Goal: Transaction & Acquisition: Book appointment/travel/reservation

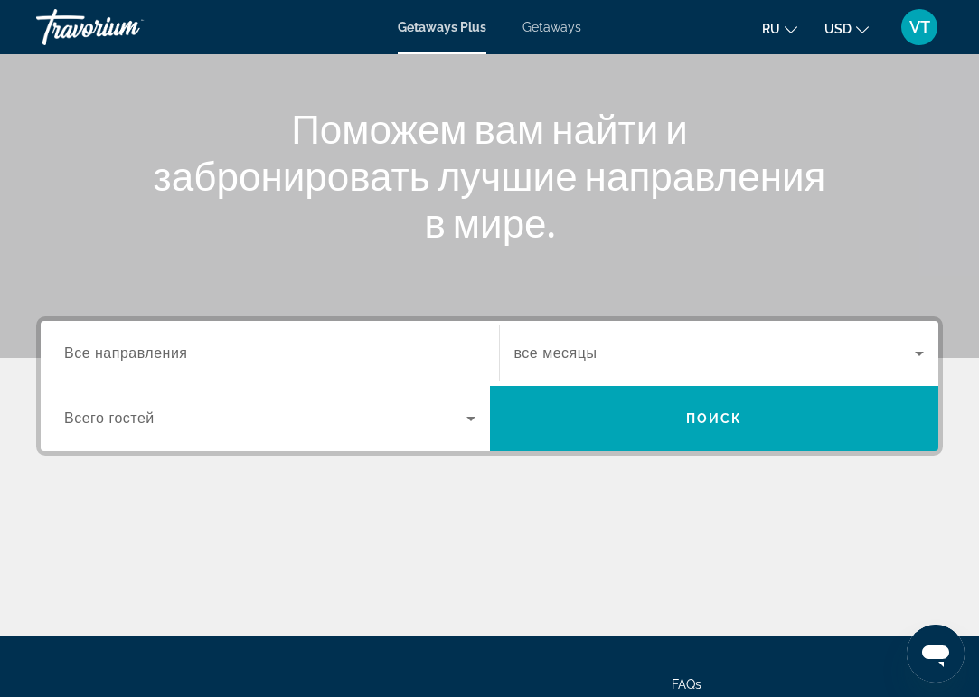
scroll to position [188, 0]
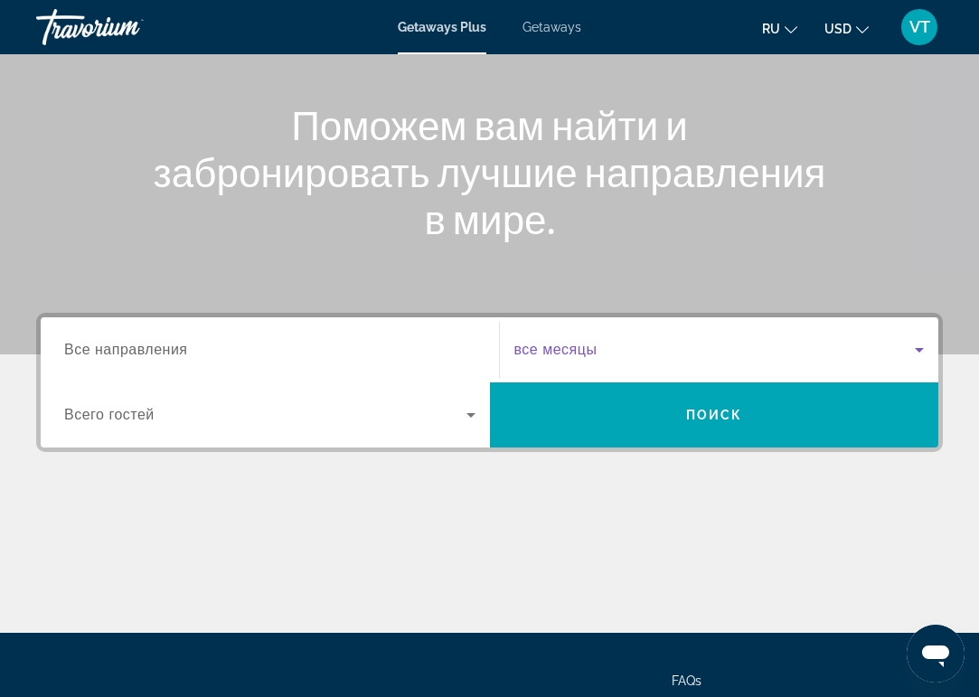
click at [724, 355] on span "Search widget" at bounding box center [716, 350] width 402 height 22
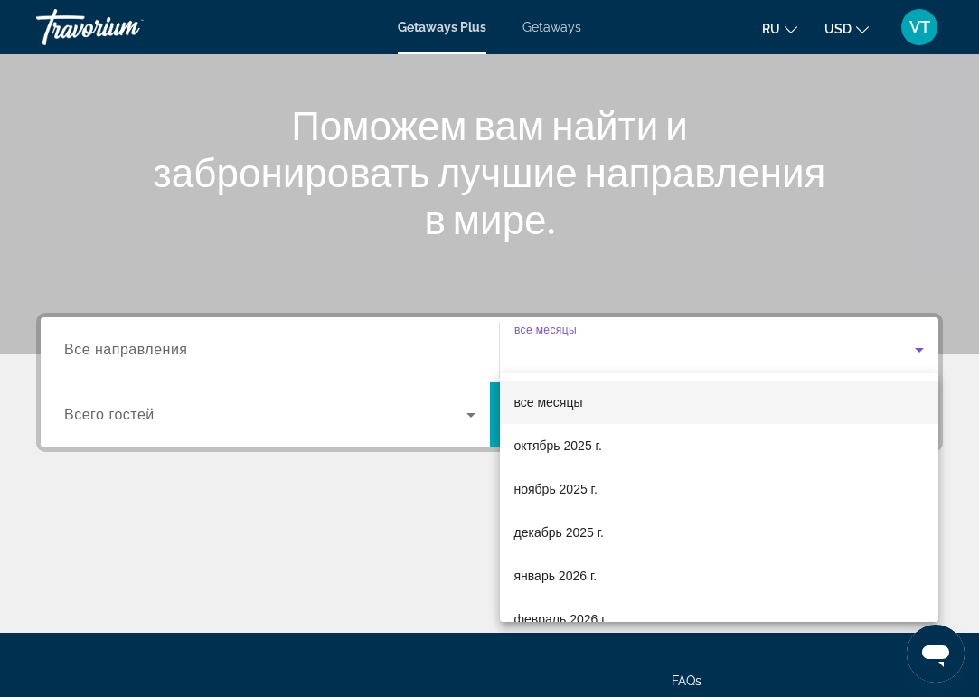
scroll to position [345, 0]
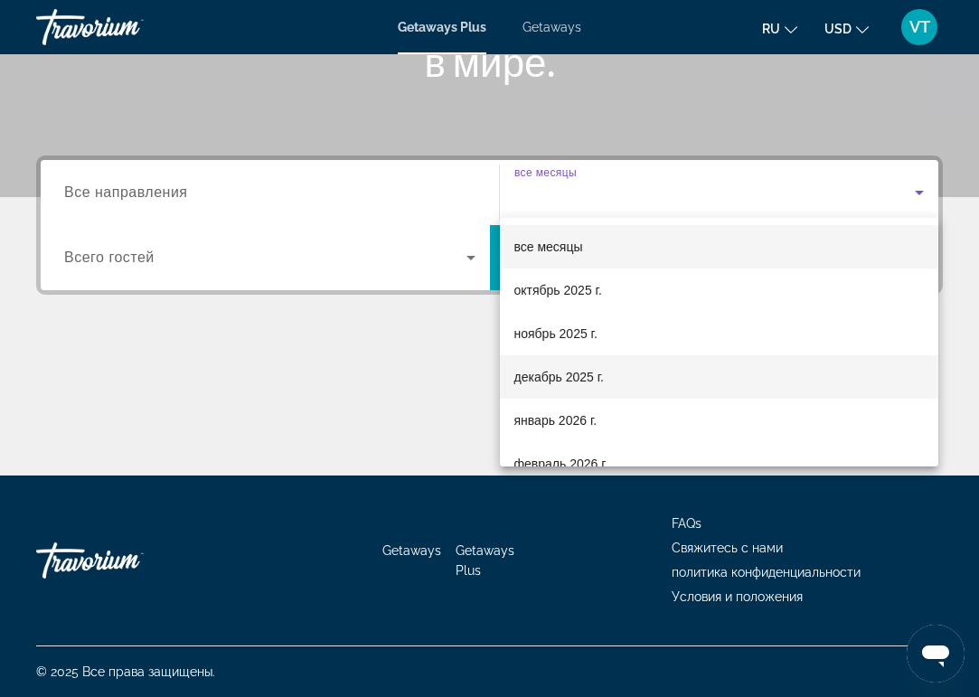
click at [619, 380] on mat-option "декабрь 2025 г." at bounding box center [720, 376] width 440 height 43
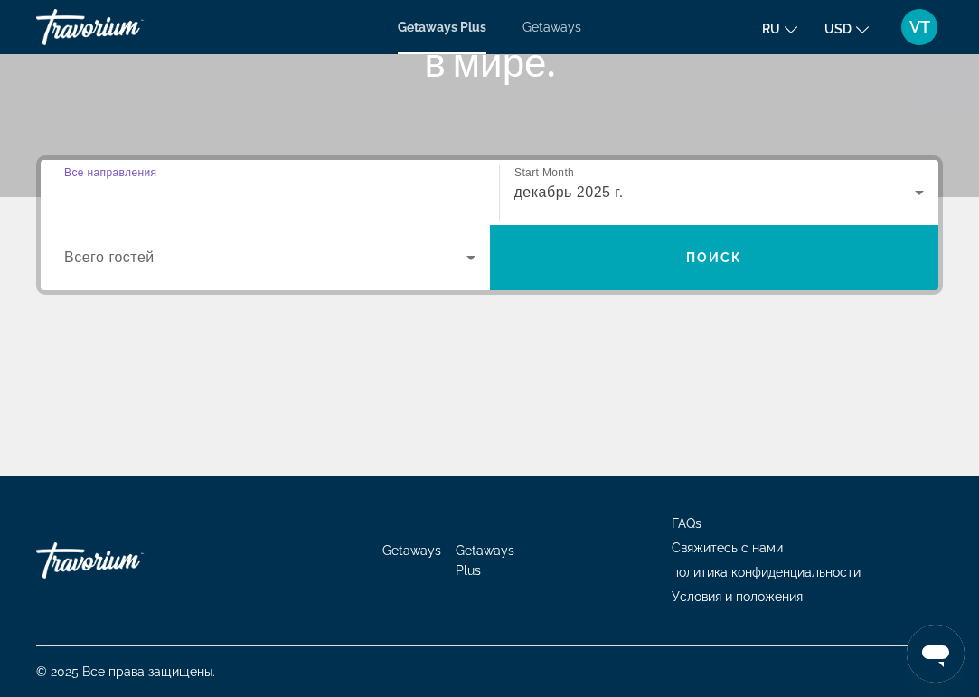
click at [240, 185] on input "Destination Все направления" at bounding box center [269, 194] width 411 height 22
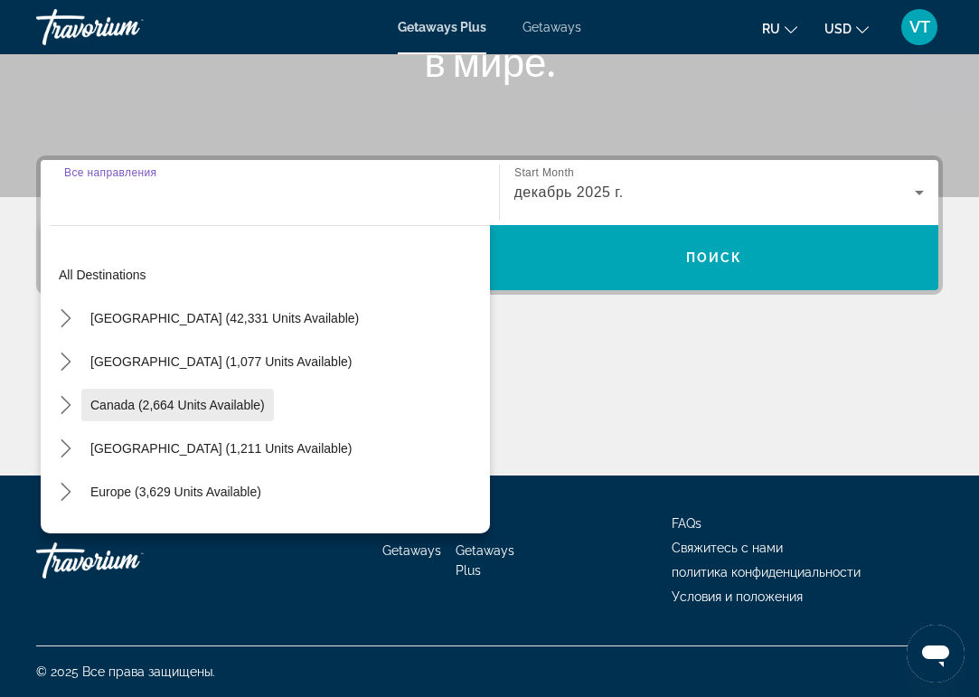
click at [229, 408] on span "Canada (2,664 units available)" at bounding box center [177, 405] width 175 height 14
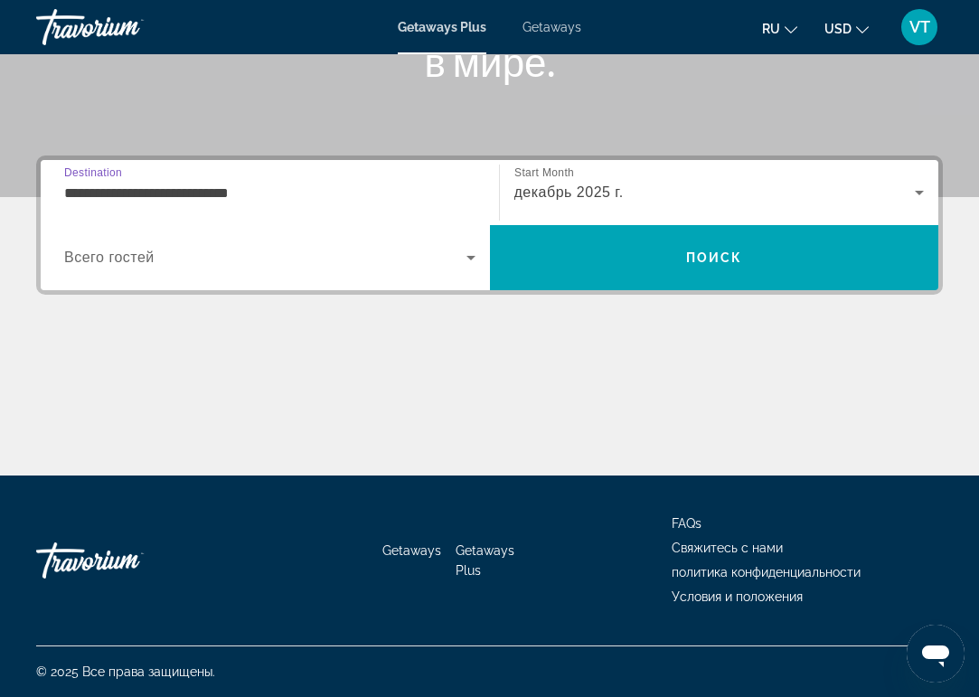
click at [114, 190] on input "**********" at bounding box center [269, 194] width 411 height 22
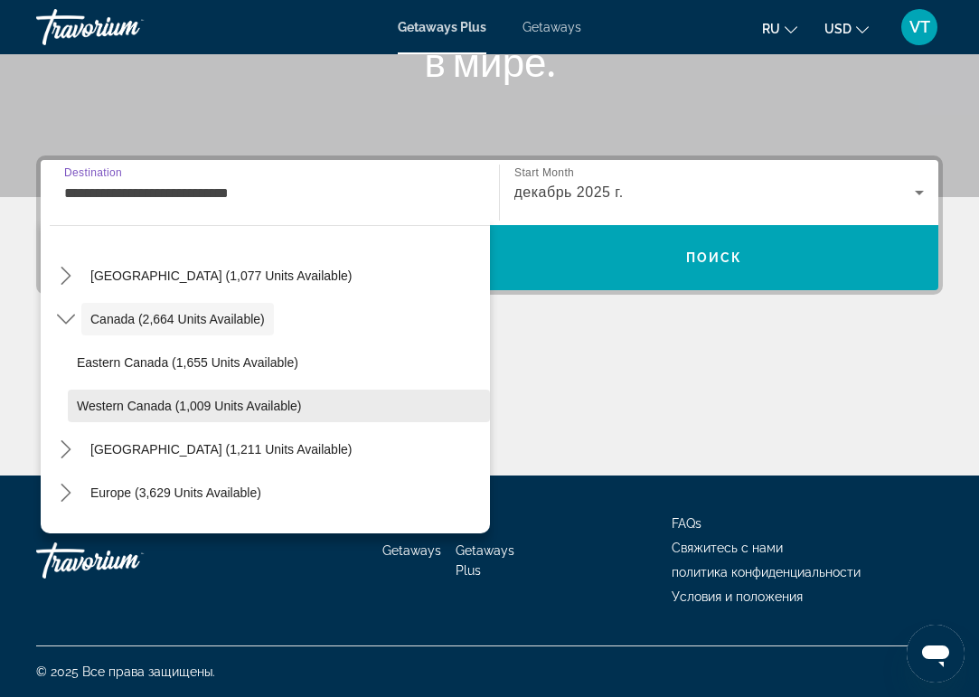
scroll to position [90, 0]
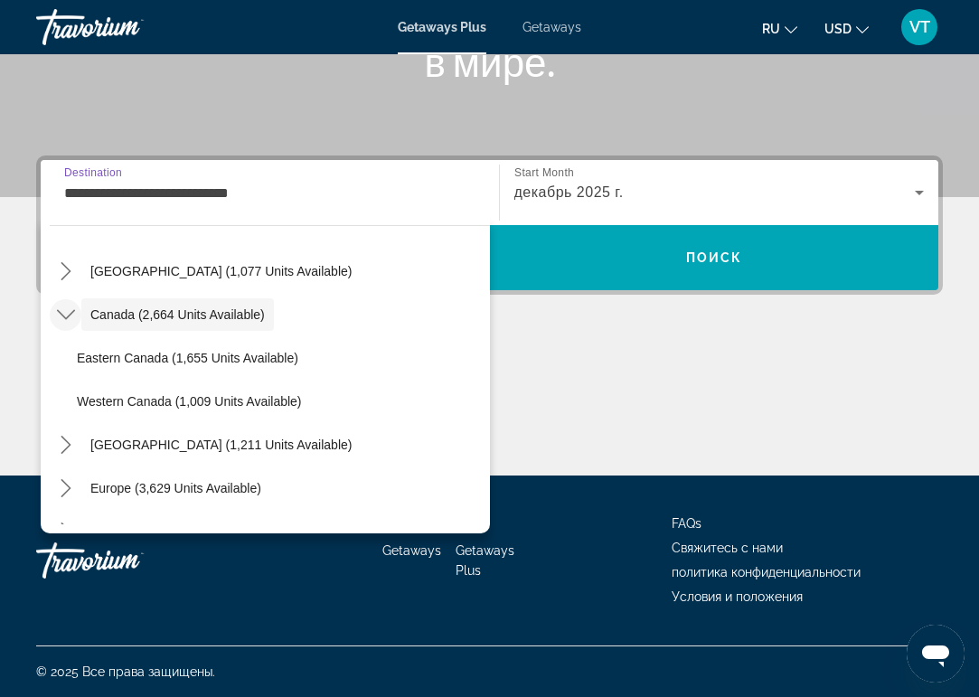
click at [66, 314] on icon "Toggle Canada (2,664 units available) submenu" at bounding box center [66, 315] width 18 height 18
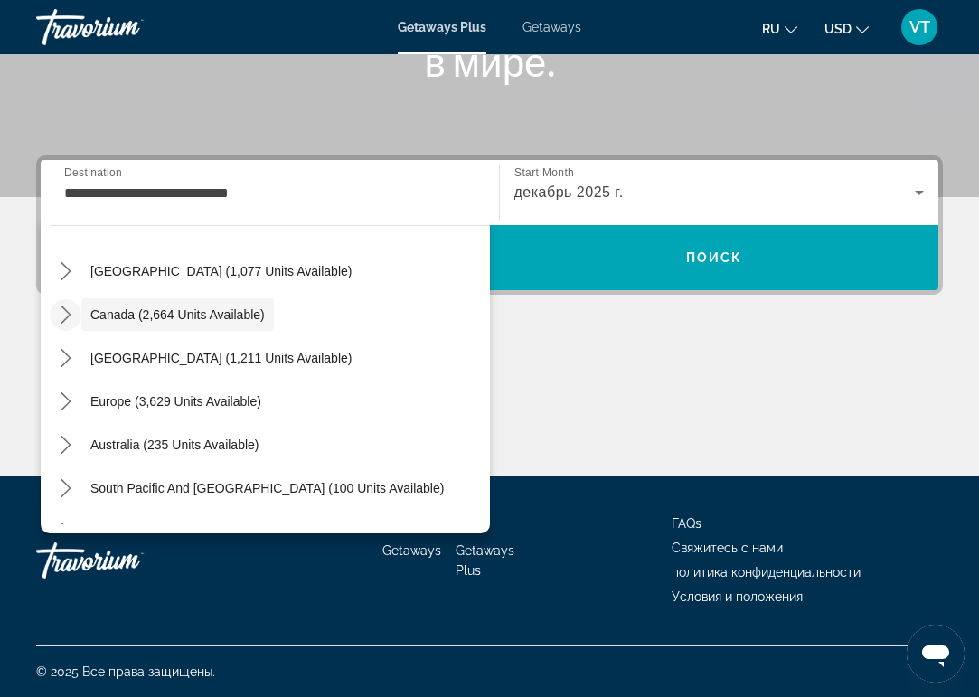
click at [66, 314] on icon "Toggle Canada (2,664 units available) submenu" at bounding box center [66, 315] width 18 height 18
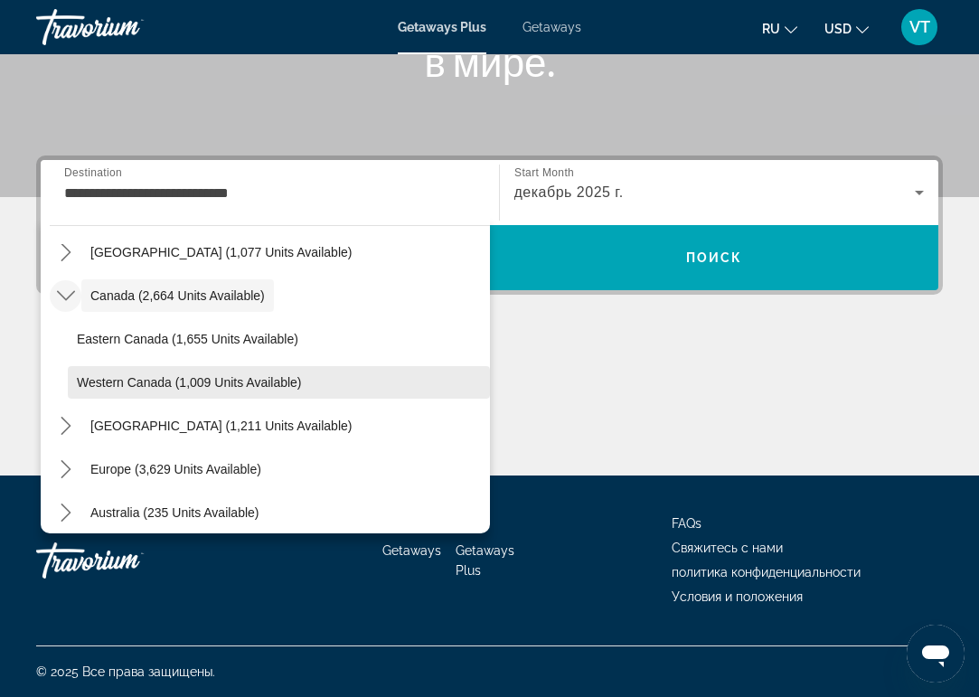
scroll to position [127, 0]
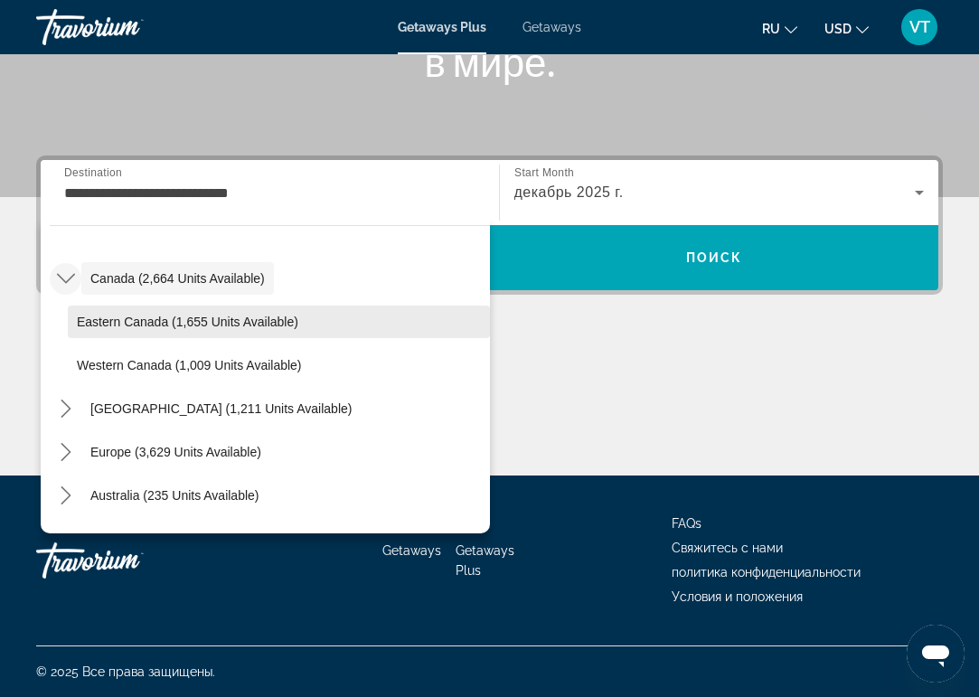
click at [131, 305] on span "Select destination: Eastern Canada (1,655 units available)" at bounding box center [279, 321] width 422 height 43
type input "**********"
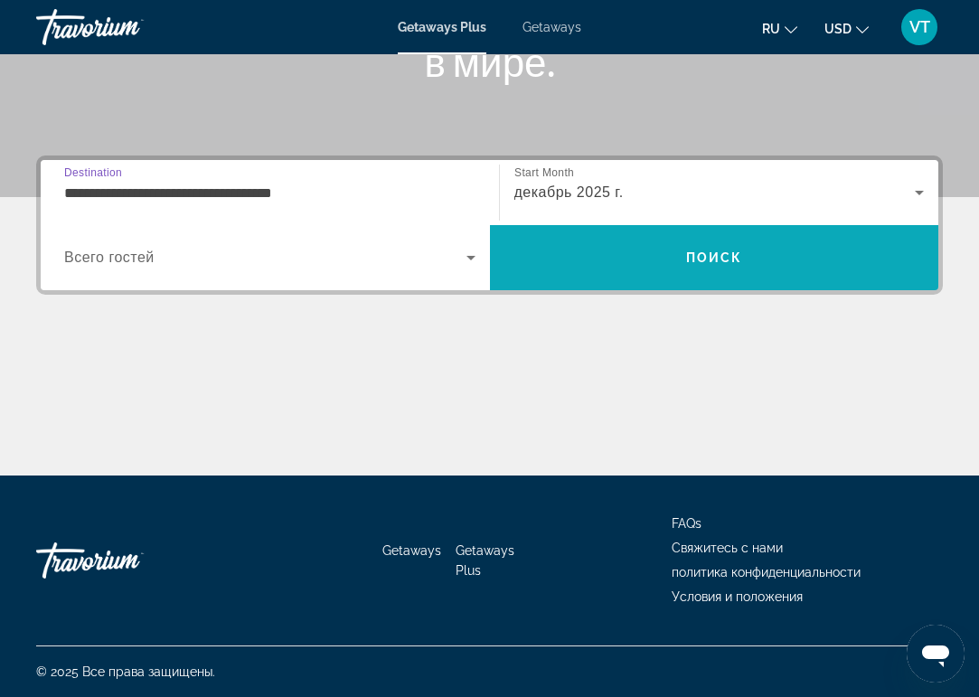
click at [645, 264] on span "Search" at bounding box center [714, 257] width 449 height 43
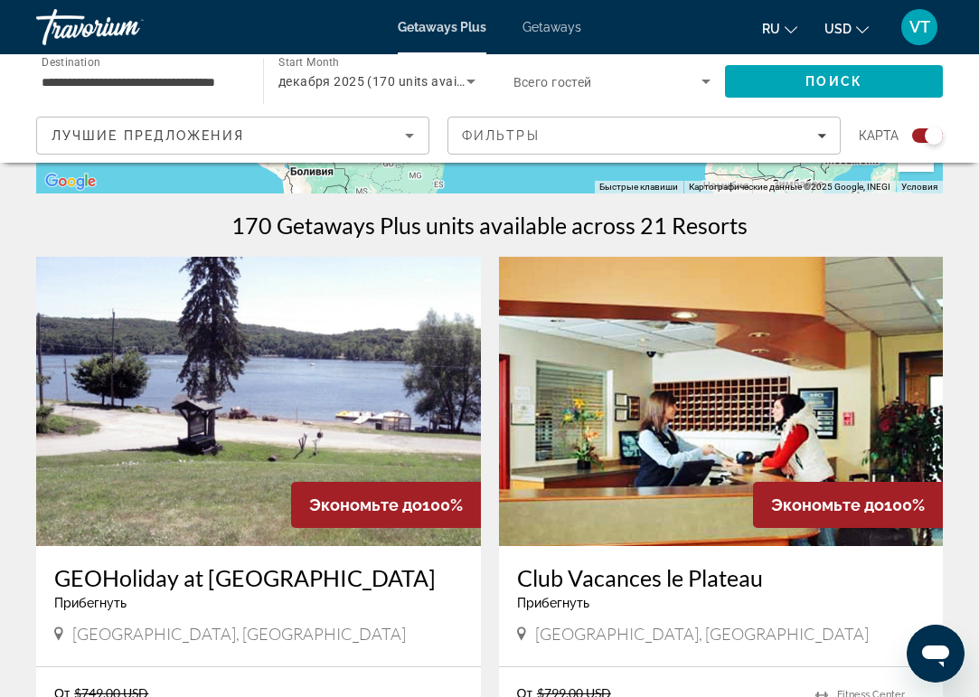
scroll to position [528, 0]
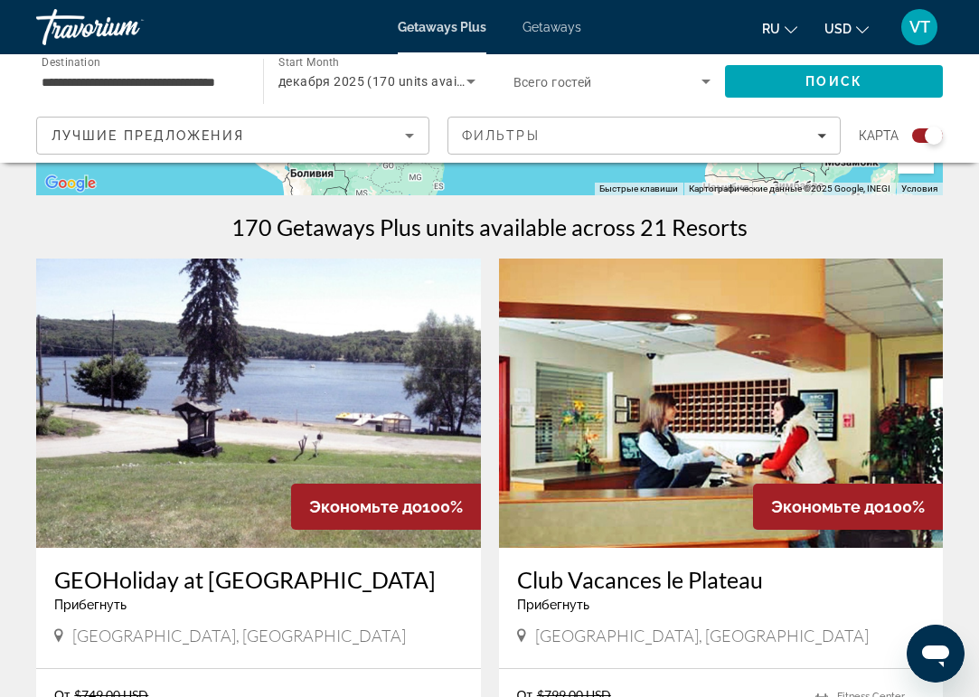
click at [84, 79] on input "**********" at bounding box center [141, 82] width 198 height 22
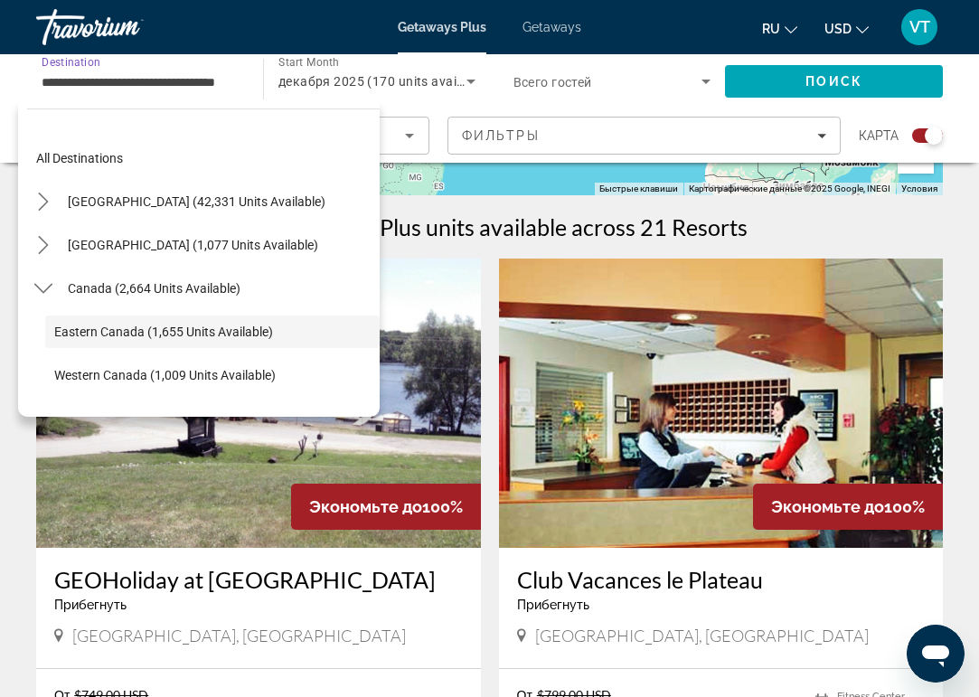
scroll to position [64, 0]
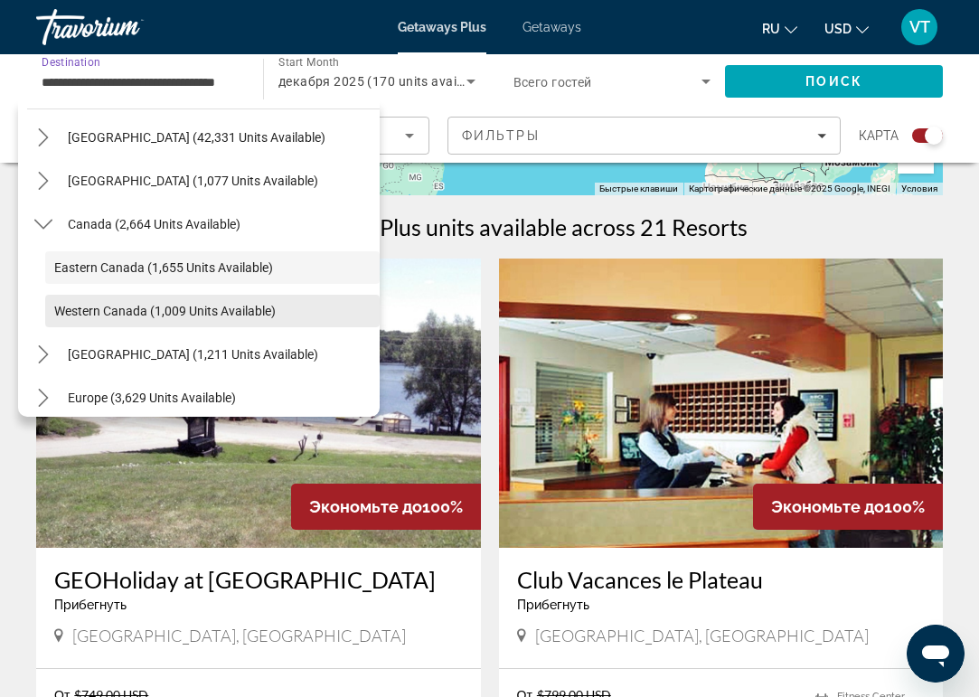
click at [86, 312] on span "Western Canada (1,009 units available)" at bounding box center [165, 311] width 222 height 14
type input "**********"
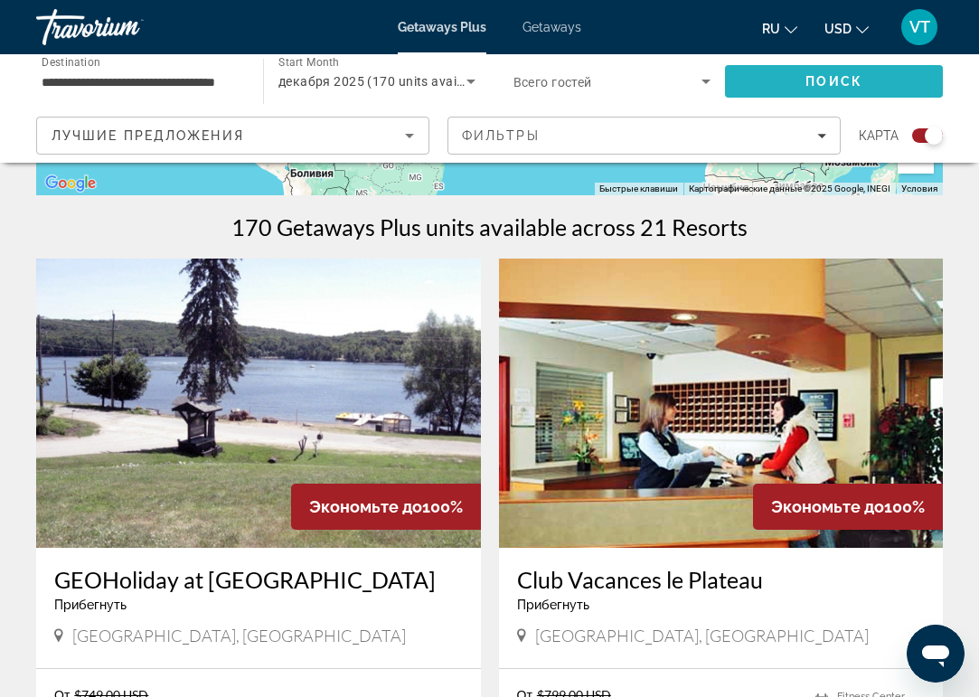
click at [818, 83] on span "Поиск" at bounding box center [834, 81] width 57 height 14
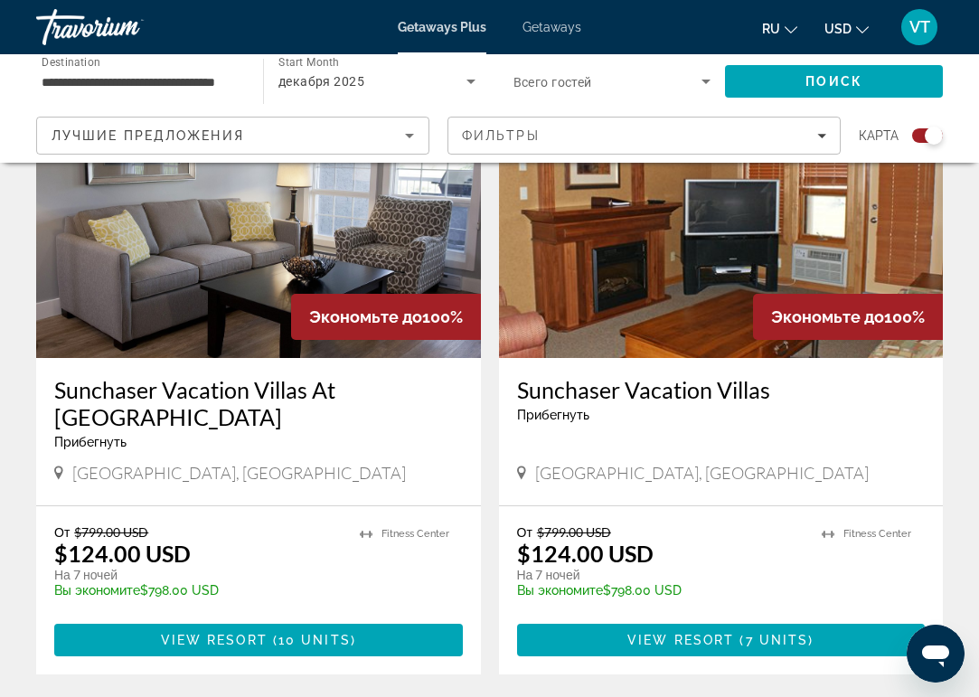
scroll to position [2681, 0]
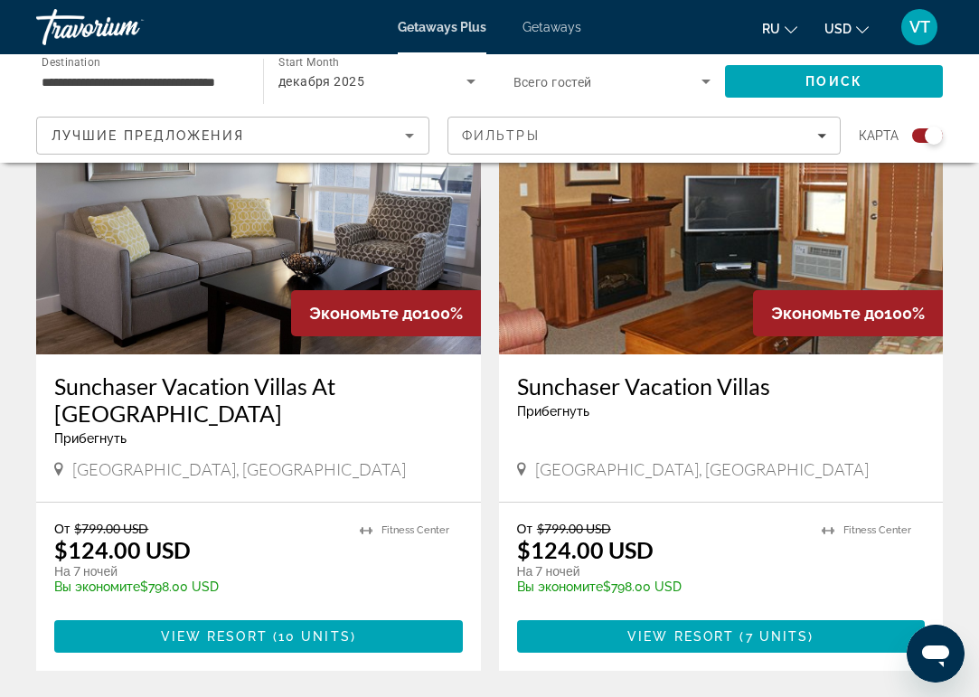
click at [227, 213] on img "Main content" at bounding box center [258, 209] width 445 height 289
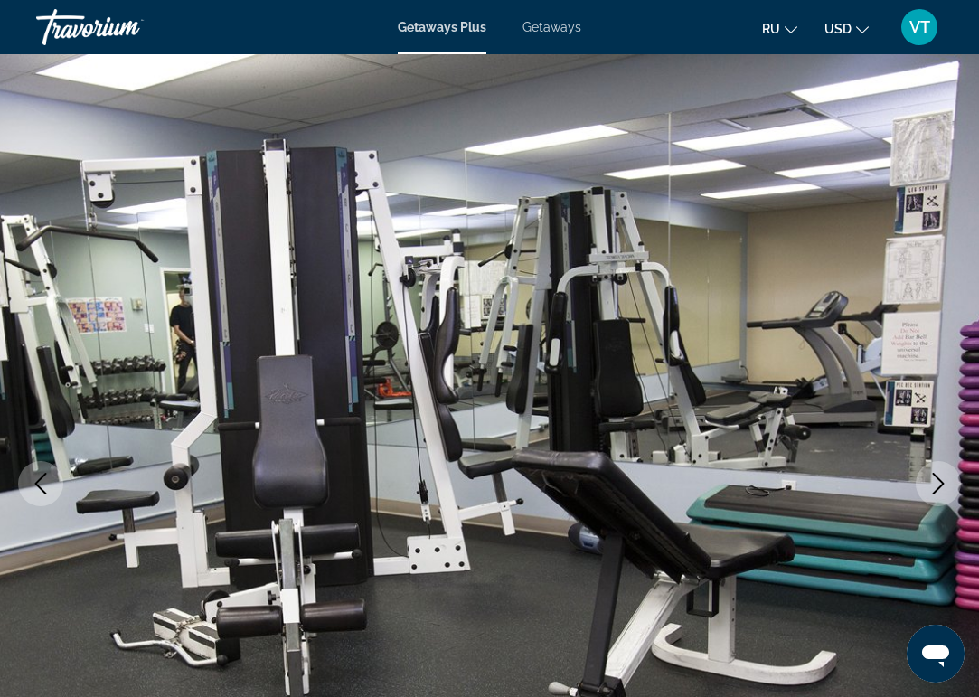
click at [942, 488] on icon "Next image" at bounding box center [939, 484] width 22 height 22
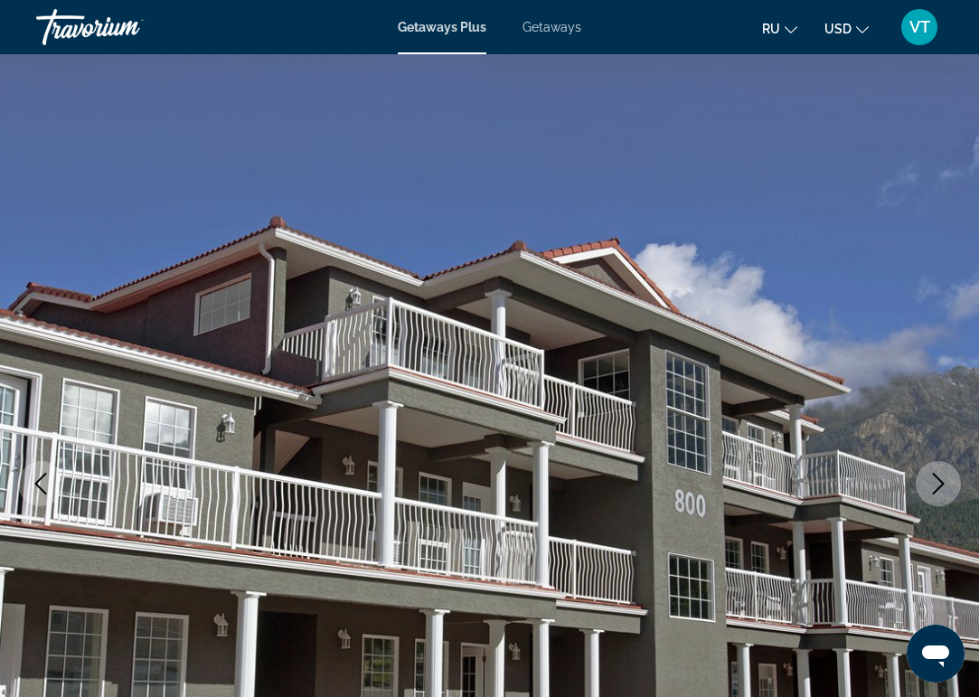
click at [942, 488] on icon "Next image" at bounding box center [939, 484] width 22 height 22
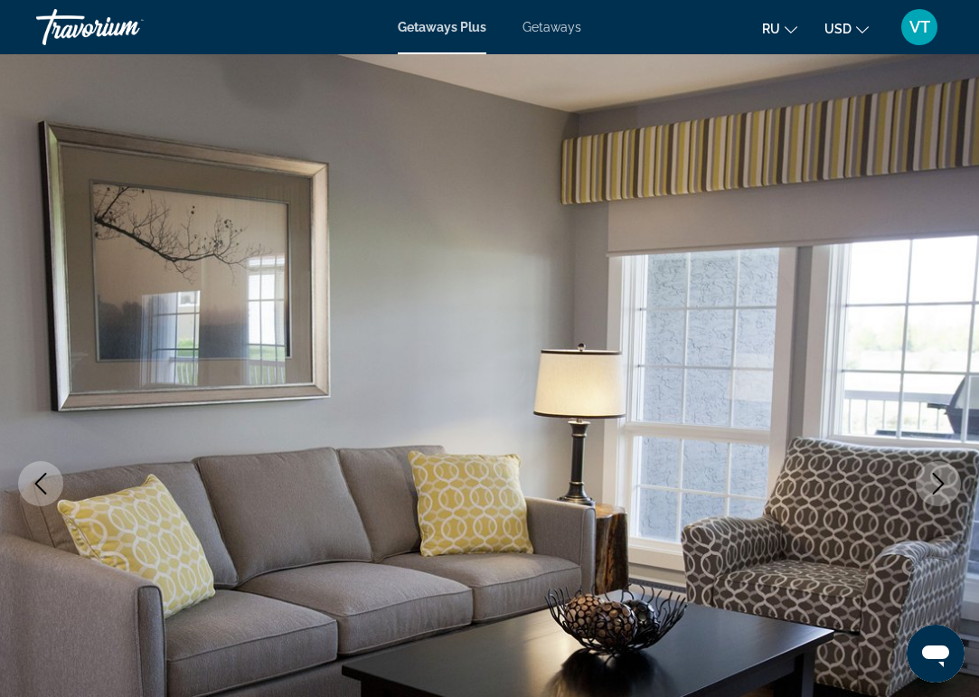
click at [942, 489] on icon "Next image" at bounding box center [939, 484] width 22 height 22
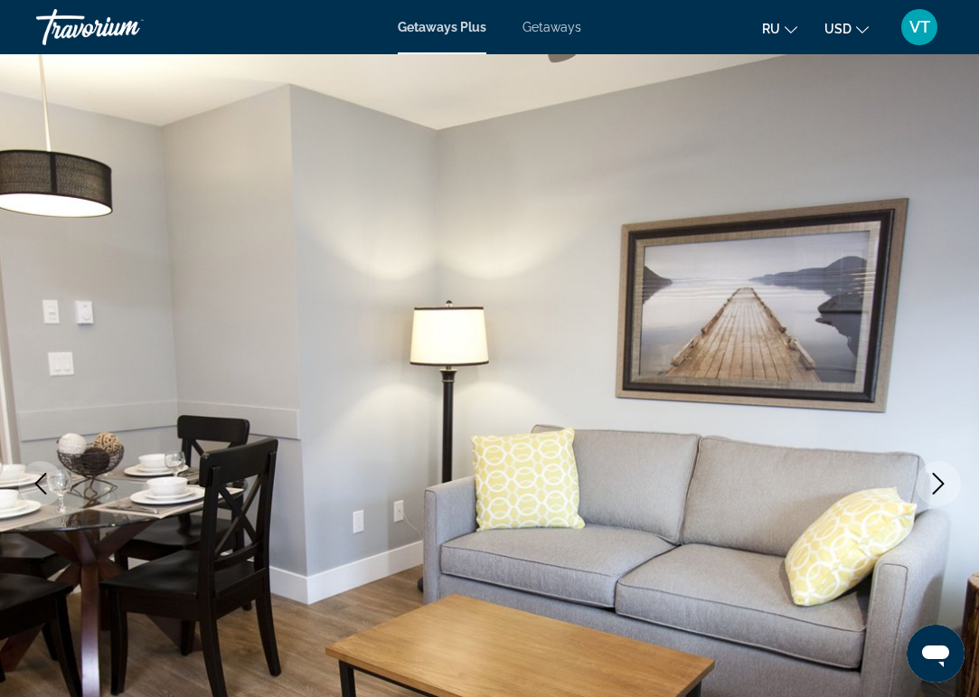
click at [942, 489] on icon "Next image" at bounding box center [939, 484] width 22 height 22
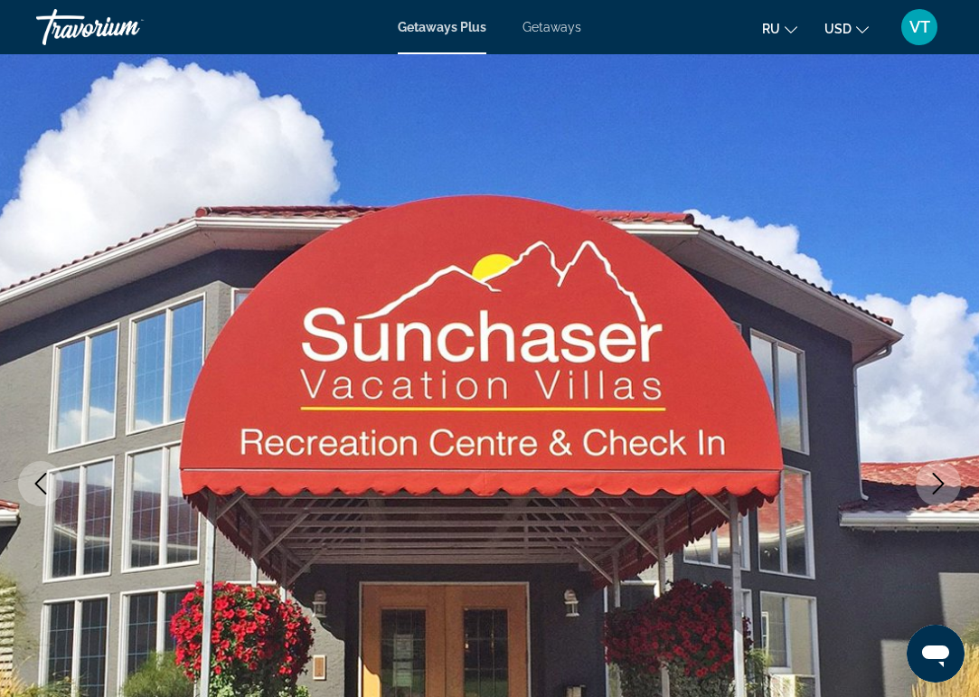
click at [942, 492] on icon "Next image" at bounding box center [939, 484] width 22 height 22
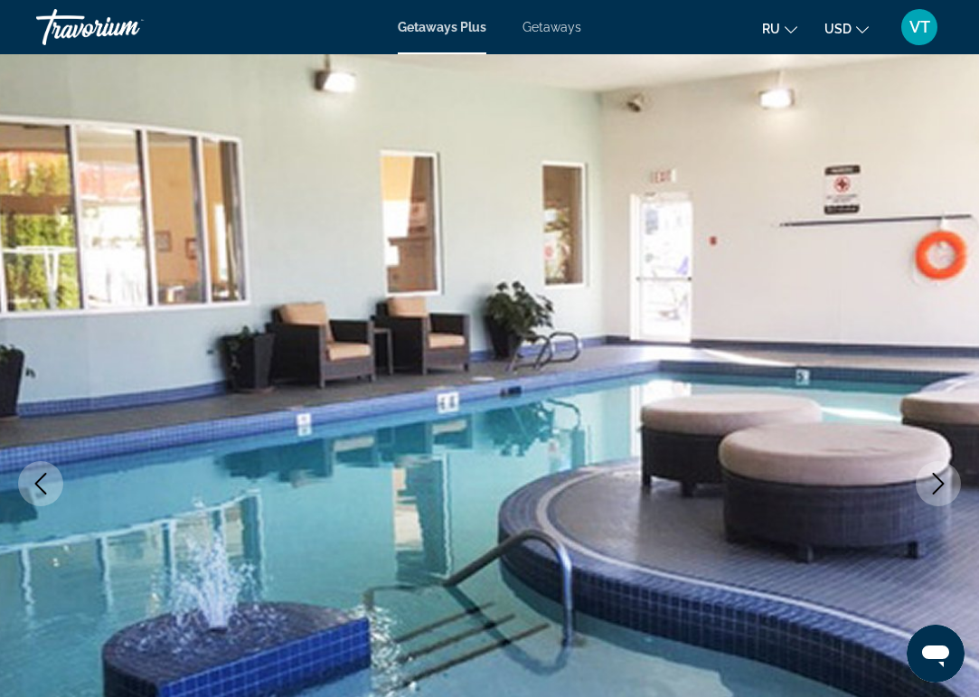
click at [942, 493] on icon "Next image" at bounding box center [939, 484] width 22 height 22
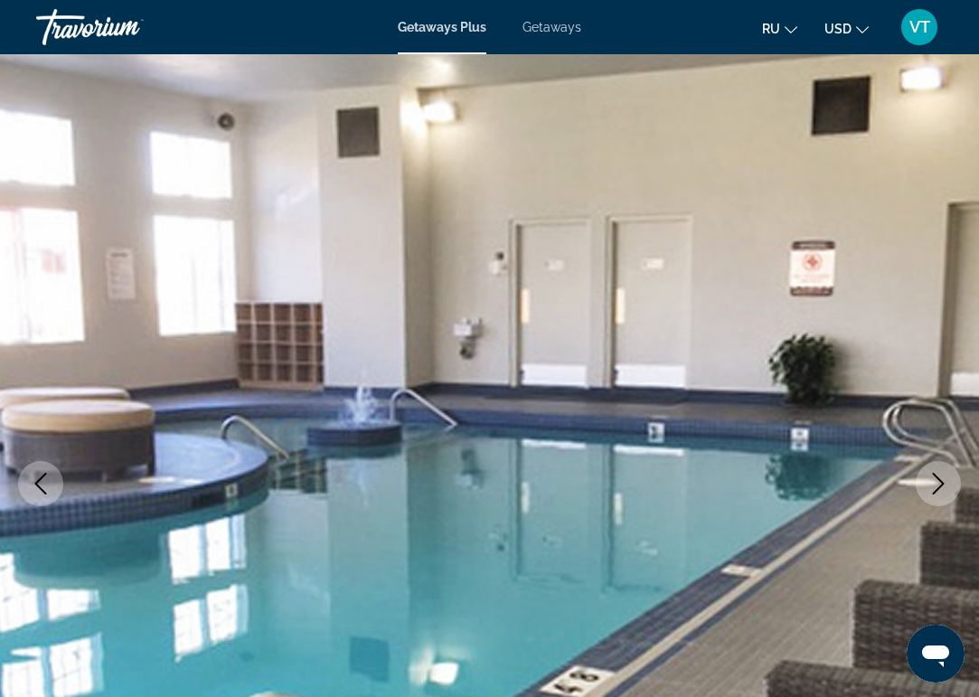
click at [27, 488] on button "Previous image" at bounding box center [40, 483] width 45 height 45
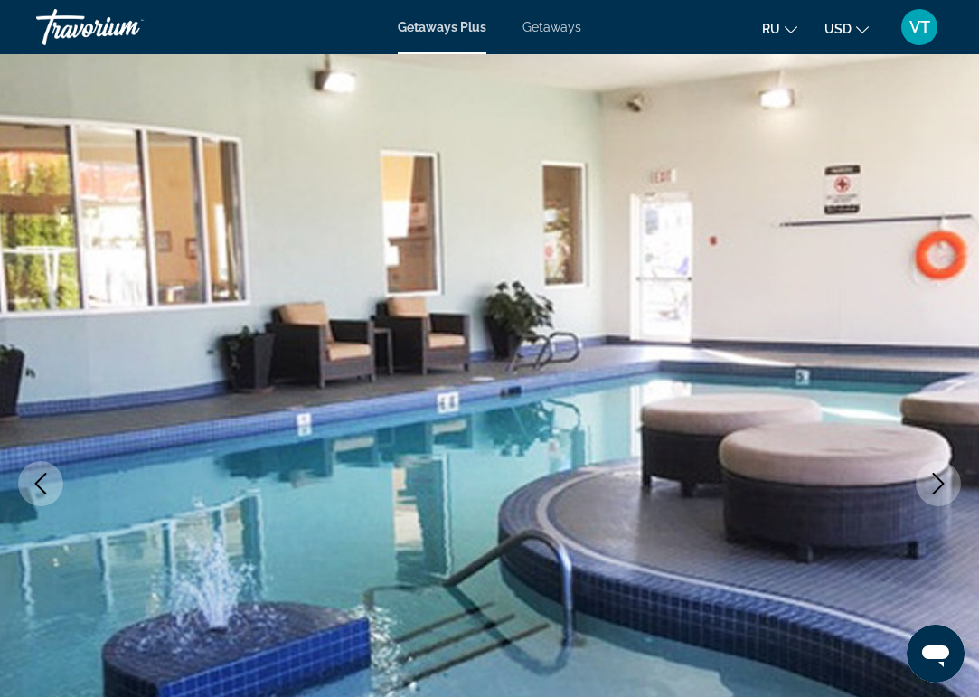
click at [27, 488] on button "Previous image" at bounding box center [40, 483] width 45 height 45
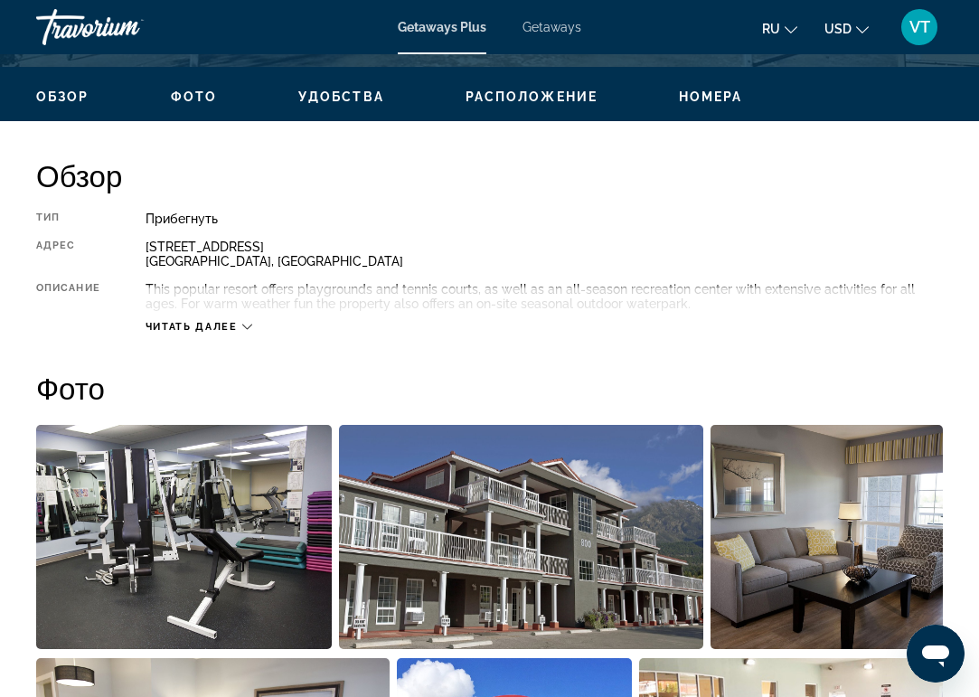
scroll to position [844, 0]
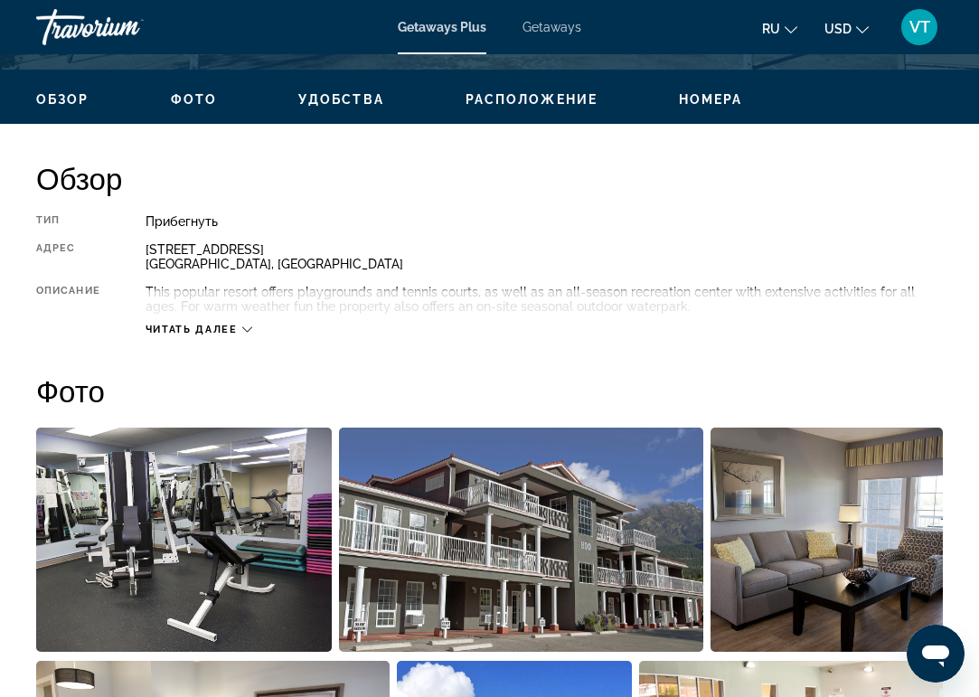
click at [234, 328] on span "Читать далее" at bounding box center [192, 330] width 92 height 12
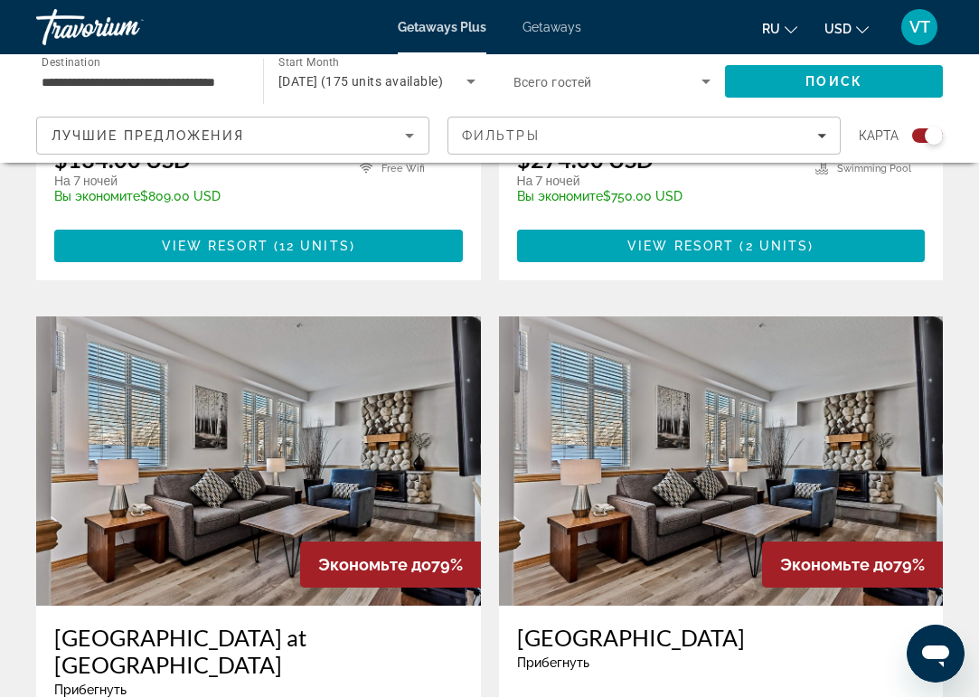
scroll to position [3705, 0]
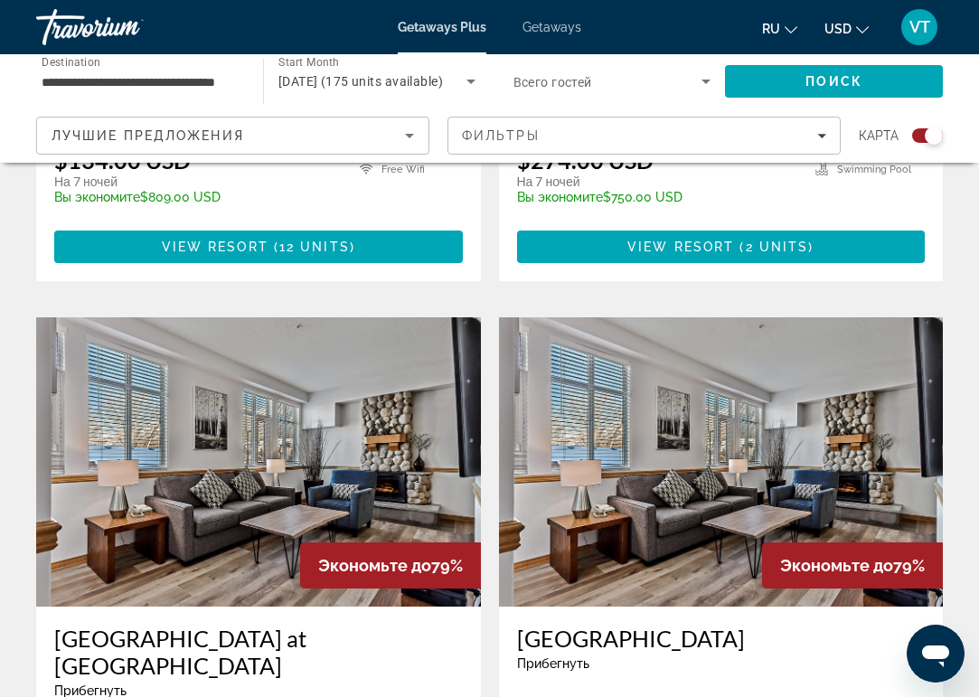
click at [293, 358] on img "Main content" at bounding box center [258, 461] width 445 height 289
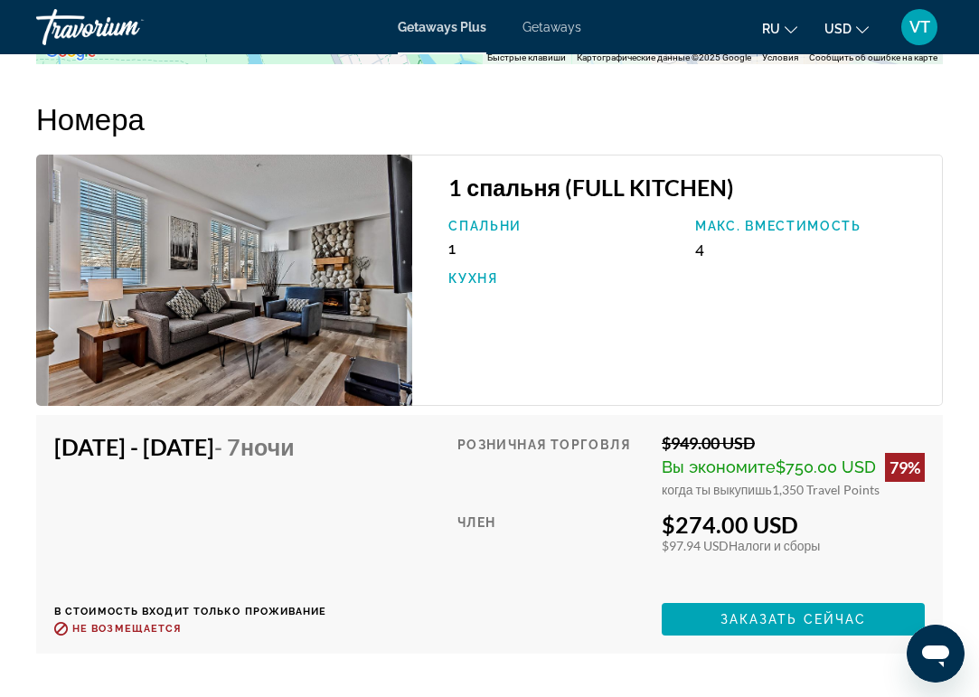
scroll to position [2819, 0]
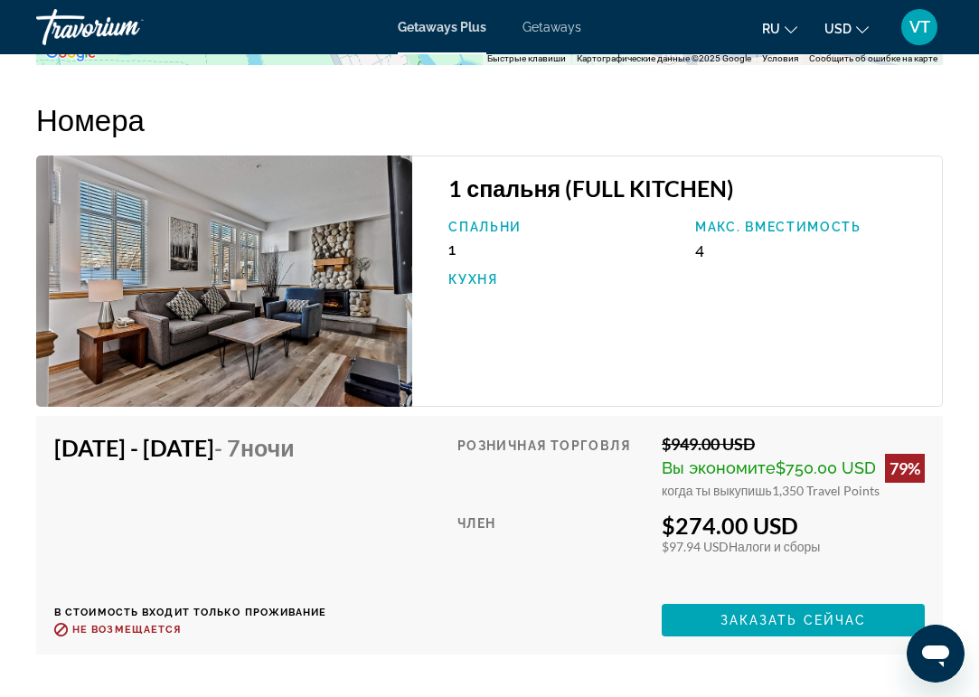
click at [266, 296] on img "Main content" at bounding box center [224, 281] width 376 height 251
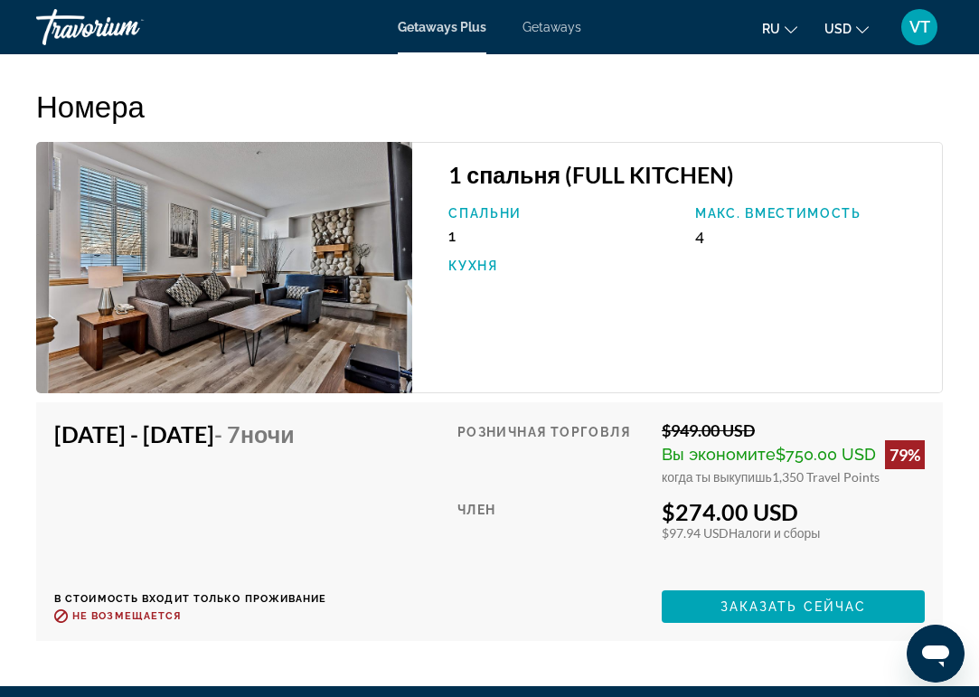
scroll to position [2833, 0]
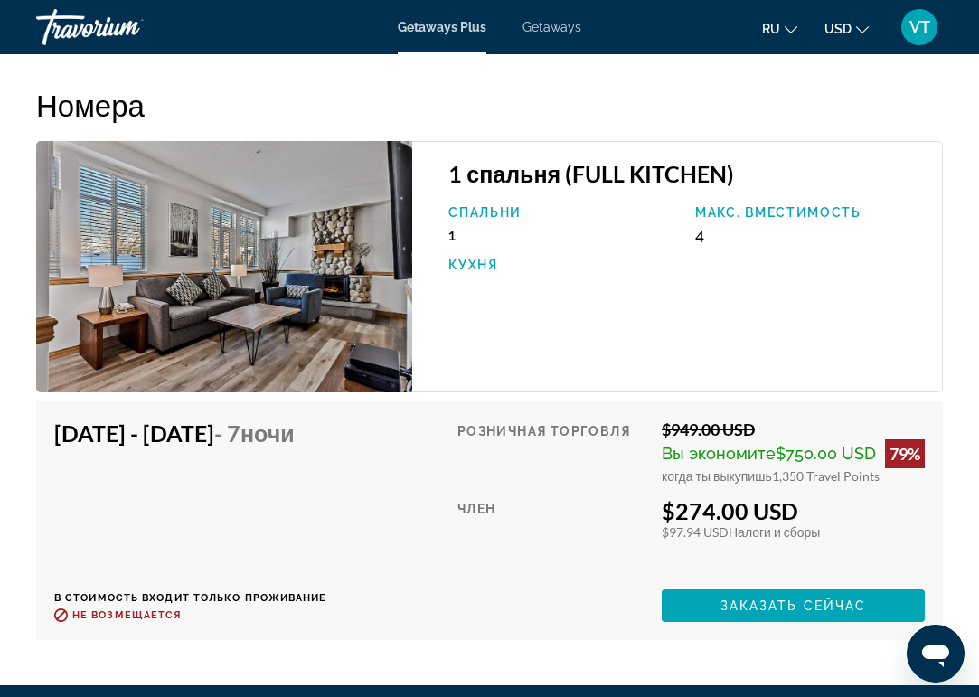
click at [856, 26] on icon "Change currency" at bounding box center [862, 30] width 13 height 13
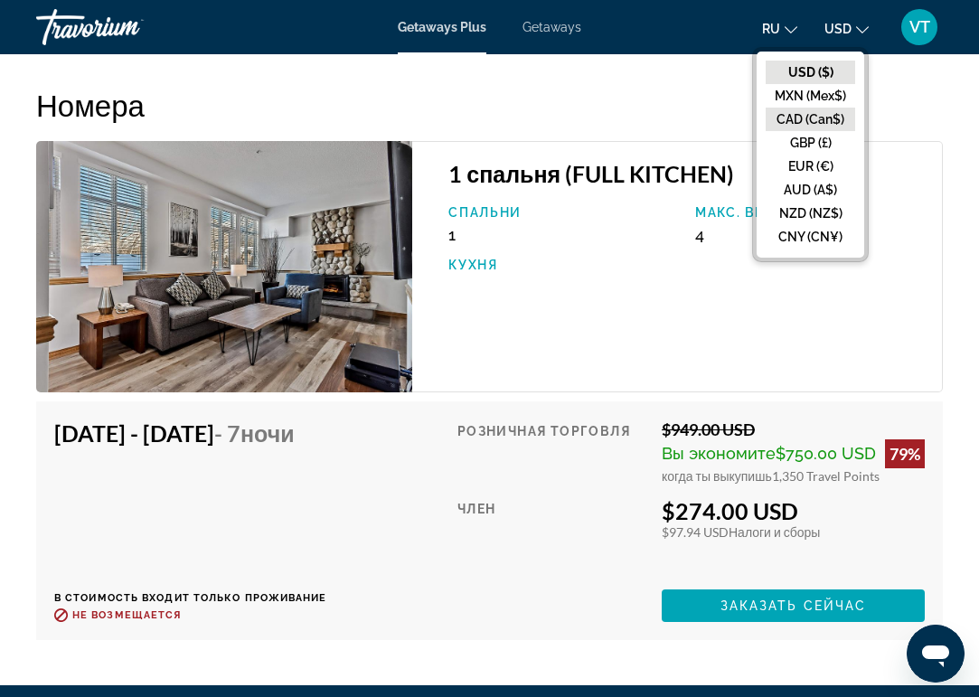
click at [826, 118] on button "CAD (Can$)" at bounding box center [811, 120] width 90 height 24
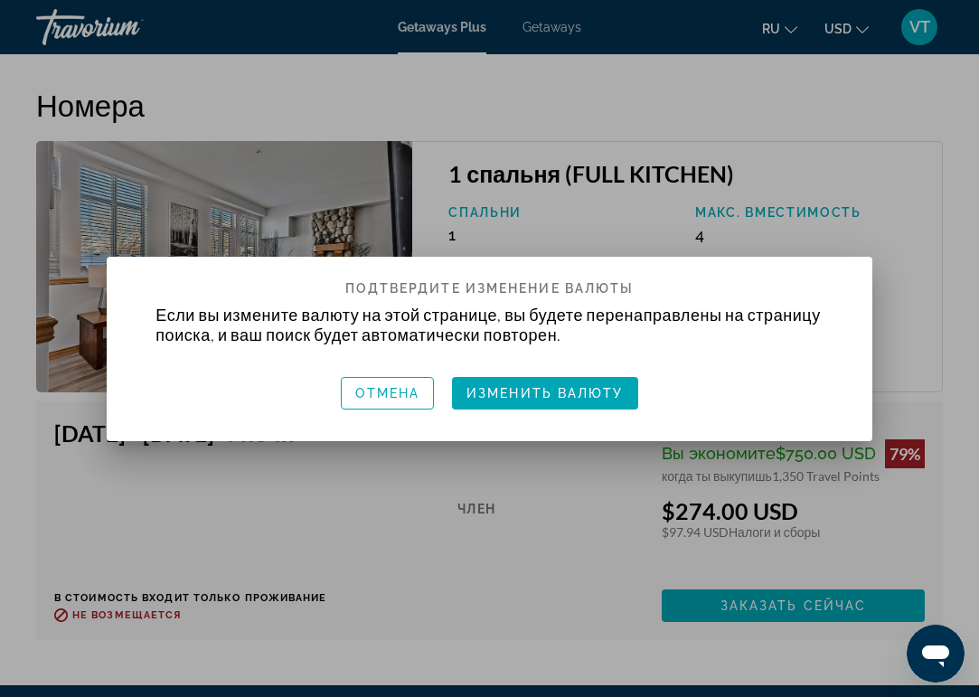
scroll to position [0, 0]
click at [550, 393] on span "Изменить валюту" at bounding box center [545, 393] width 157 height 14
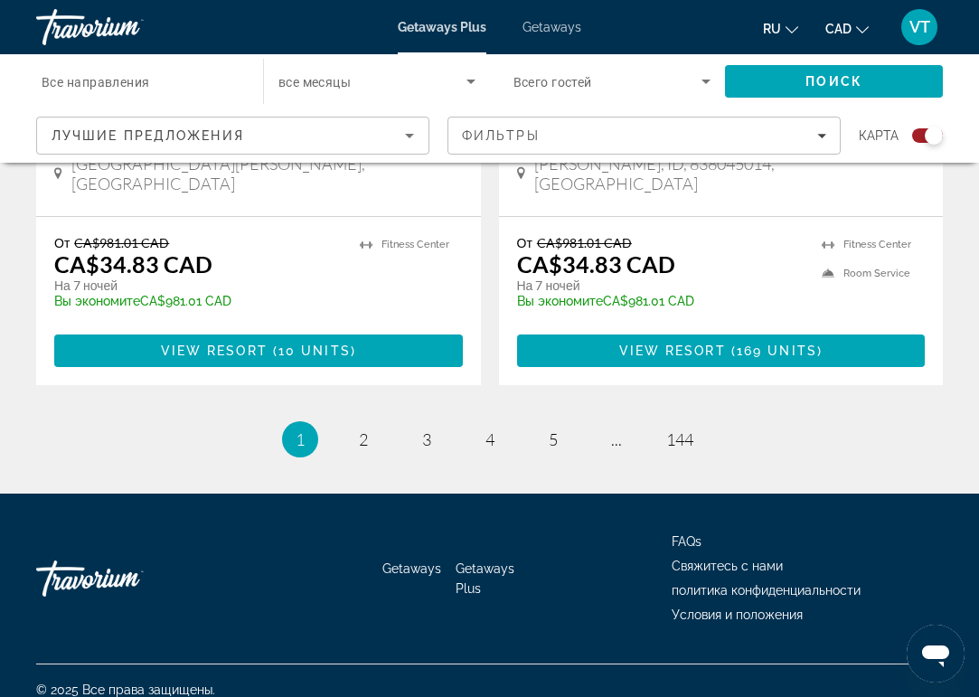
scroll to position [4101, 0]
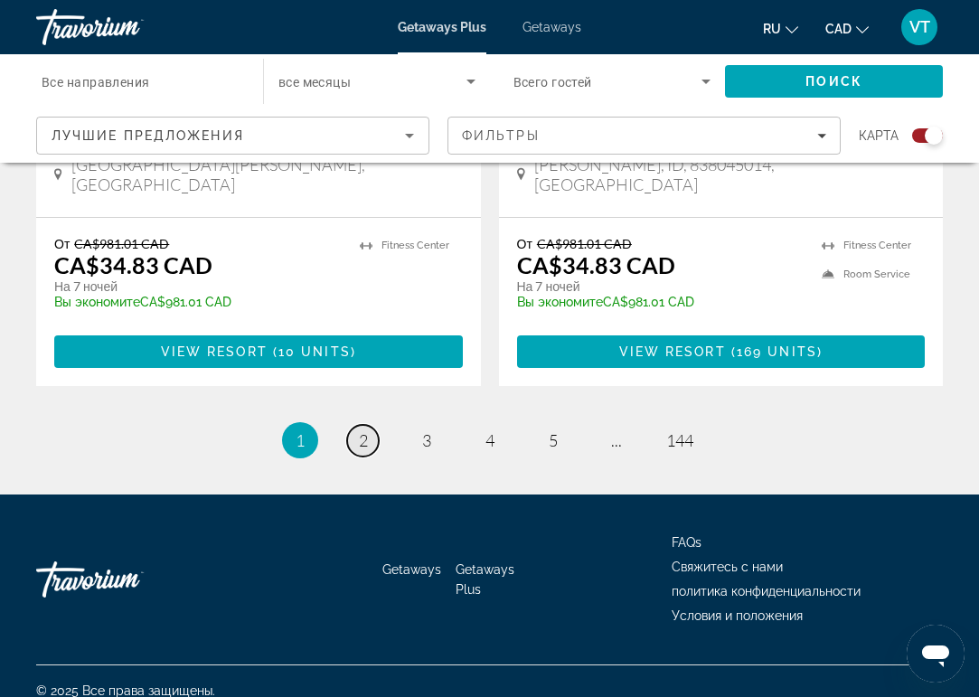
click at [363, 430] on span "2" at bounding box center [363, 440] width 9 height 20
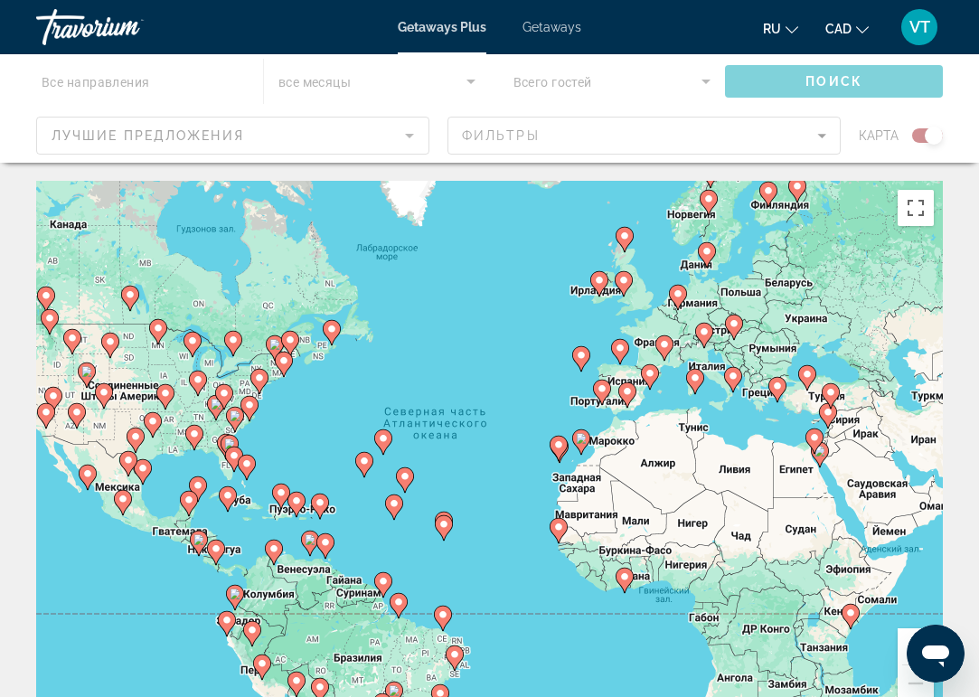
click at [232, 142] on div "Main content" at bounding box center [489, 108] width 979 height 109
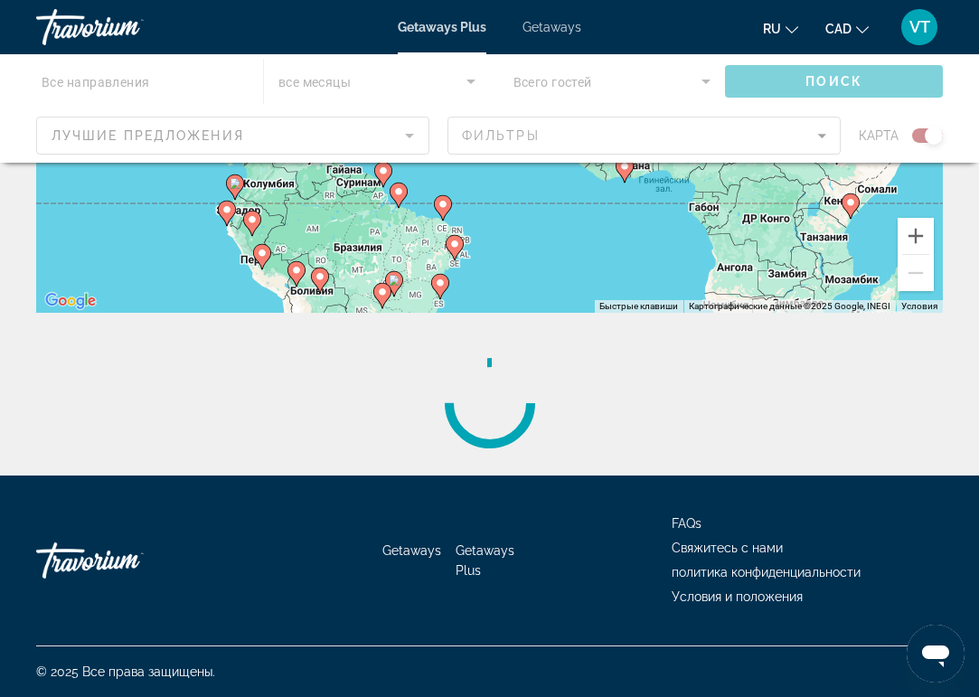
scroll to position [411, 0]
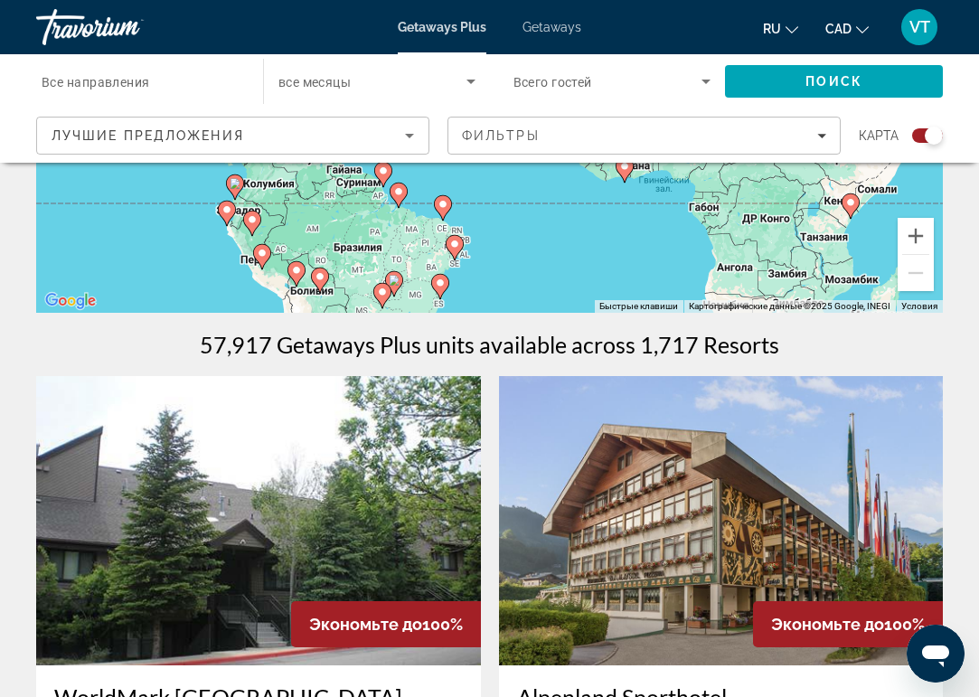
click at [91, 80] on span "Все направления" at bounding box center [96, 82] width 109 height 14
click at [91, 80] on input "Destination Все направления" at bounding box center [141, 82] width 198 height 22
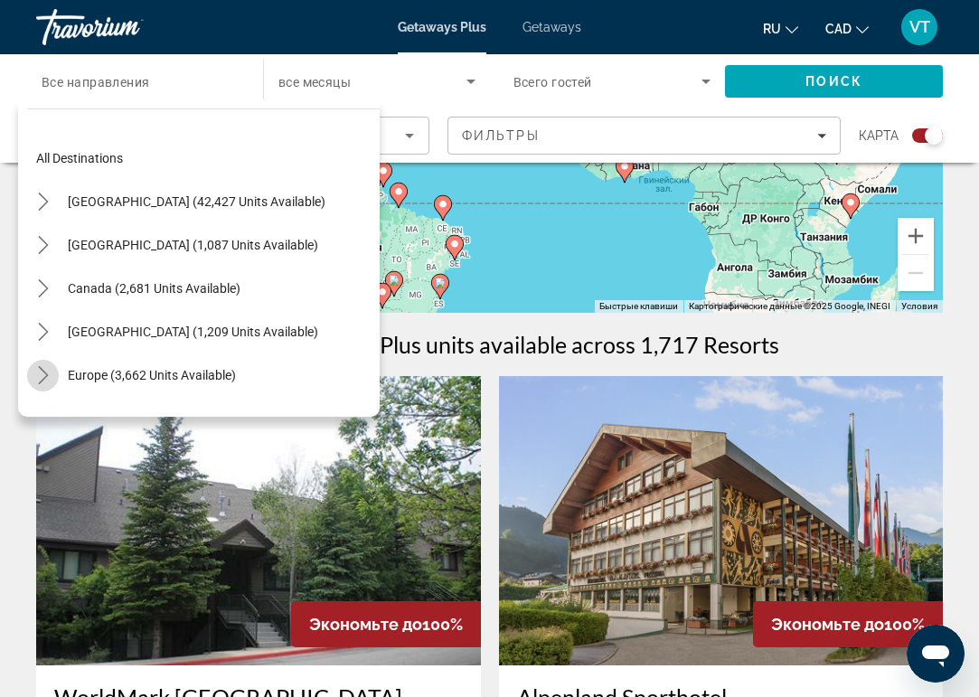
click at [42, 379] on icon "Toggle Europe (3,662 units available) submenu" at bounding box center [43, 375] width 18 height 18
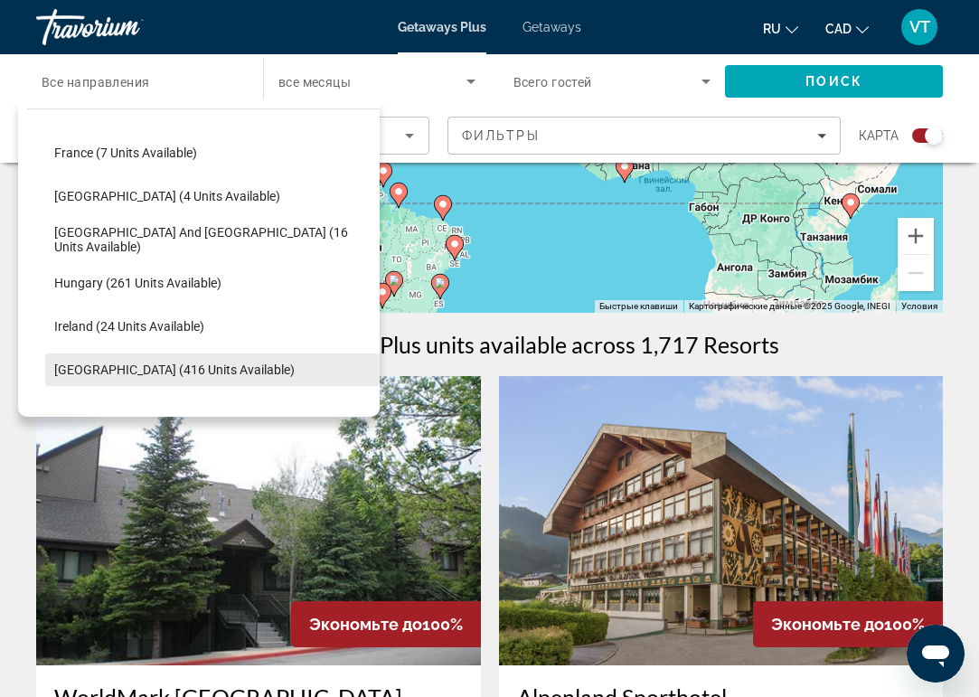
scroll to position [417, 0]
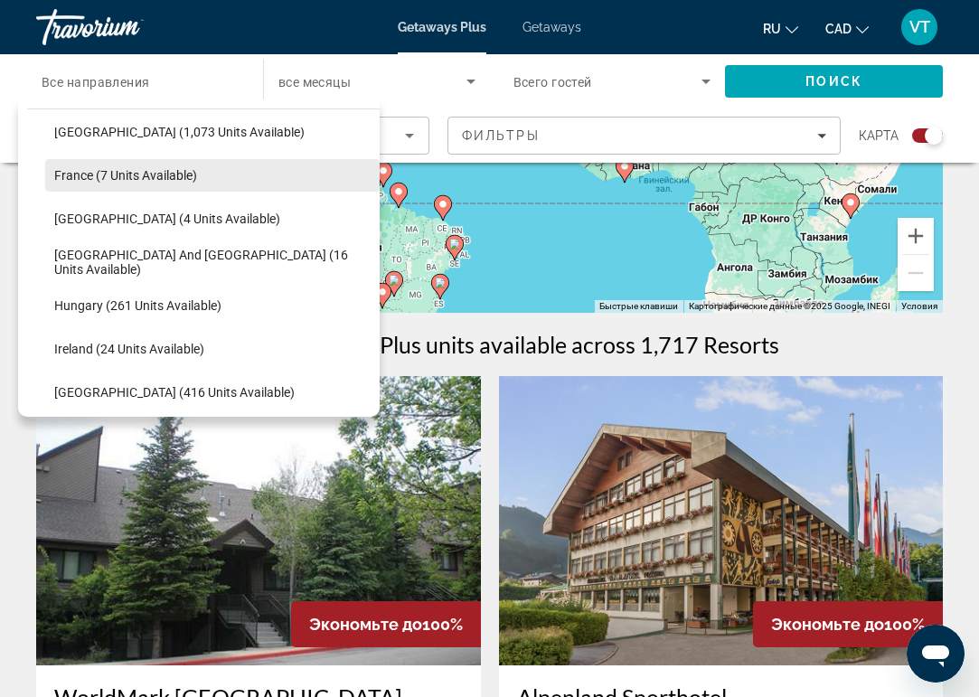
click at [137, 175] on span "France (7 units available)" at bounding box center [125, 175] width 143 height 14
type input "**********"
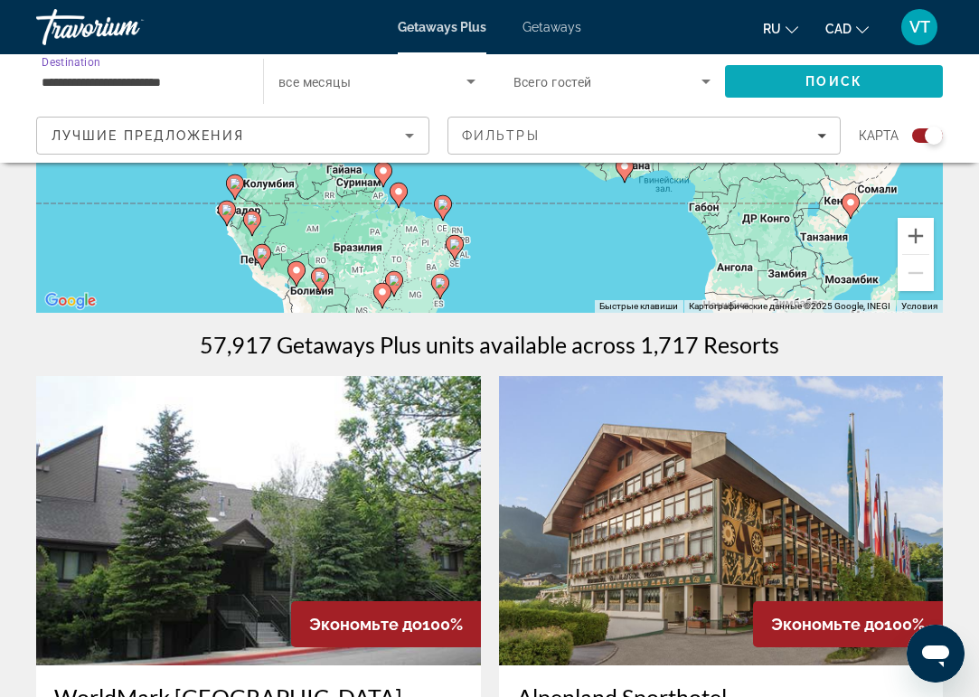
click at [835, 88] on span "Поиск" at bounding box center [834, 81] width 57 height 14
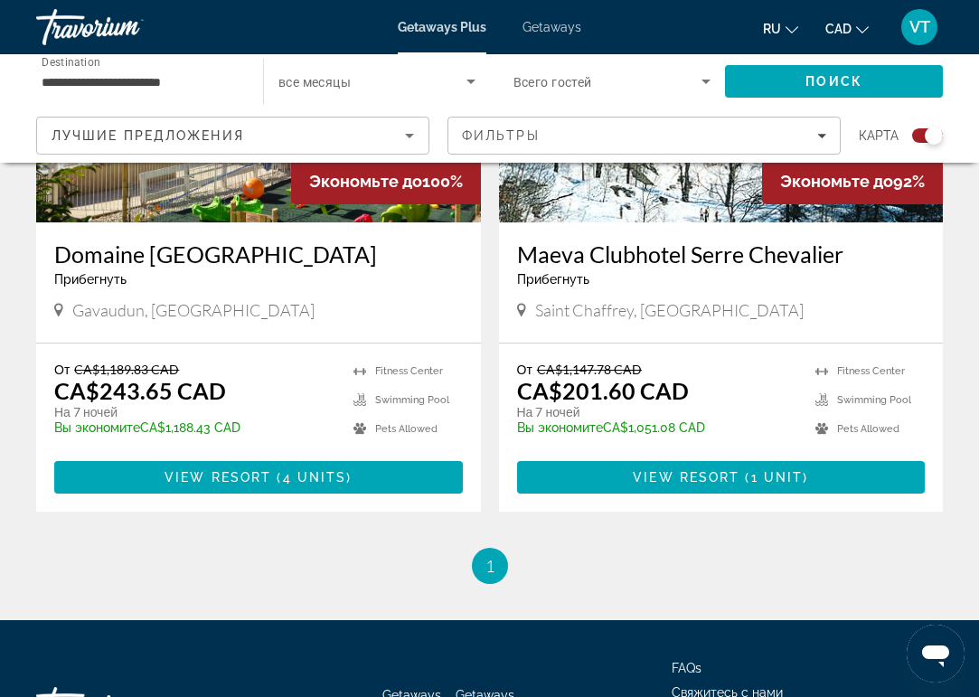
scroll to position [856, 0]
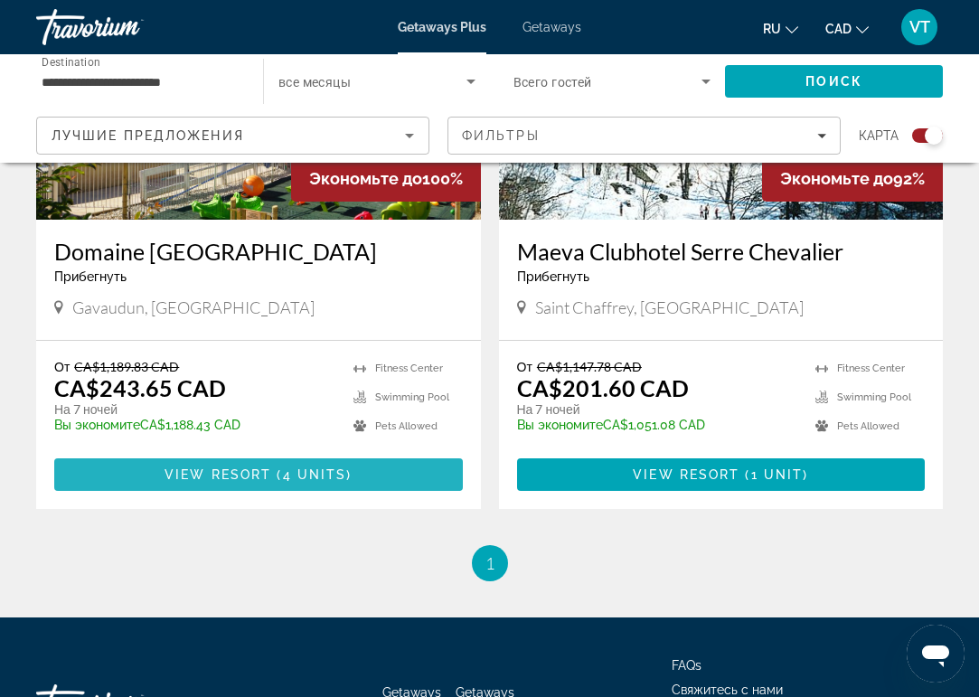
click at [298, 470] on span "4 units" at bounding box center [315, 475] width 64 height 14
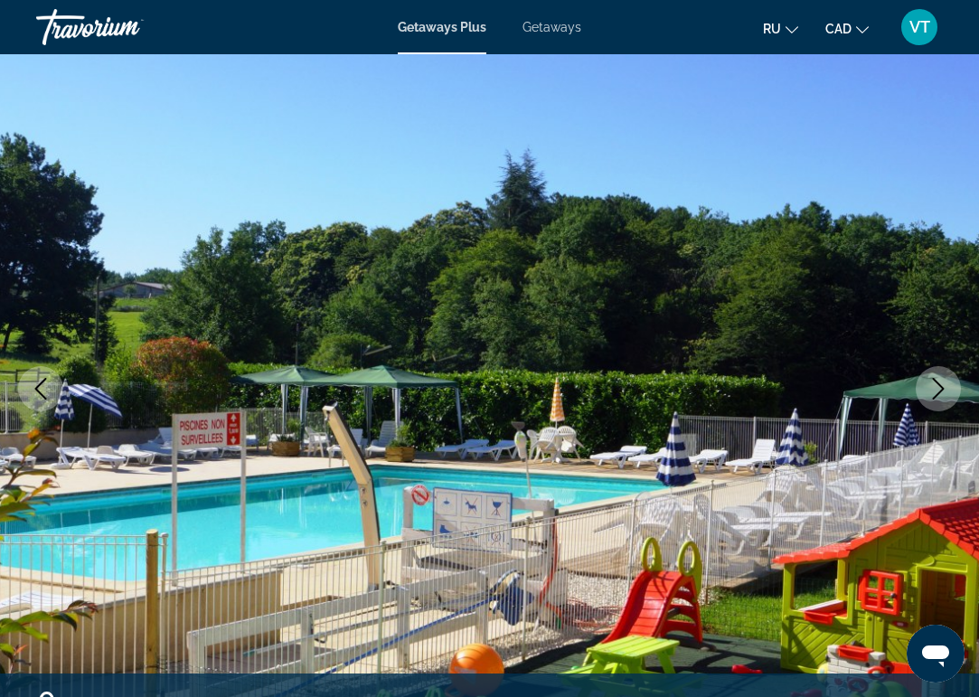
scroll to position [119, 0]
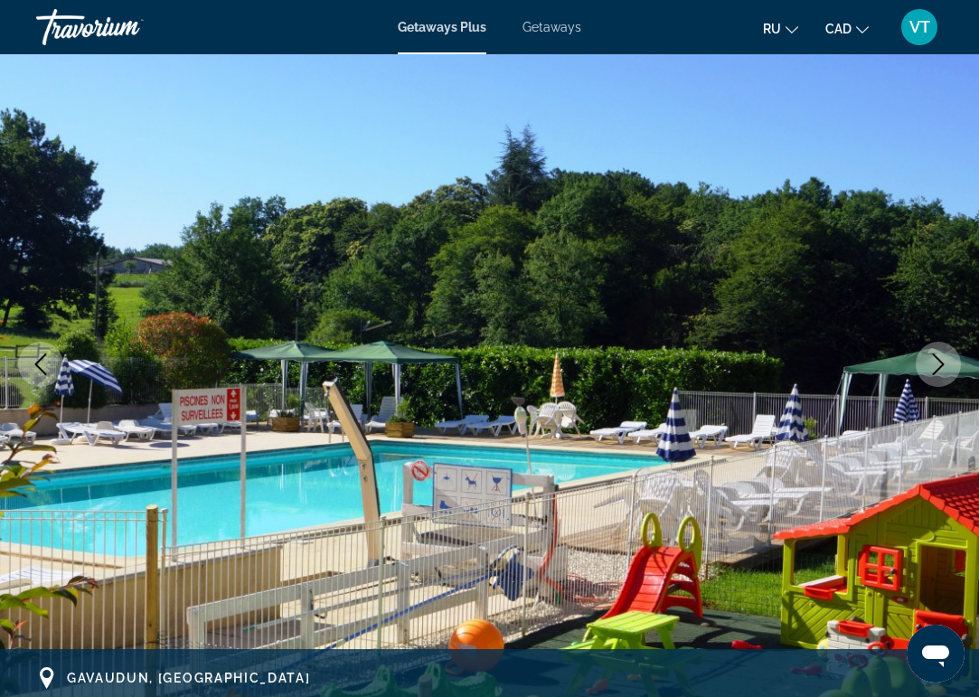
click at [941, 366] on icon "Next image" at bounding box center [939, 365] width 12 height 22
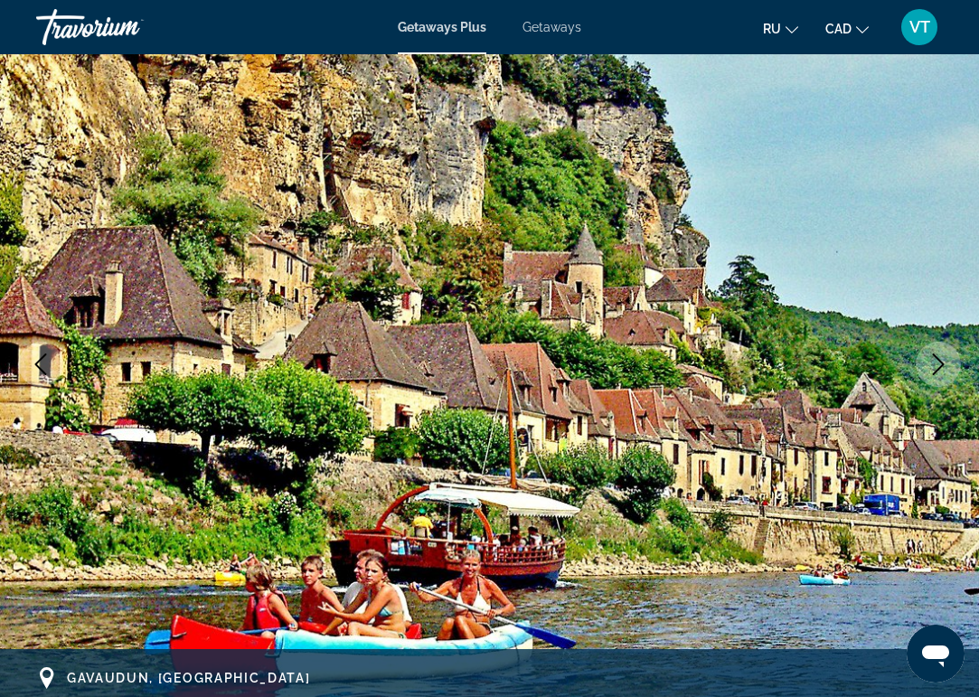
click at [941, 366] on icon "Next image" at bounding box center [939, 365] width 12 height 22
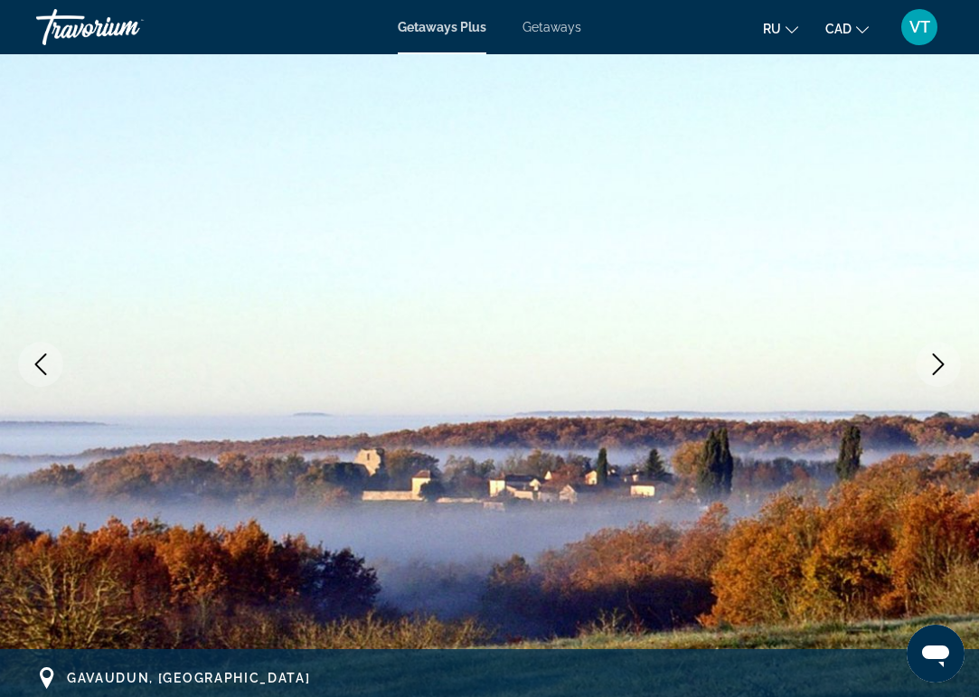
click at [941, 366] on icon "Next image" at bounding box center [939, 365] width 12 height 22
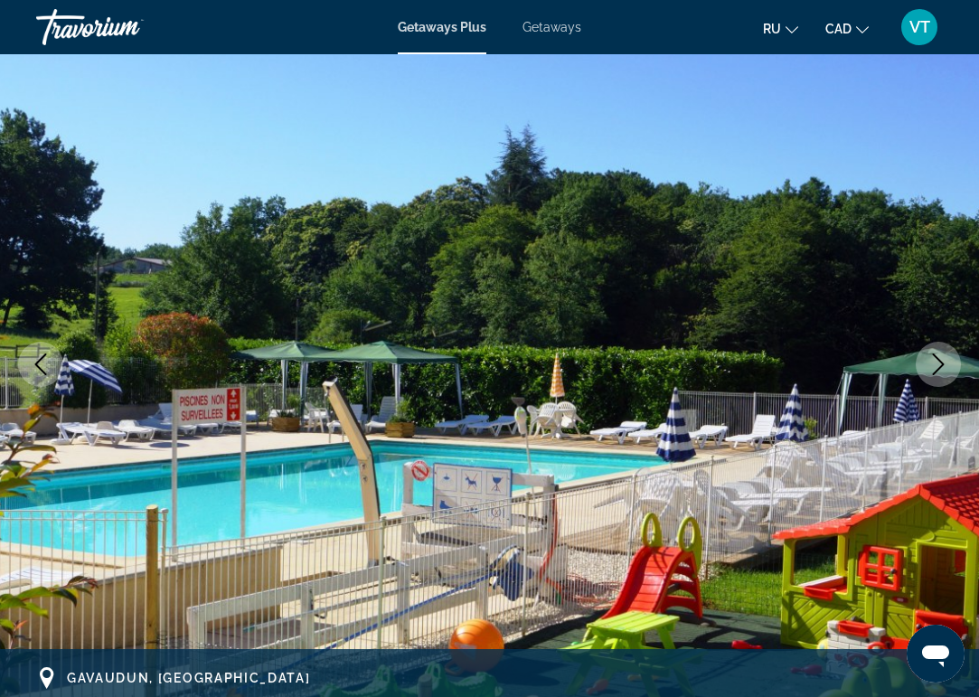
click at [941, 366] on icon "Next image" at bounding box center [939, 365] width 12 height 22
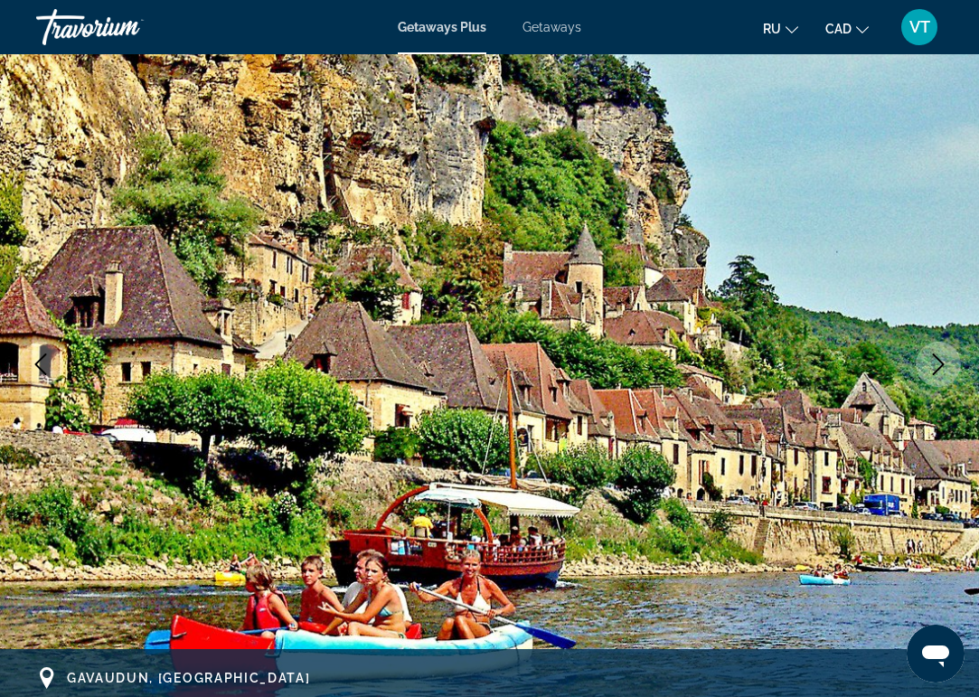
click at [941, 367] on icon "Next image" at bounding box center [939, 365] width 12 height 22
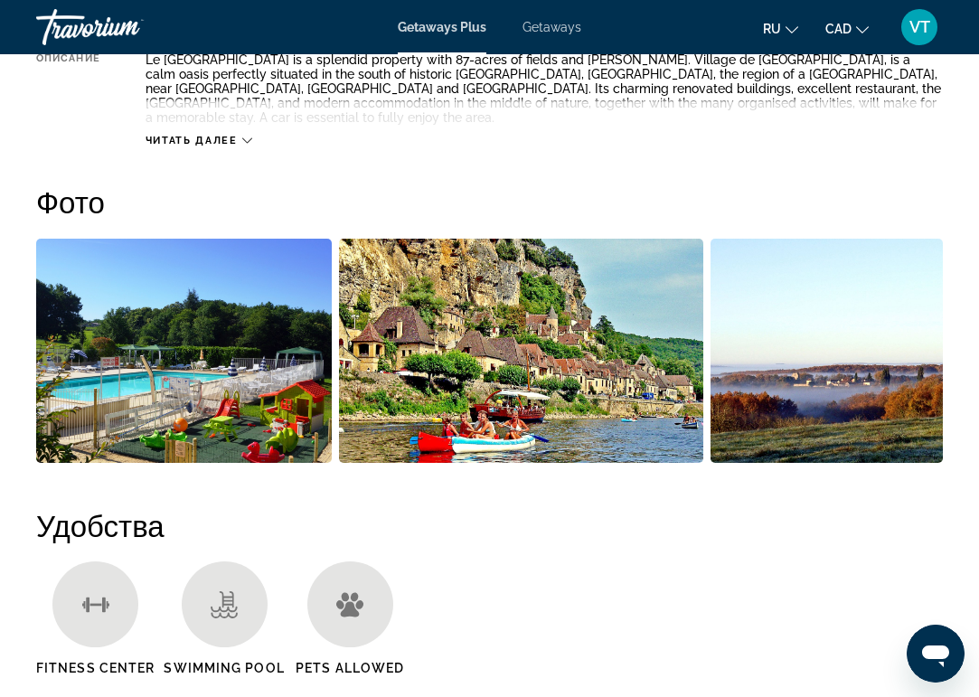
scroll to position [1029, 0]
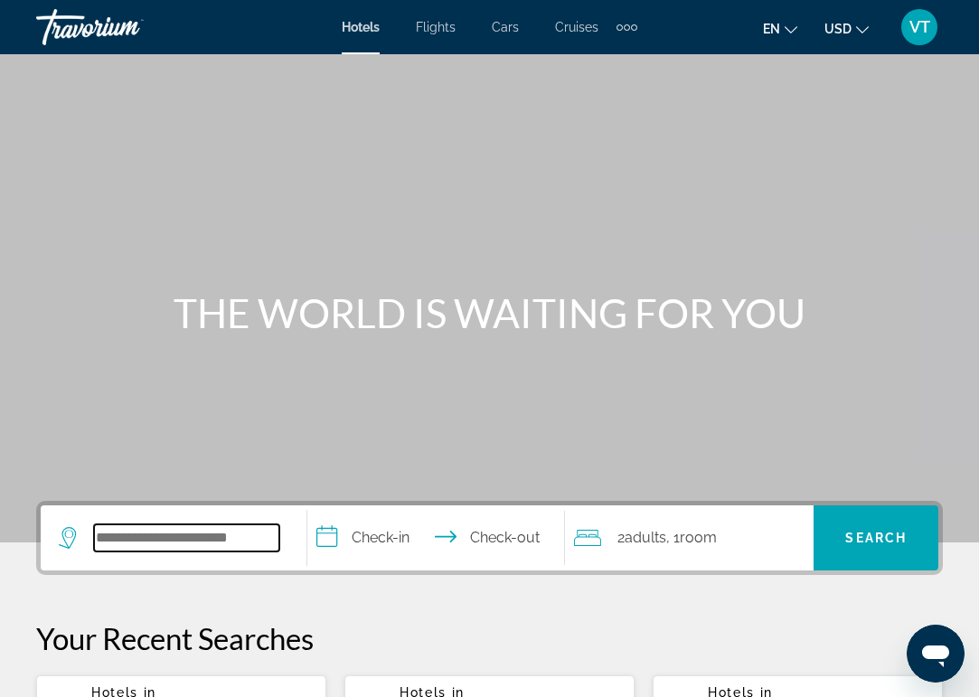
click at [141, 549] on input "Search hotel destination" at bounding box center [186, 538] width 185 height 27
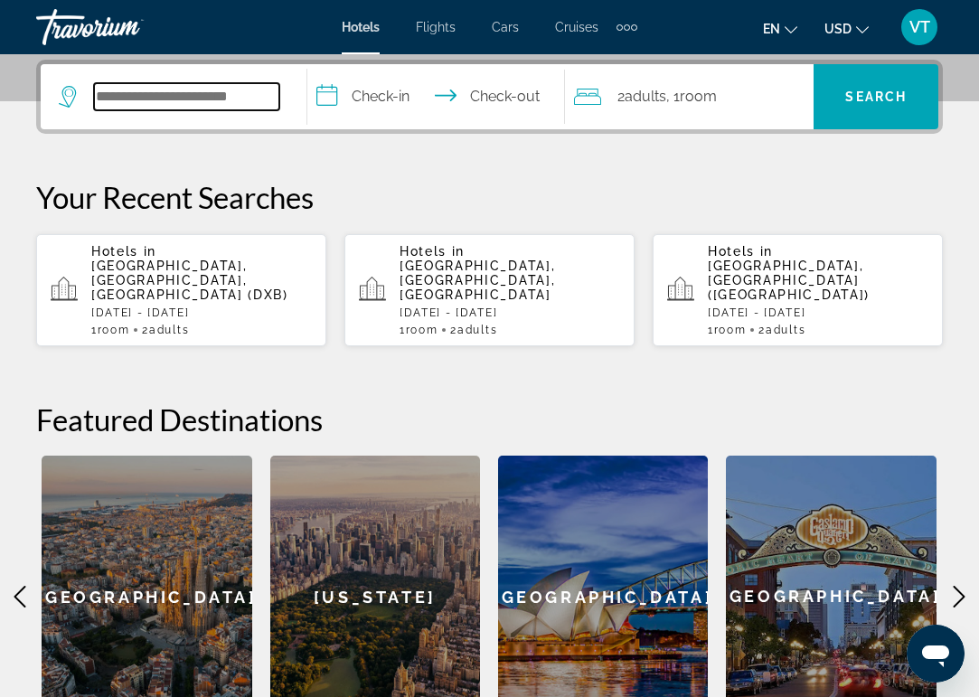
scroll to position [442, 0]
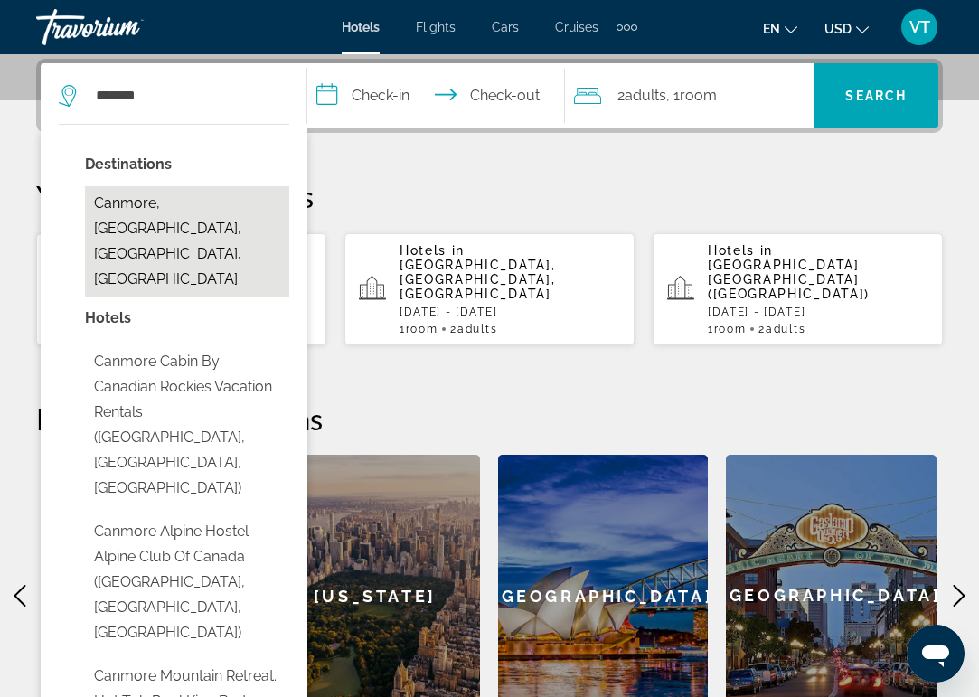
drag, startPoint x: 141, startPoint y: 549, endPoint x: 189, endPoint y: 203, distance: 349.7
click at [189, 203] on button "Canmore, [GEOGRAPHIC_DATA], [GEOGRAPHIC_DATA], [GEOGRAPHIC_DATA]" at bounding box center [187, 241] width 204 height 110
type input "**********"
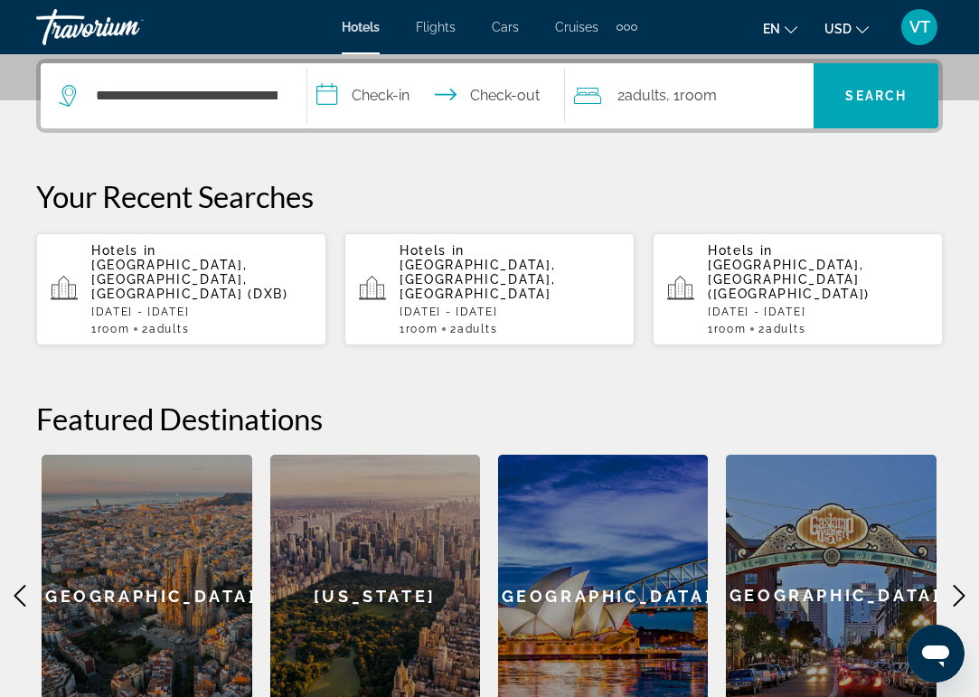
click at [381, 91] on input "**********" at bounding box center [439, 98] width 265 height 71
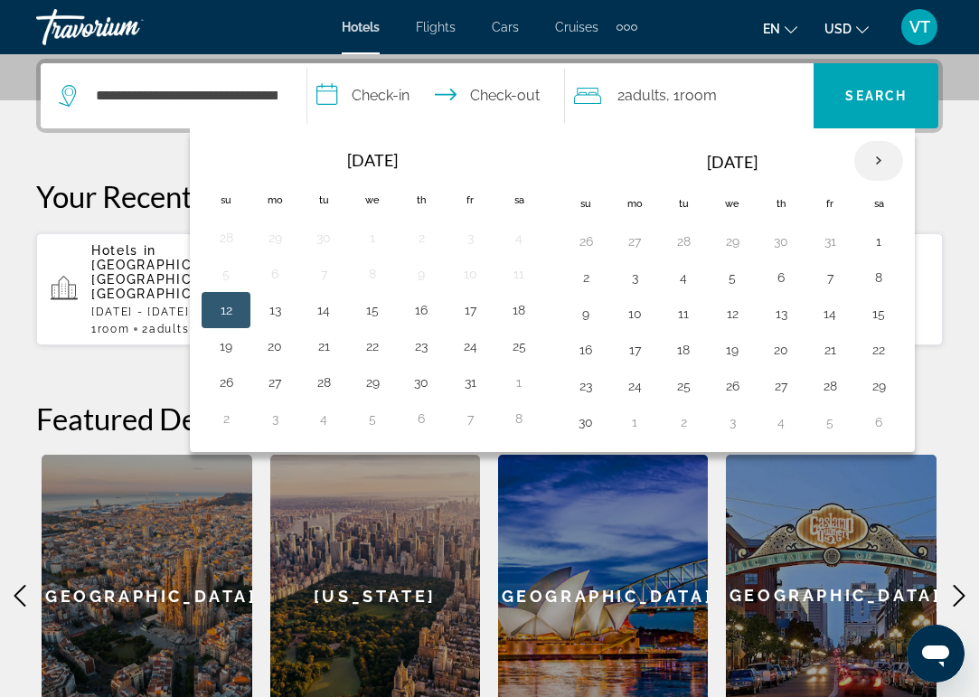
click at [875, 163] on th "Next month" at bounding box center [879, 161] width 49 height 40
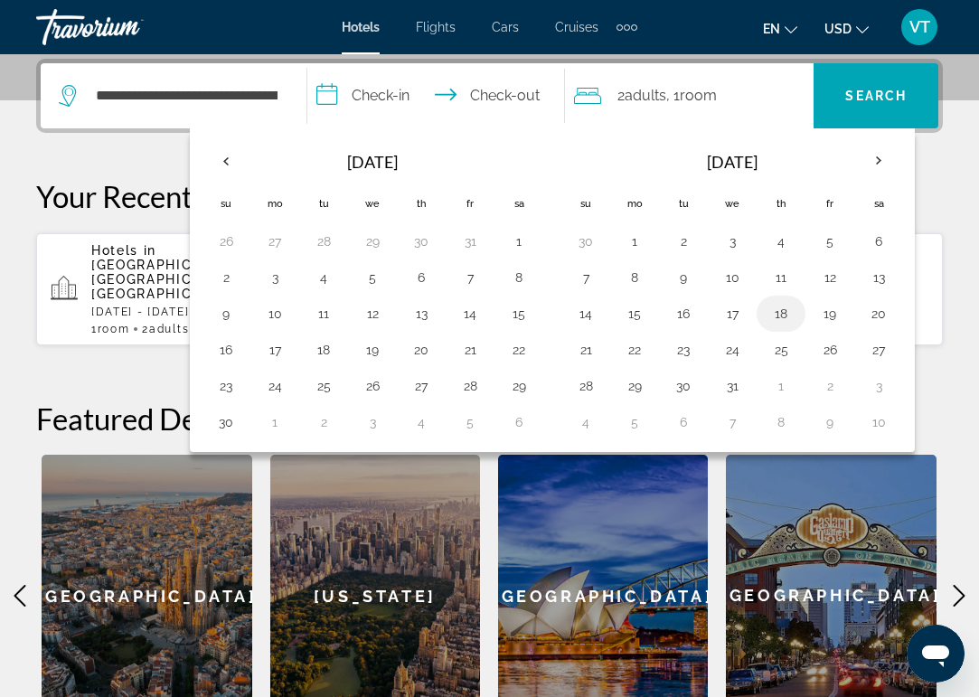
click at [786, 318] on button "18" at bounding box center [781, 313] width 29 height 25
click at [830, 312] on button "19" at bounding box center [830, 313] width 29 height 25
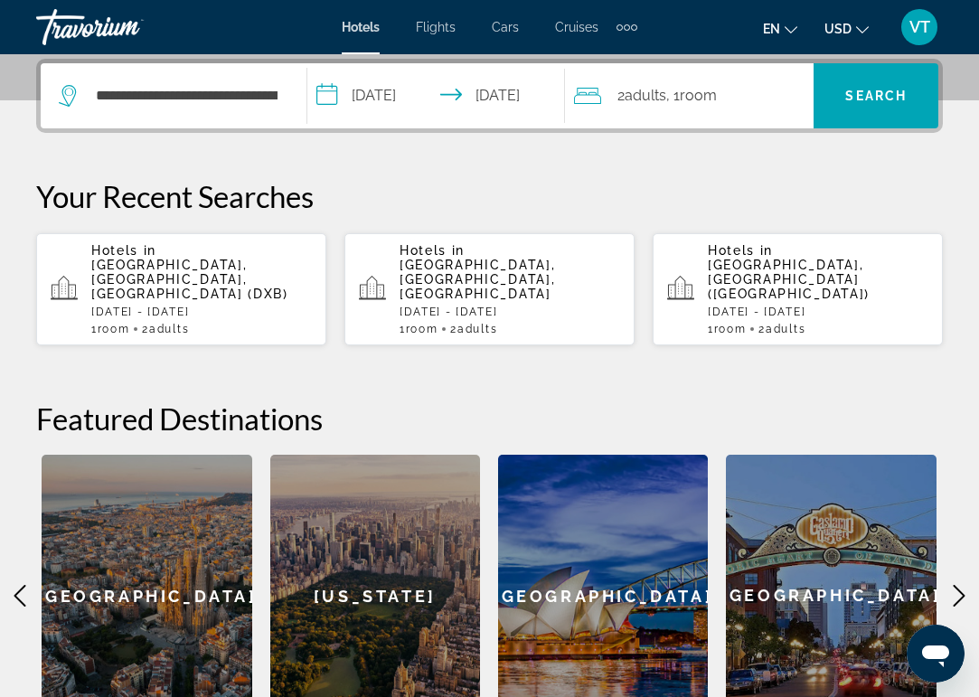
click at [372, 100] on input "**********" at bounding box center [439, 98] width 265 height 71
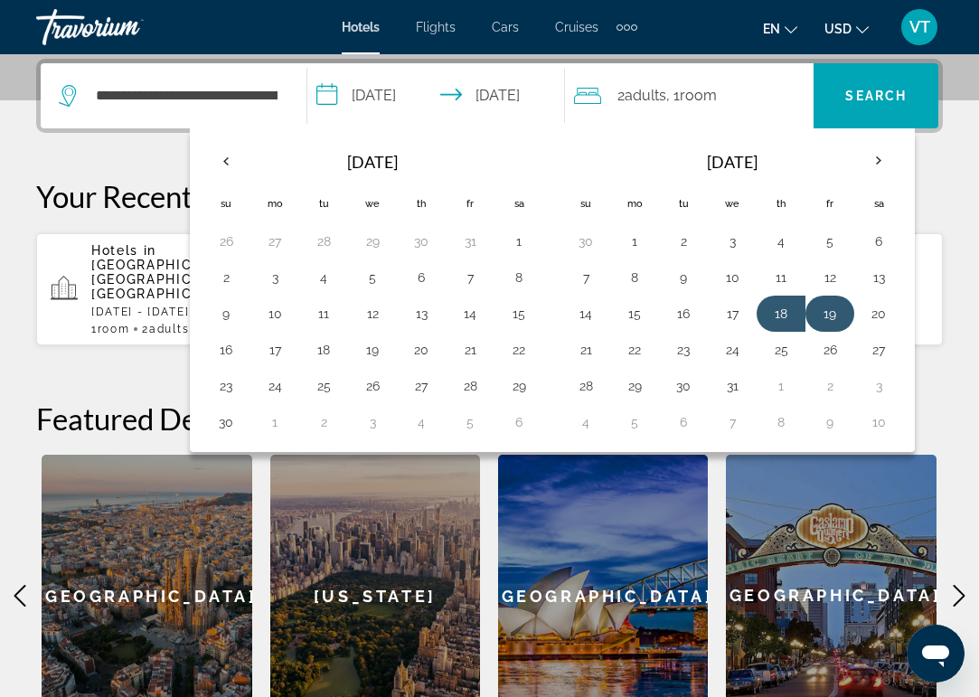
click at [830, 320] on button "19" at bounding box center [830, 313] width 29 height 25
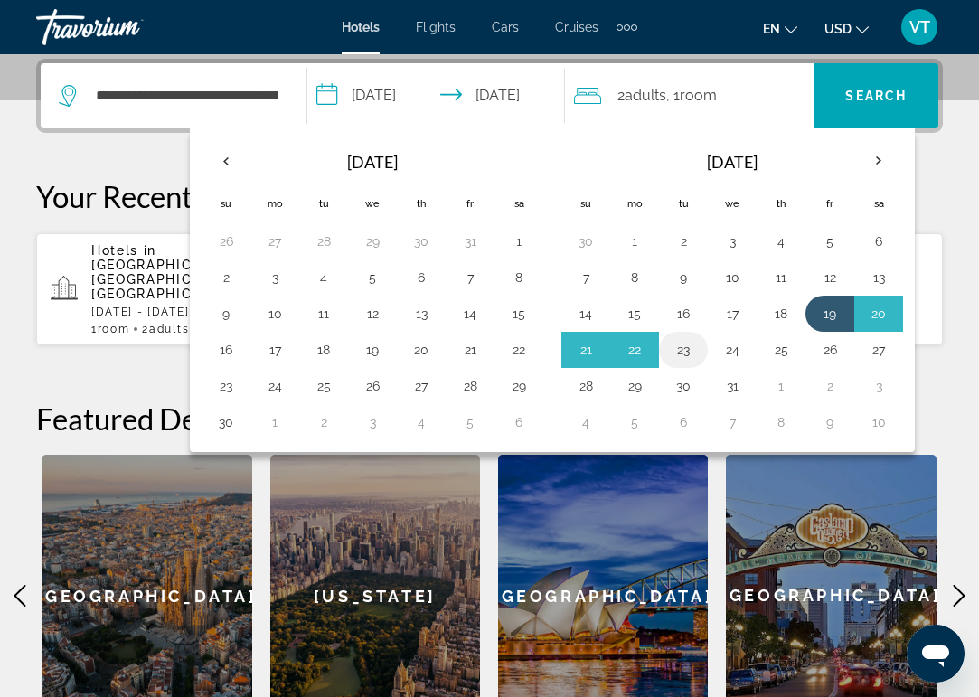
click at [692, 350] on button "23" at bounding box center [683, 349] width 29 height 25
type input "**********"
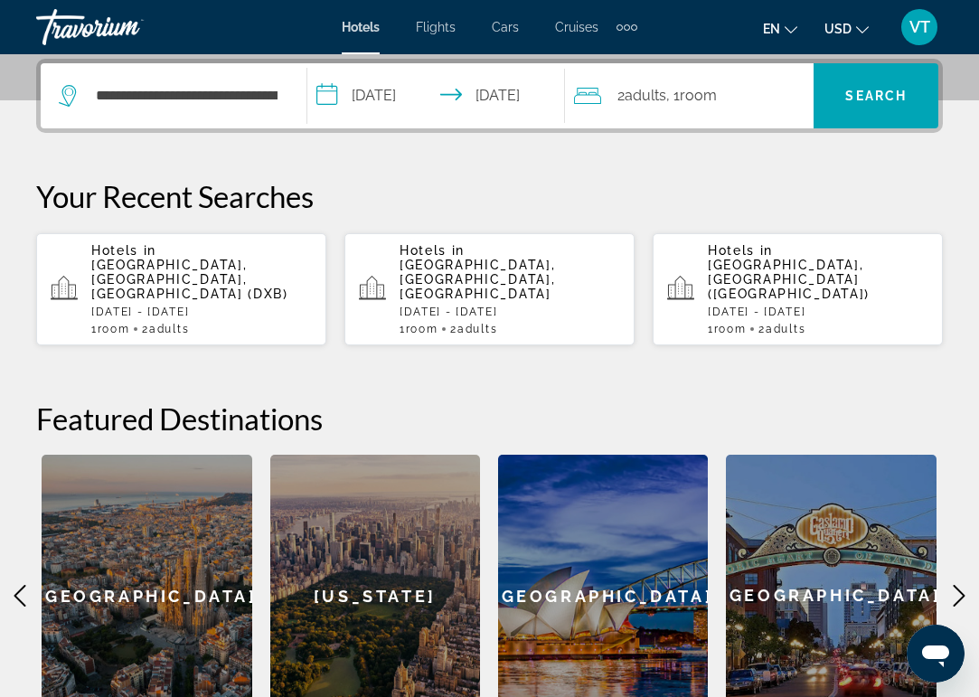
click at [690, 91] on span "Room" at bounding box center [698, 95] width 37 height 17
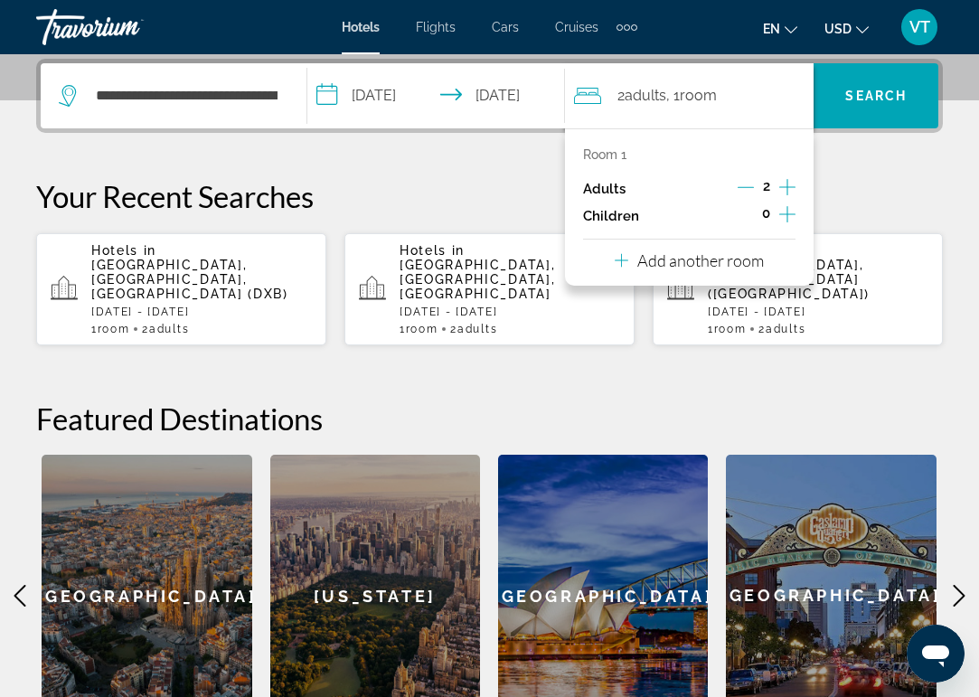
click at [792, 192] on icon "Increment adults" at bounding box center [788, 187] width 16 height 22
click at [881, 103] on span "Search" at bounding box center [876, 95] width 125 height 43
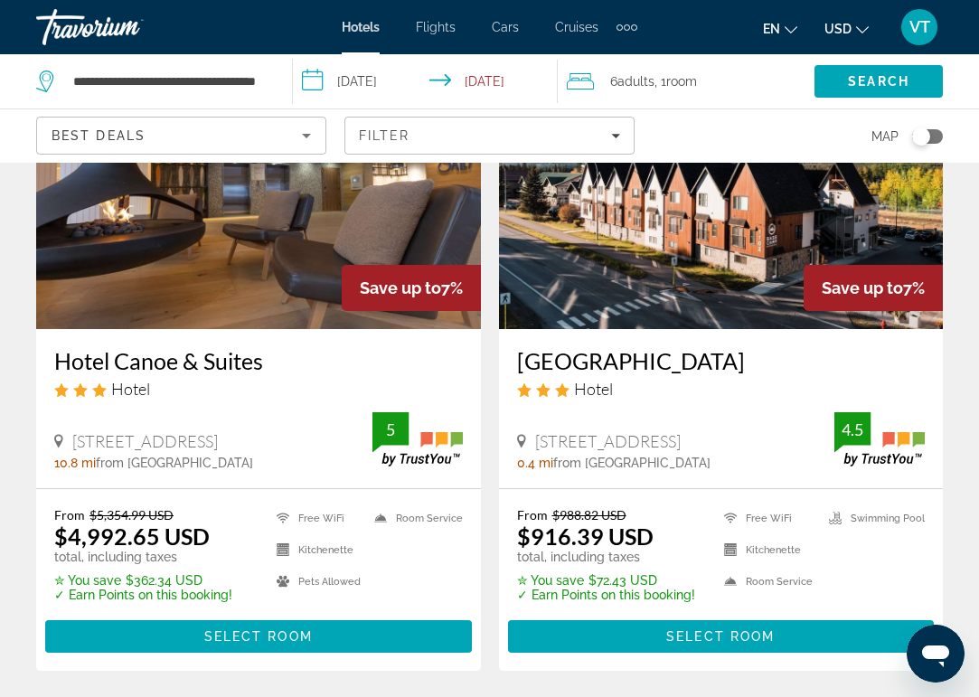
scroll to position [854, 0]
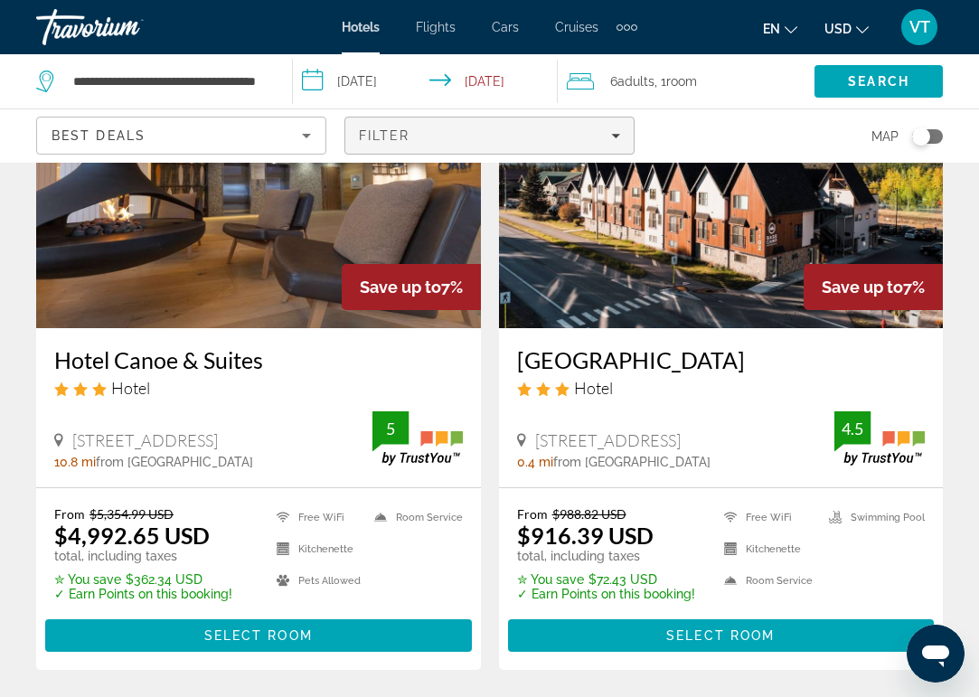
click at [430, 137] on div "Filter" at bounding box center [489, 135] width 261 height 14
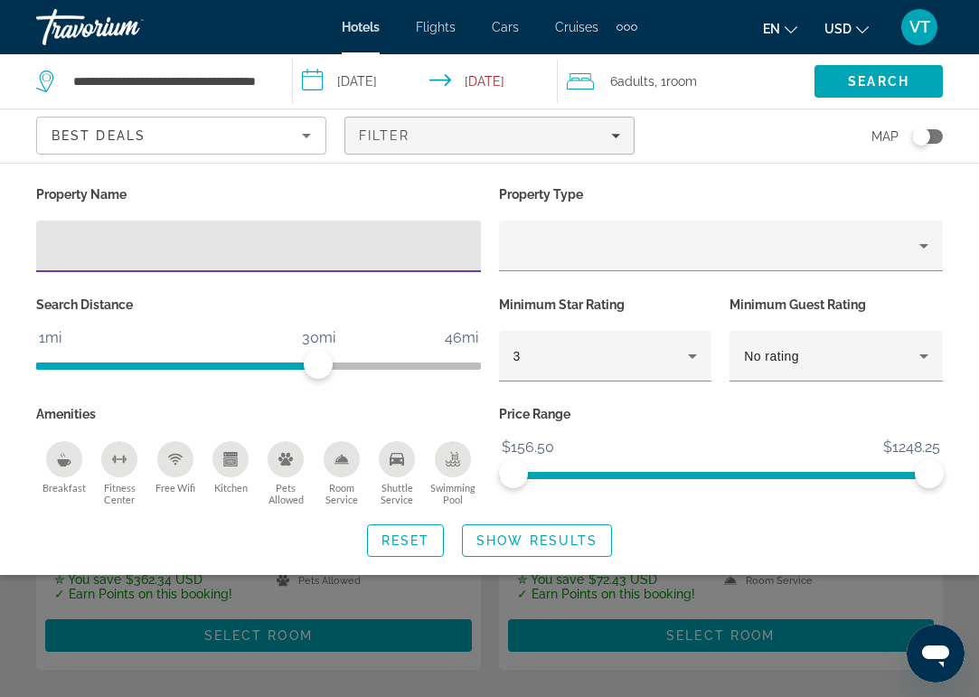
click at [672, 143] on div "Map" at bounding box center [798, 135] width 290 height 53
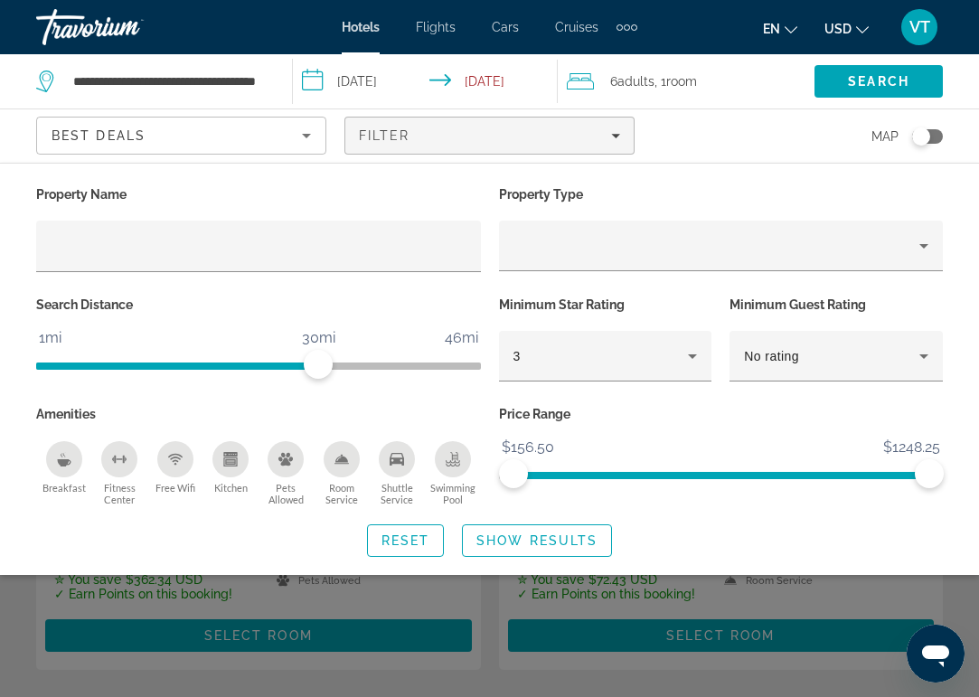
click at [738, 139] on div "Map" at bounding box center [798, 135] width 290 height 53
click at [535, 534] on span "Search widget" at bounding box center [537, 540] width 148 height 43
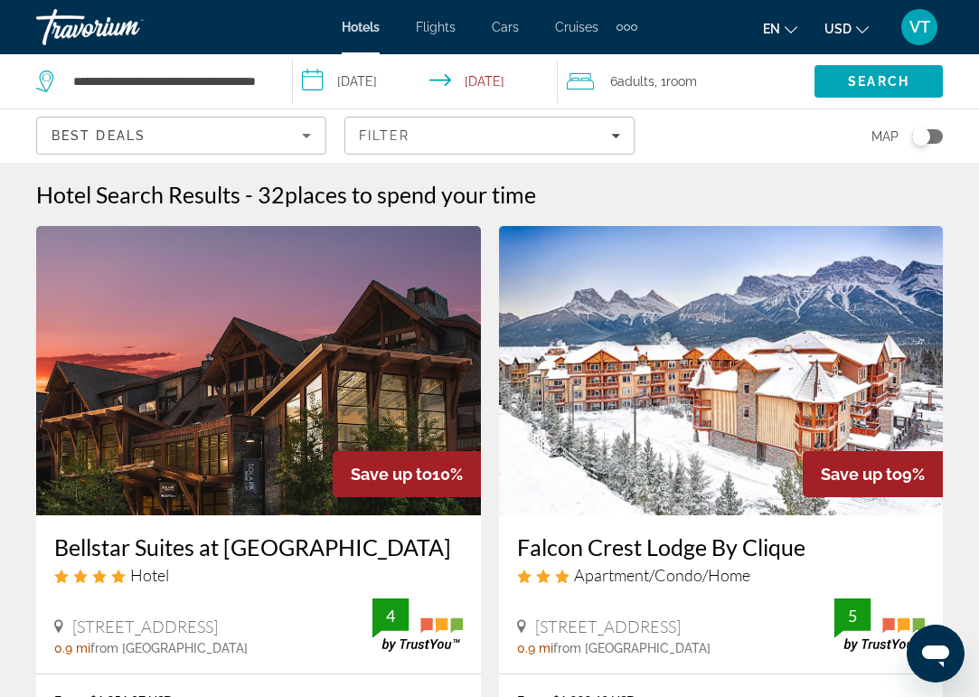
scroll to position [0, 0]
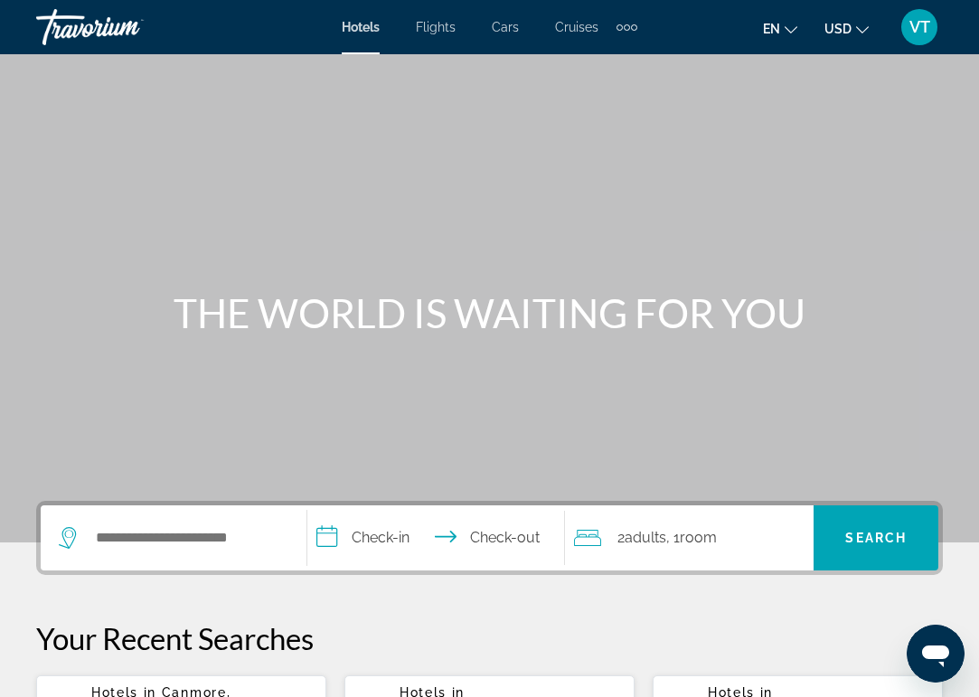
click at [556, 24] on span "Cruises" at bounding box center [576, 27] width 43 height 14
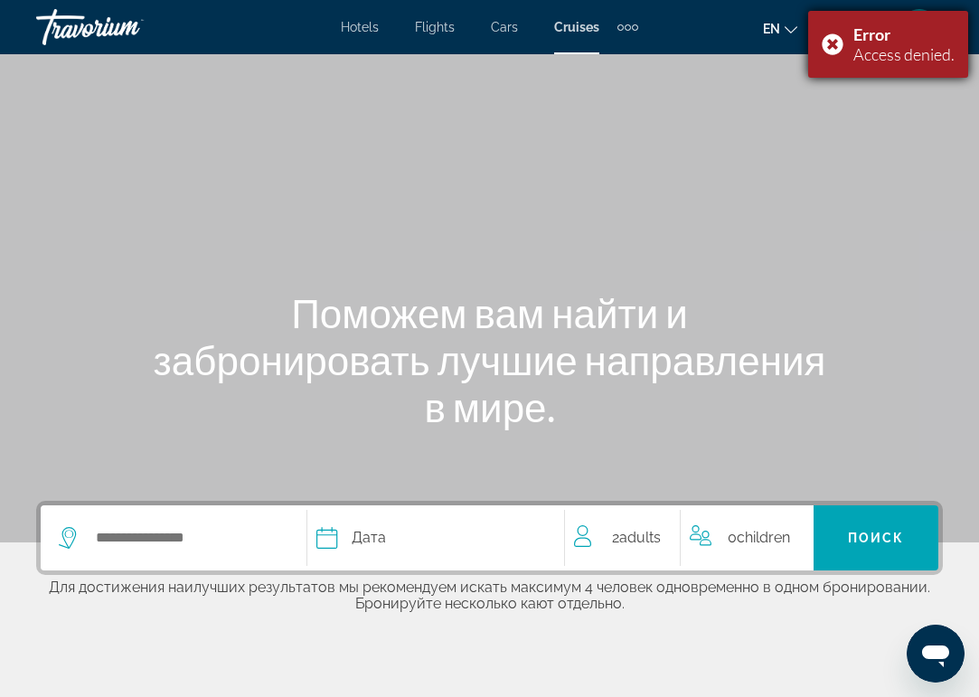
click at [831, 49] on div "Error Access denied." at bounding box center [889, 44] width 160 height 67
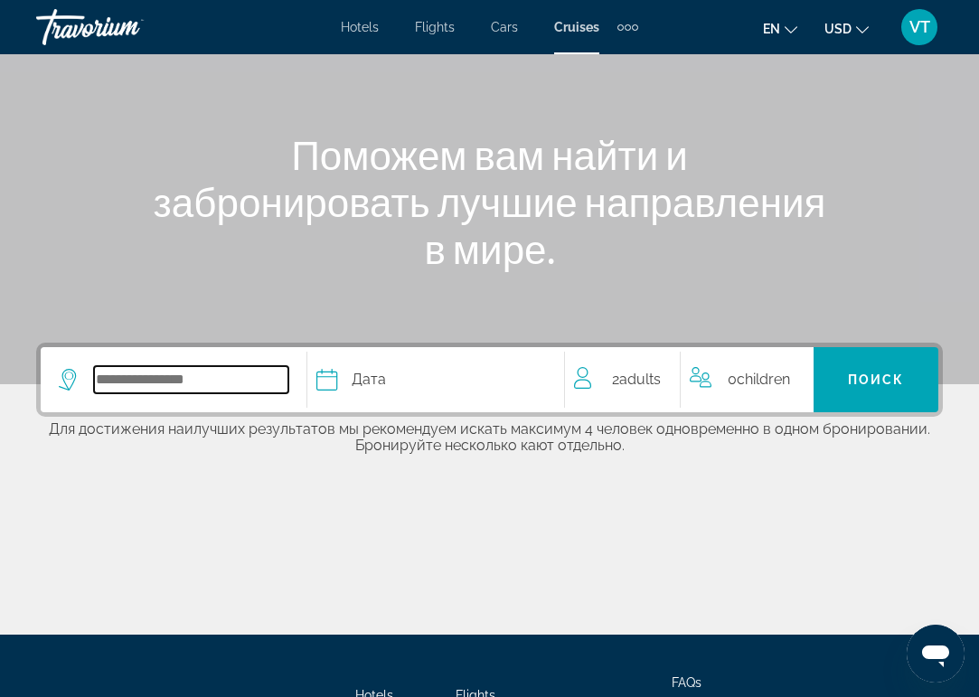
click at [177, 376] on input "Select cruise destination" at bounding box center [191, 379] width 194 height 27
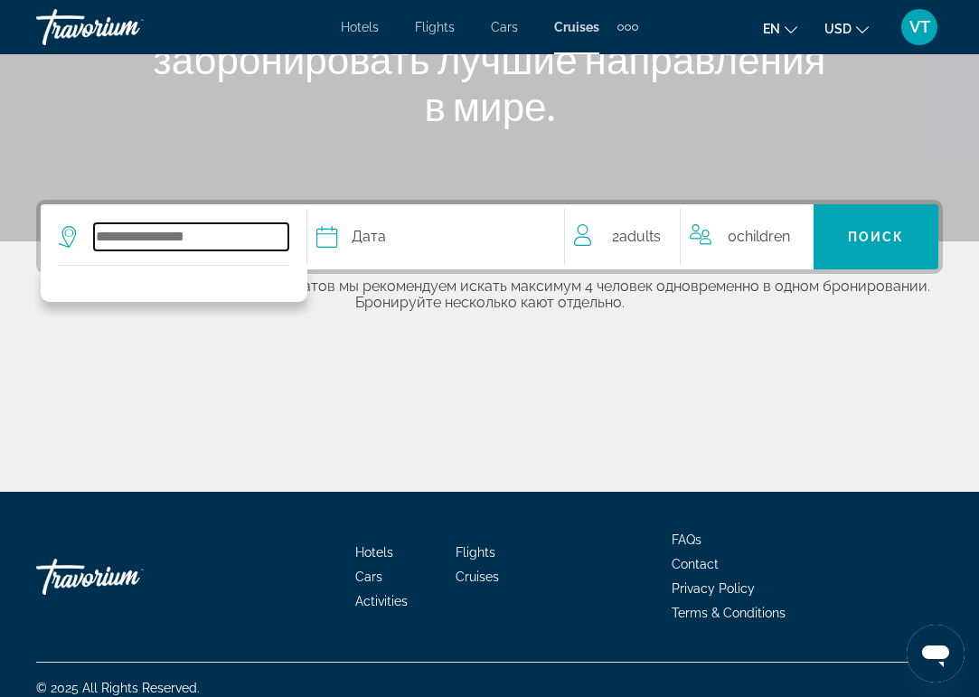
scroll to position [317, 0]
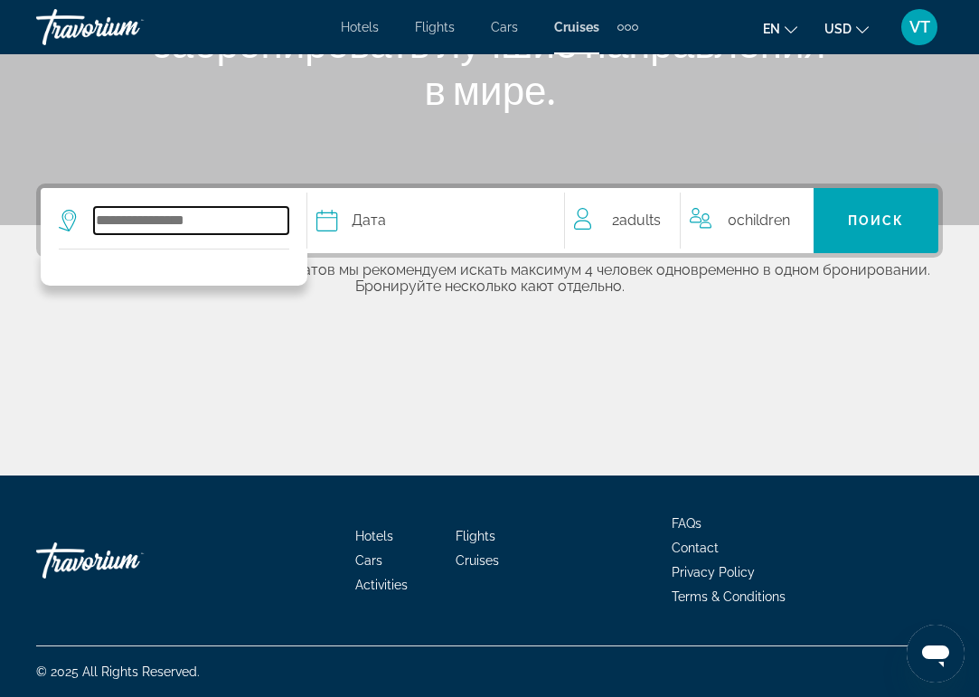
click at [136, 232] on input "Select cruise destination" at bounding box center [191, 220] width 194 height 27
click at [219, 219] on input "Select cruise destination" at bounding box center [191, 220] width 194 height 27
click at [142, 208] on input "Select cruise destination" at bounding box center [191, 220] width 194 height 27
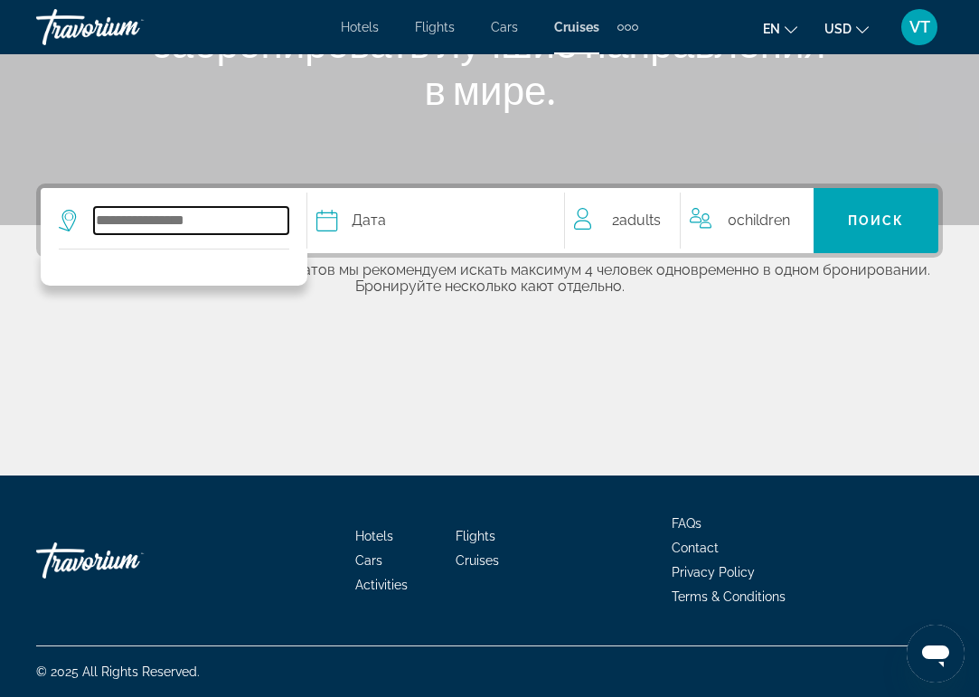
click at [178, 215] on input "Select cruise destination" at bounding box center [191, 220] width 194 height 27
click at [581, 32] on span "Cruises" at bounding box center [576, 27] width 45 height 14
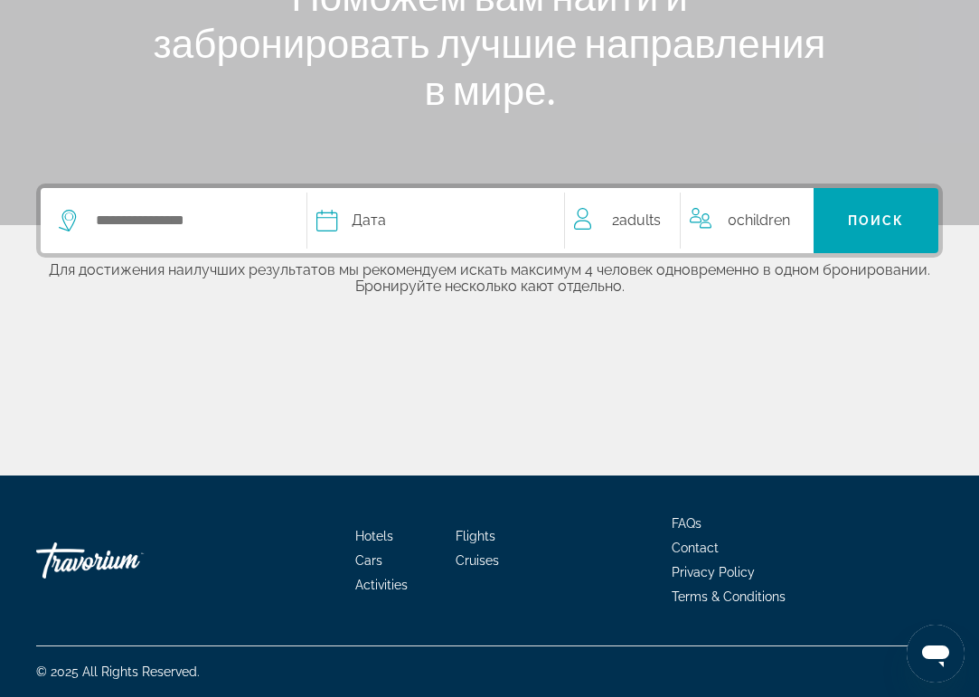
scroll to position [0, 0]
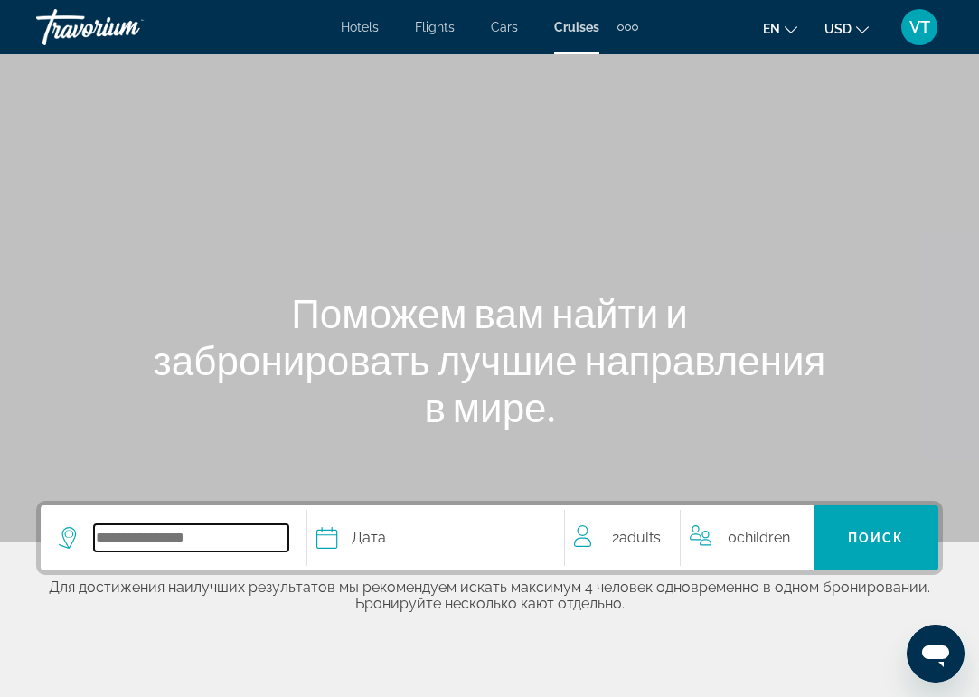
click at [136, 543] on input "Select cruise destination" at bounding box center [191, 538] width 194 height 27
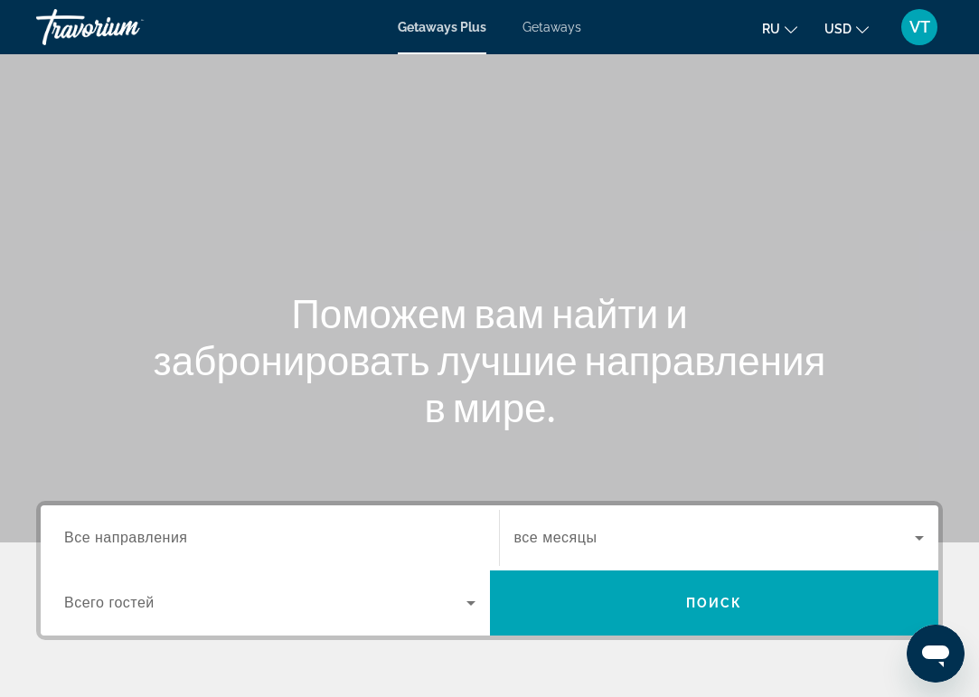
click at [568, 27] on span "Getaways" at bounding box center [552, 27] width 59 height 14
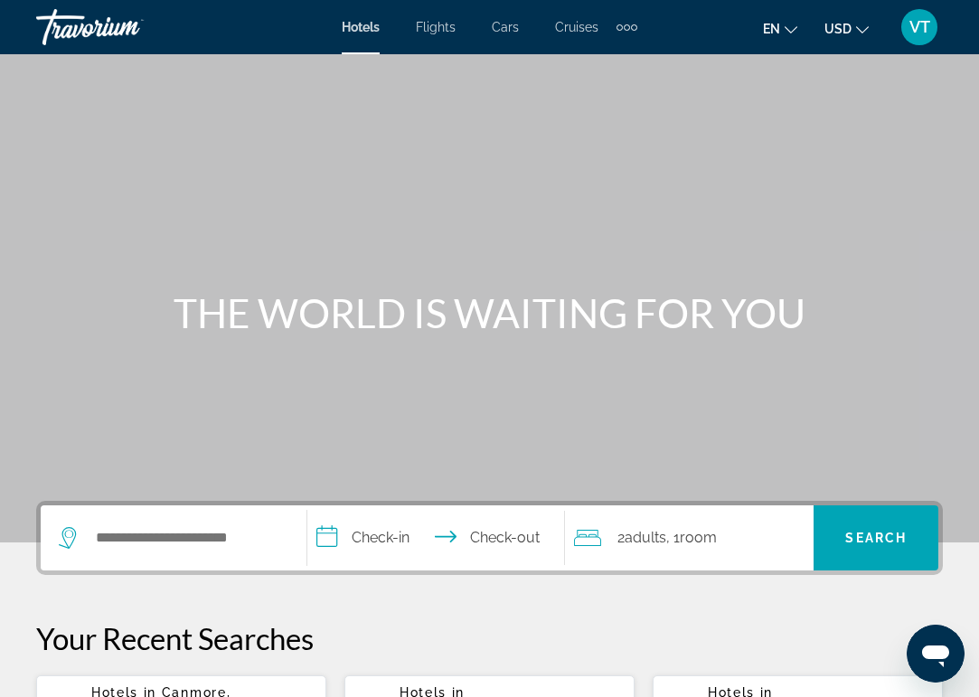
click at [579, 30] on span "Cruises" at bounding box center [576, 27] width 43 height 14
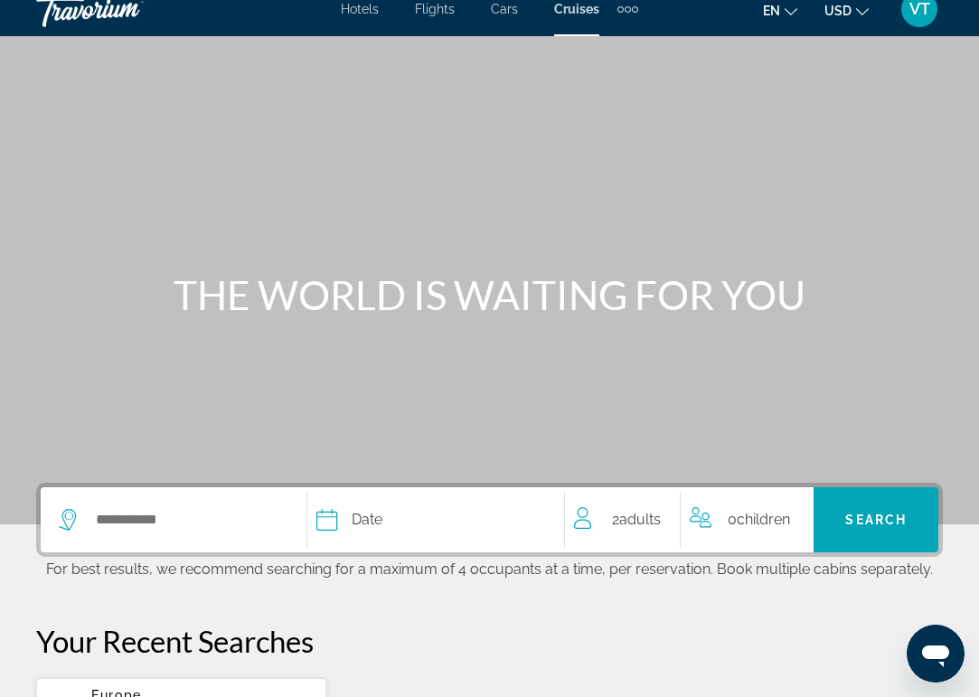
scroll to position [30, 0]
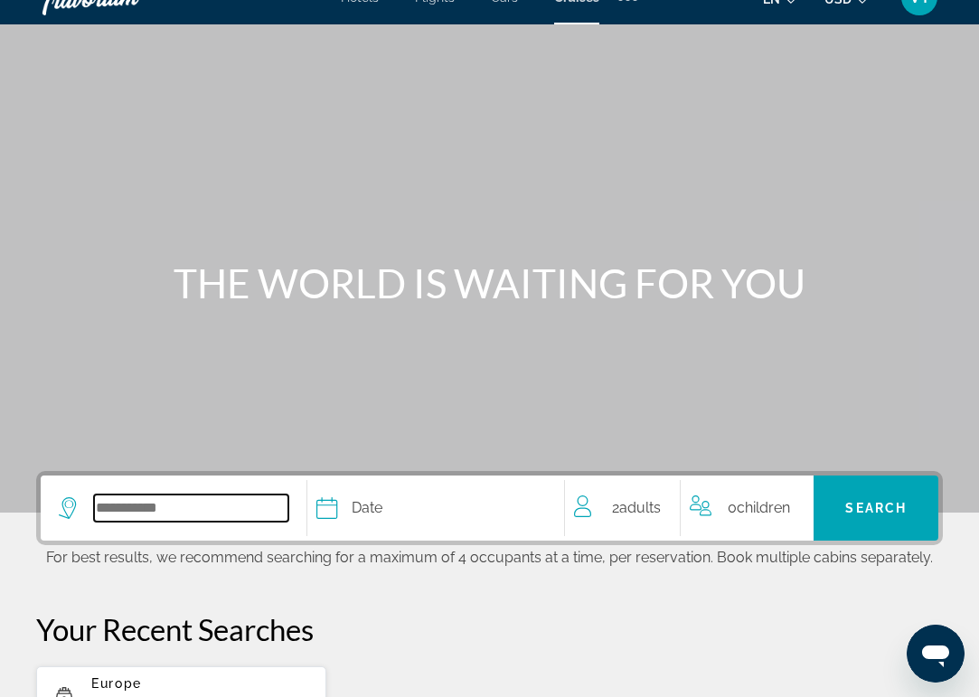
click at [140, 505] on input "Select cruise destination" at bounding box center [191, 508] width 194 height 27
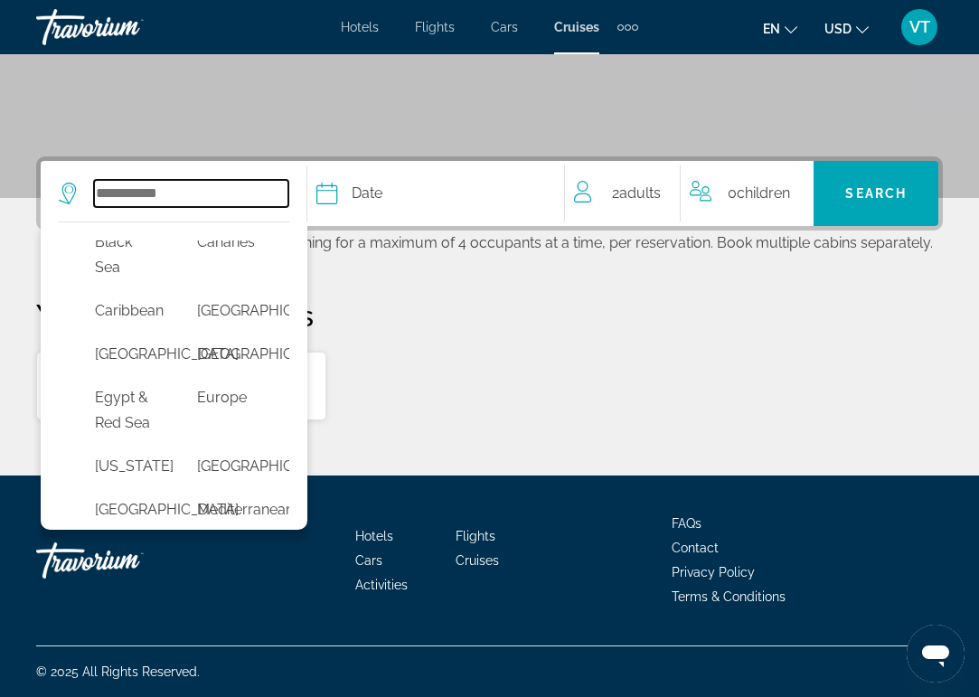
scroll to position [256, 0]
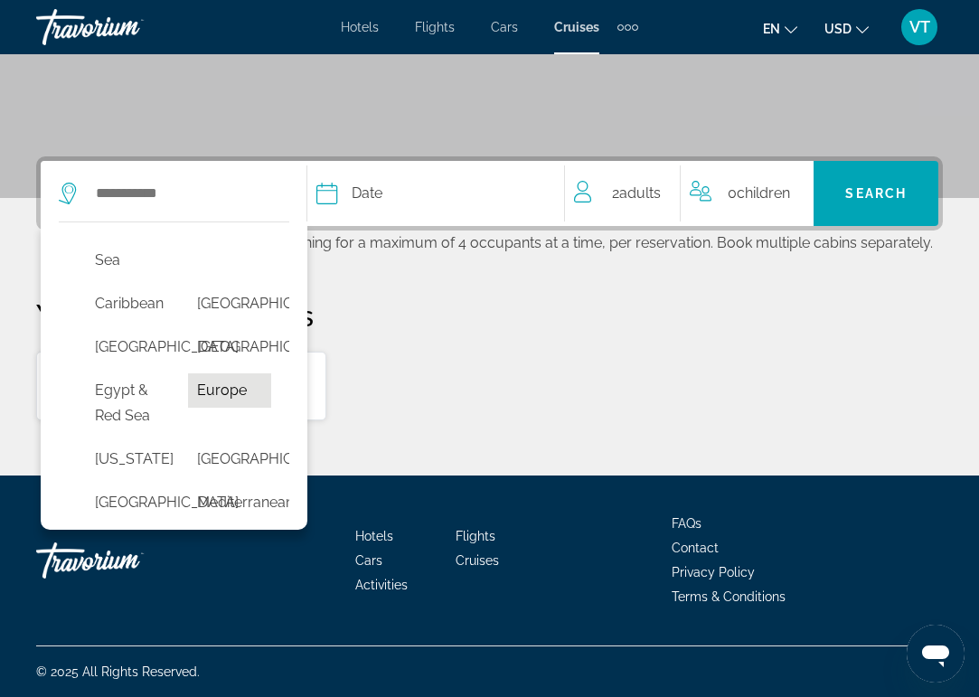
click at [217, 408] on button "Europe" at bounding box center [230, 391] width 84 height 34
type input "******"
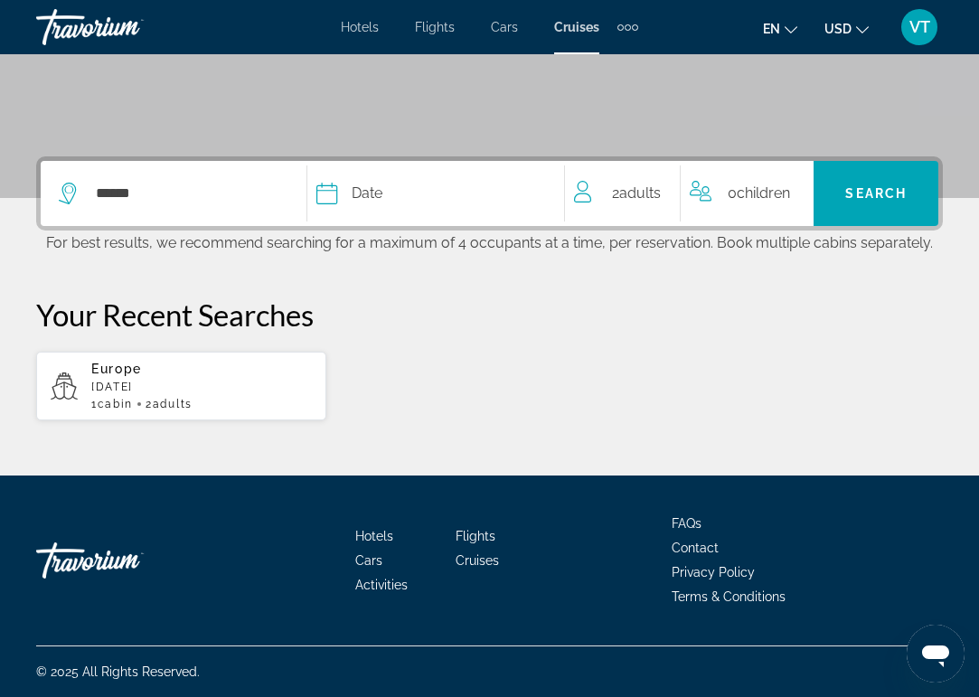
click at [330, 188] on icon "Select cruise date" at bounding box center [328, 194] width 22 height 22
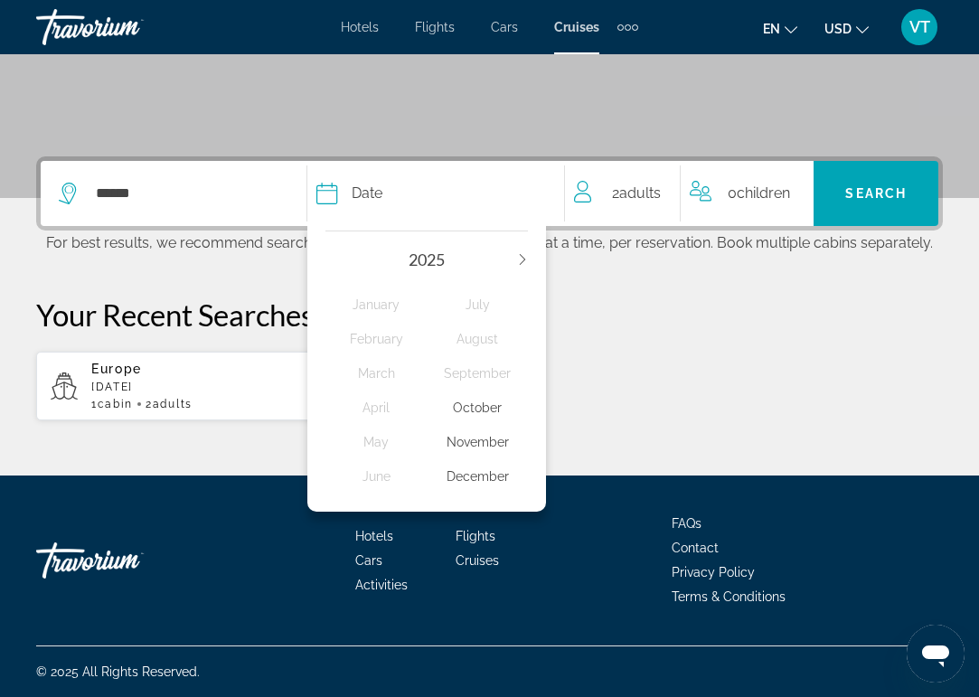
click at [487, 493] on div "December" at bounding box center [477, 476] width 101 height 33
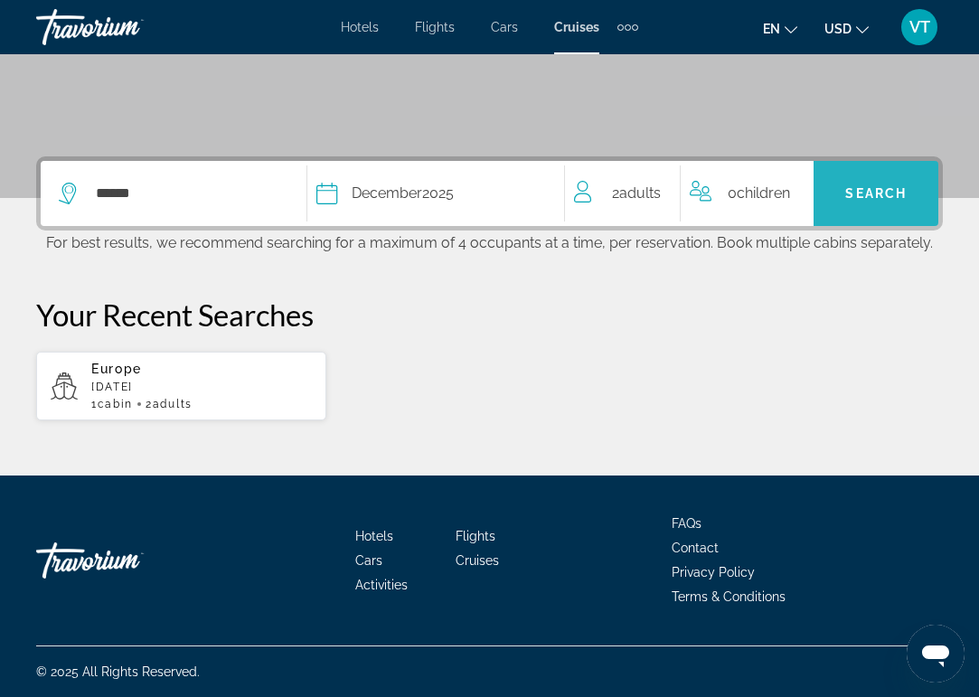
click at [865, 194] on span "Search" at bounding box center [876, 193] width 61 height 14
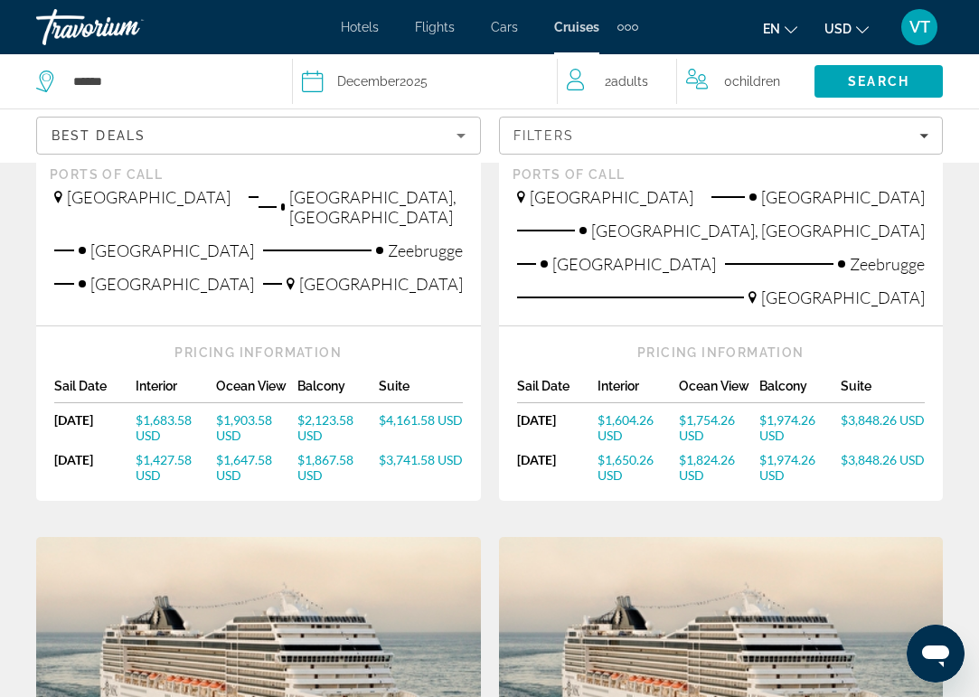
scroll to position [596, 0]
click at [848, 26] on span "USD" at bounding box center [838, 29] width 27 height 14
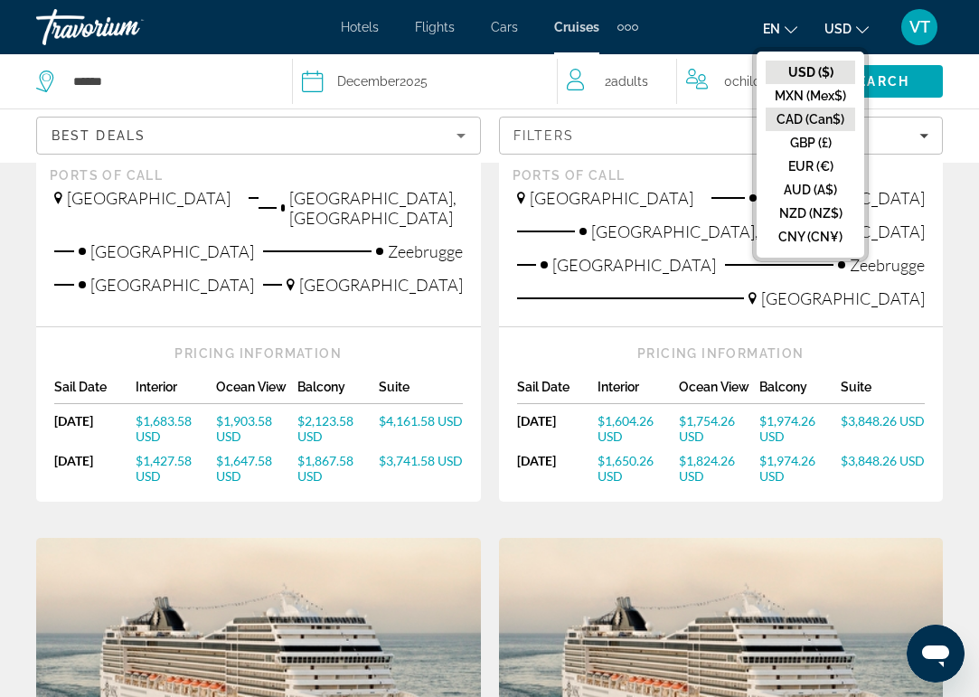
click at [817, 122] on button "CAD (Can$)" at bounding box center [811, 120] width 90 height 24
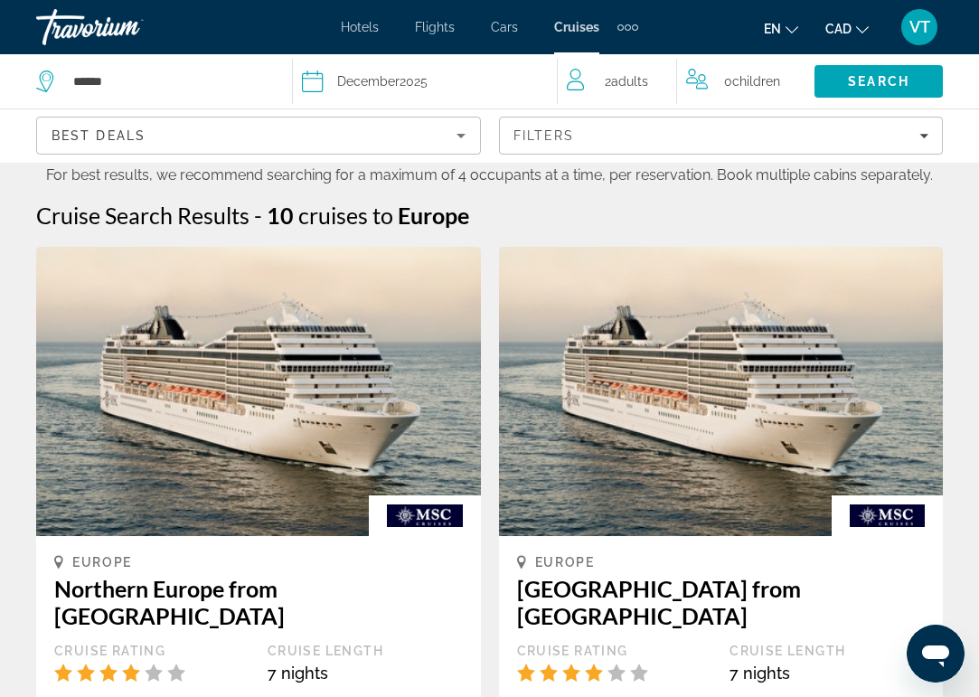
click at [243, 425] on img "Main content" at bounding box center [258, 391] width 445 height 289
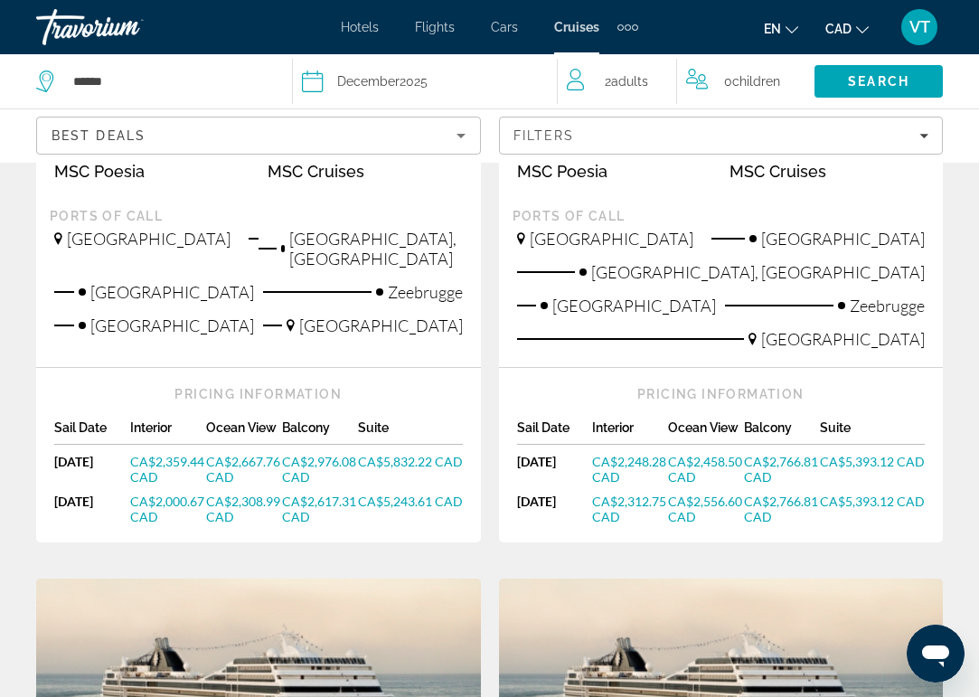
scroll to position [557, 0]
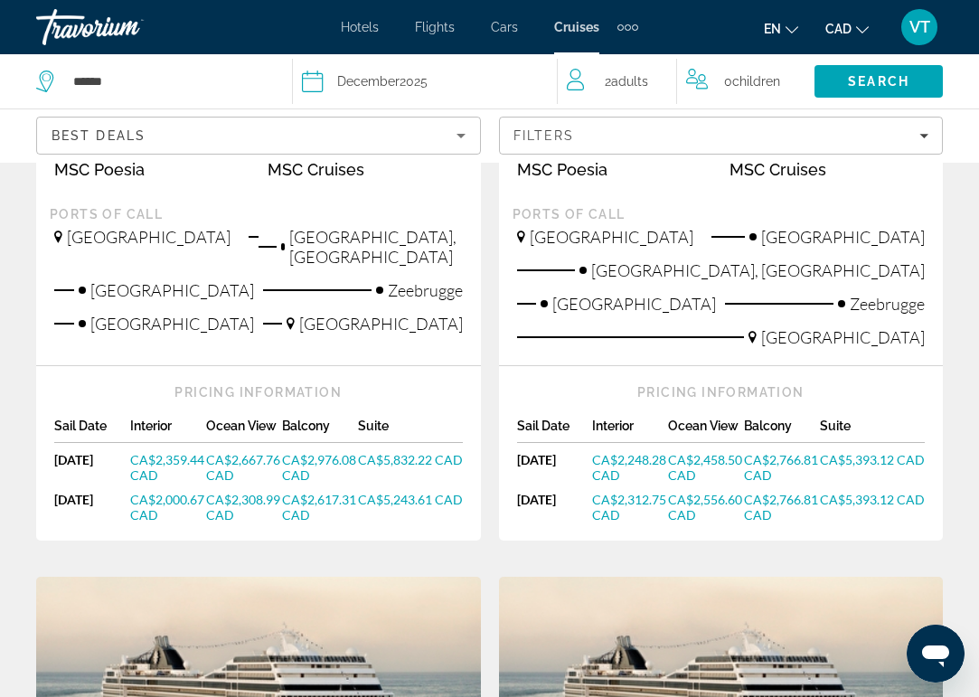
click at [165, 452] on span "CA$2,359.44 CAD" at bounding box center [167, 467] width 74 height 31
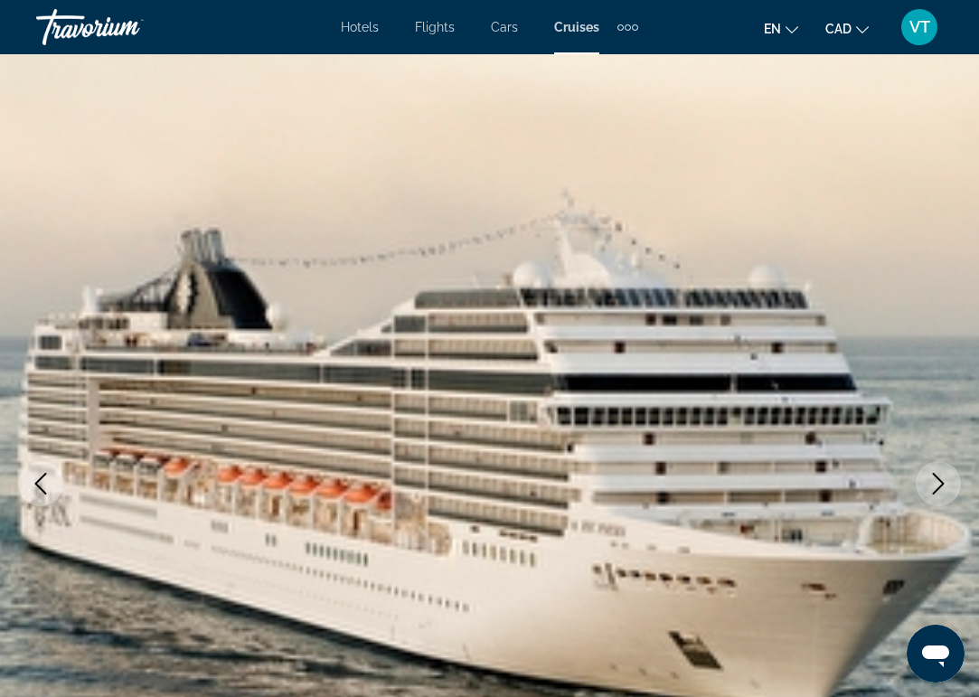
click at [951, 488] on button "Next image" at bounding box center [938, 483] width 45 height 45
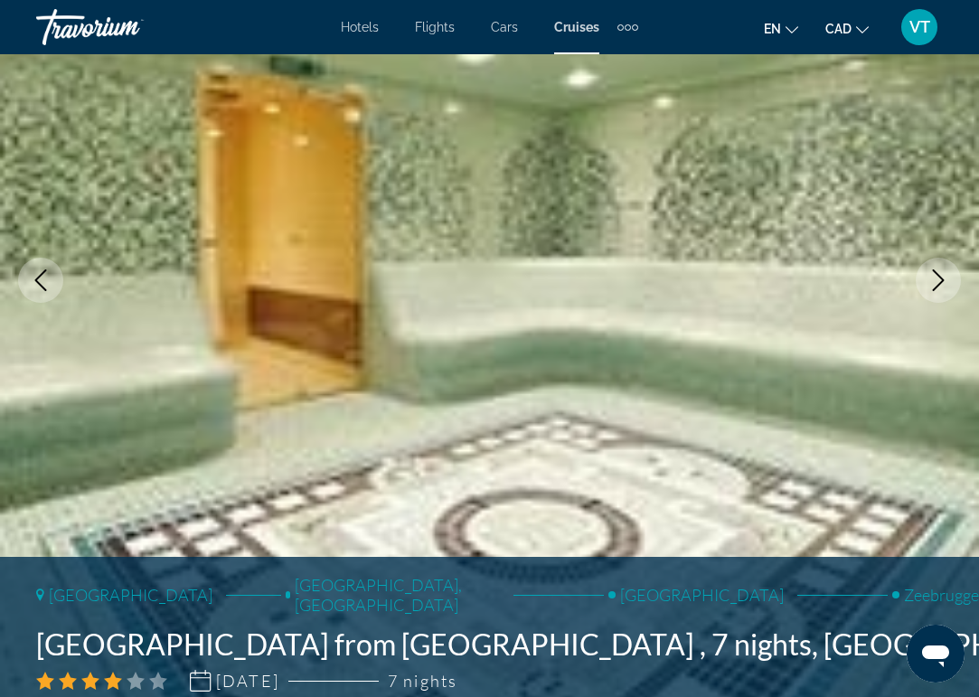
scroll to position [204, 0]
click at [934, 284] on icon "Next image" at bounding box center [939, 280] width 22 height 22
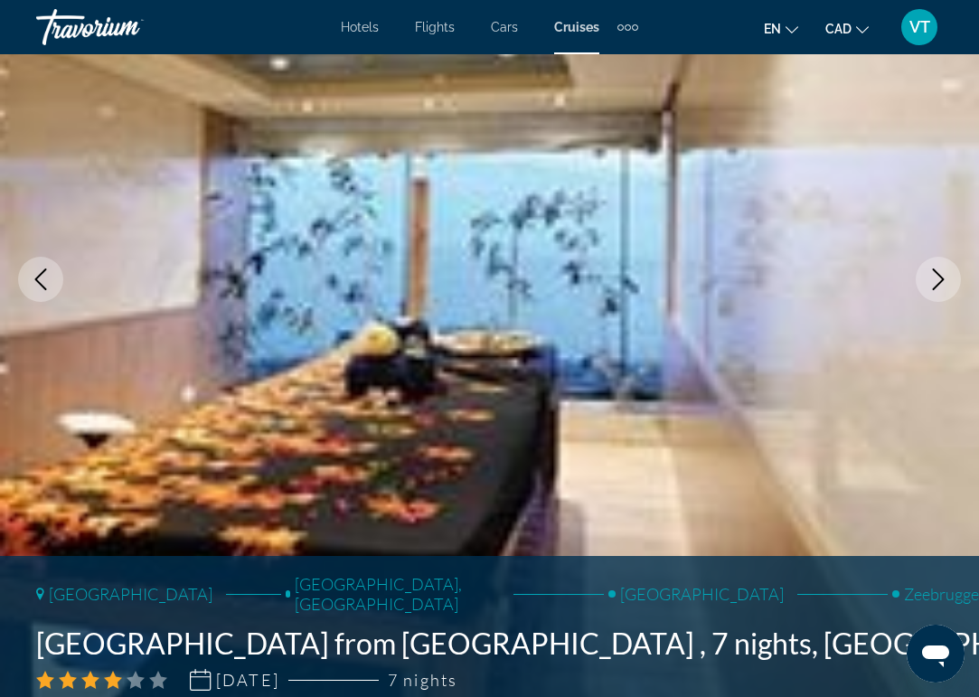
click at [934, 284] on icon "Next image" at bounding box center [939, 280] width 22 height 22
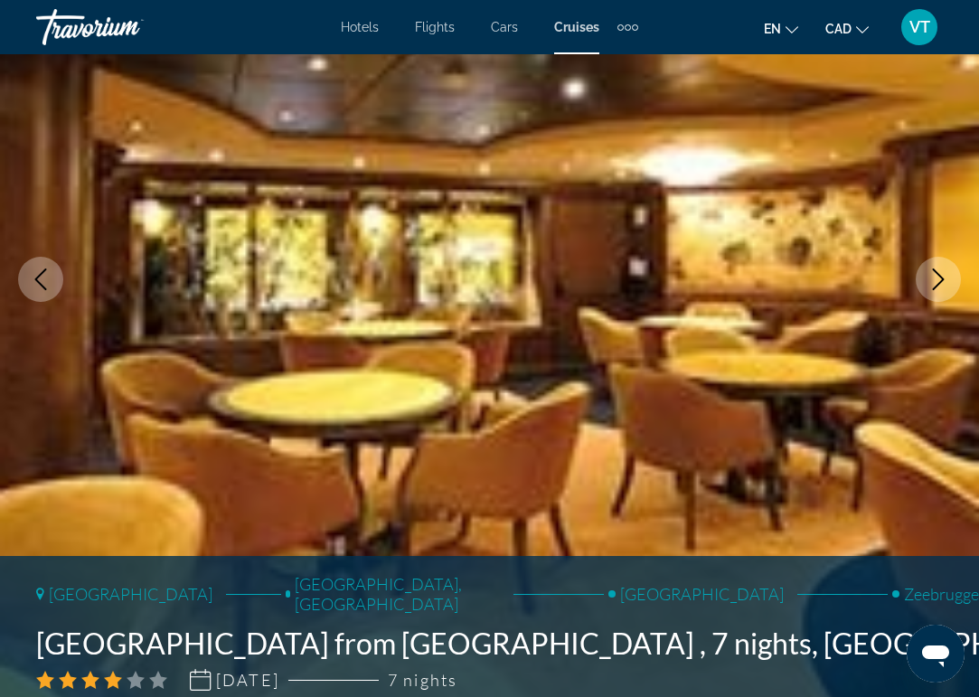
click at [934, 287] on icon "Next image" at bounding box center [939, 280] width 22 height 22
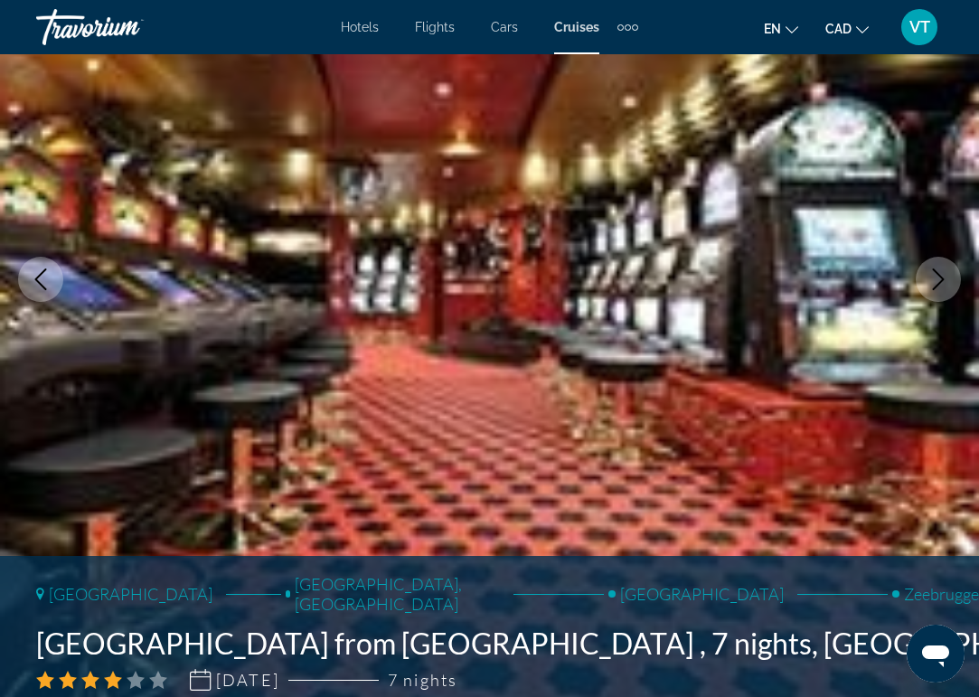
click at [934, 288] on icon "Next image" at bounding box center [939, 280] width 12 height 22
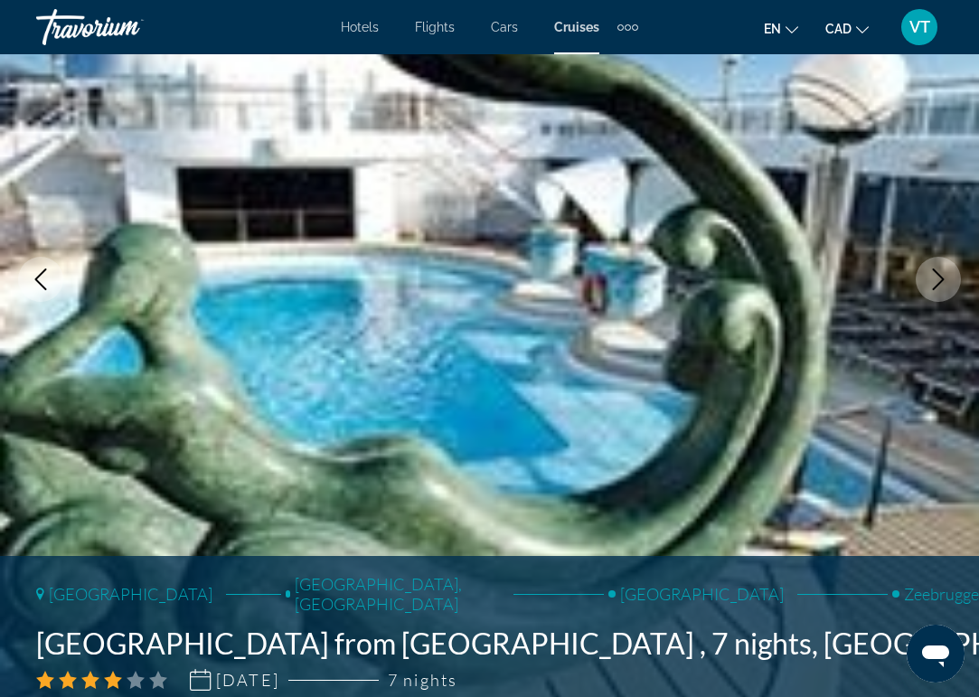
click at [934, 290] on button "Next image" at bounding box center [938, 279] width 45 height 45
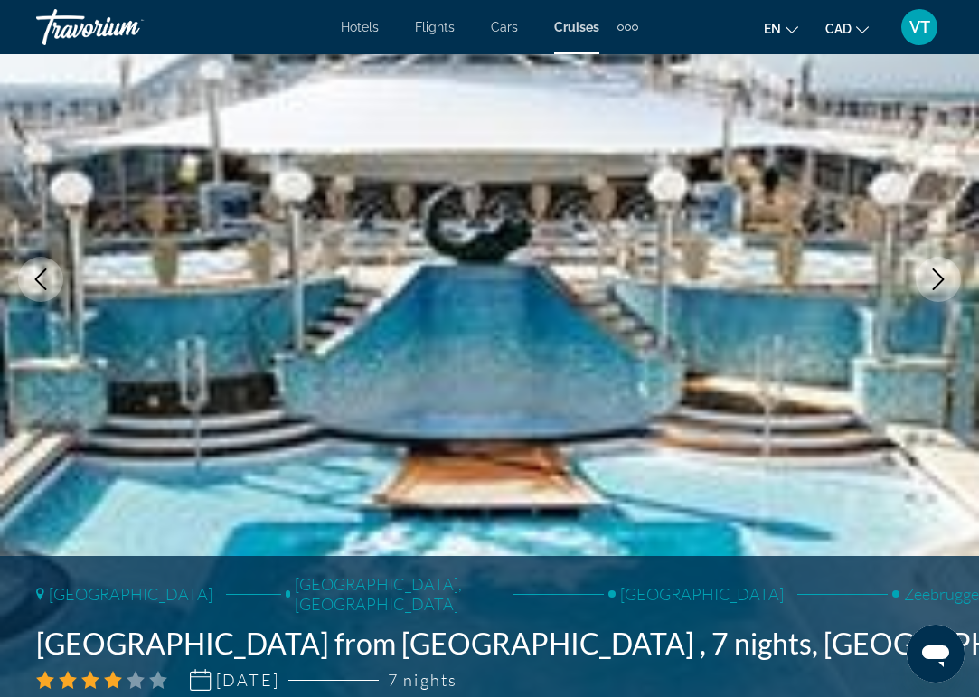
click at [934, 291] on button "Next image" at bounding box center [938, 279] width 45 height 45
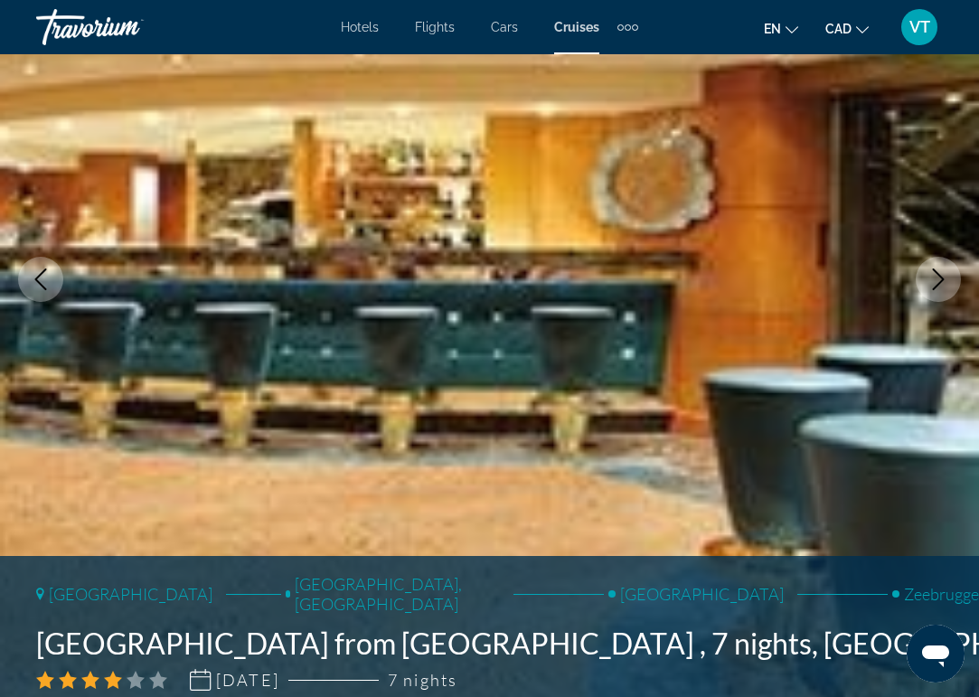
click at [934, 291] on button "Next image" at bounding box center [938, 279] width 45 height 45
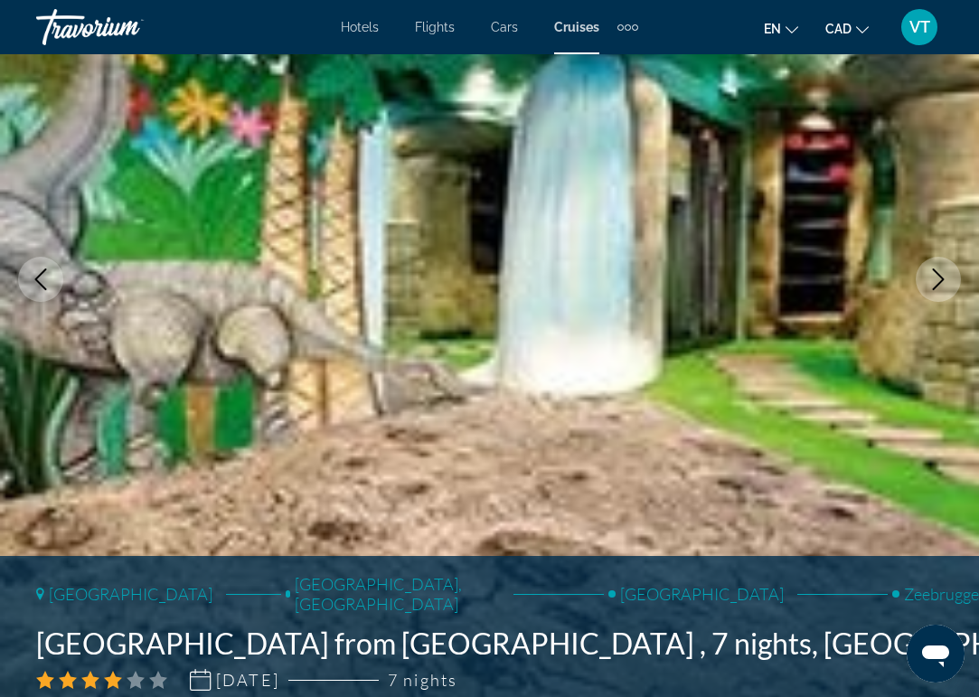
click at [934, 292] on button "Next image" at bounding box center [938, 279] width 45 height 45
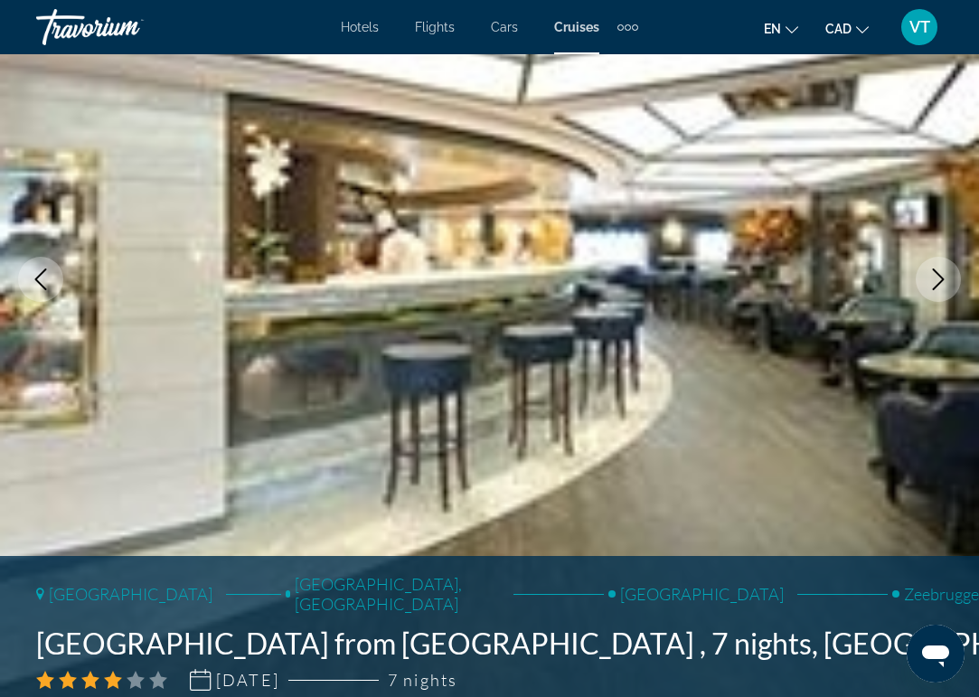
click at [934, 293] on button "Next image" at bounding box center [938, 279] width 45 height 45
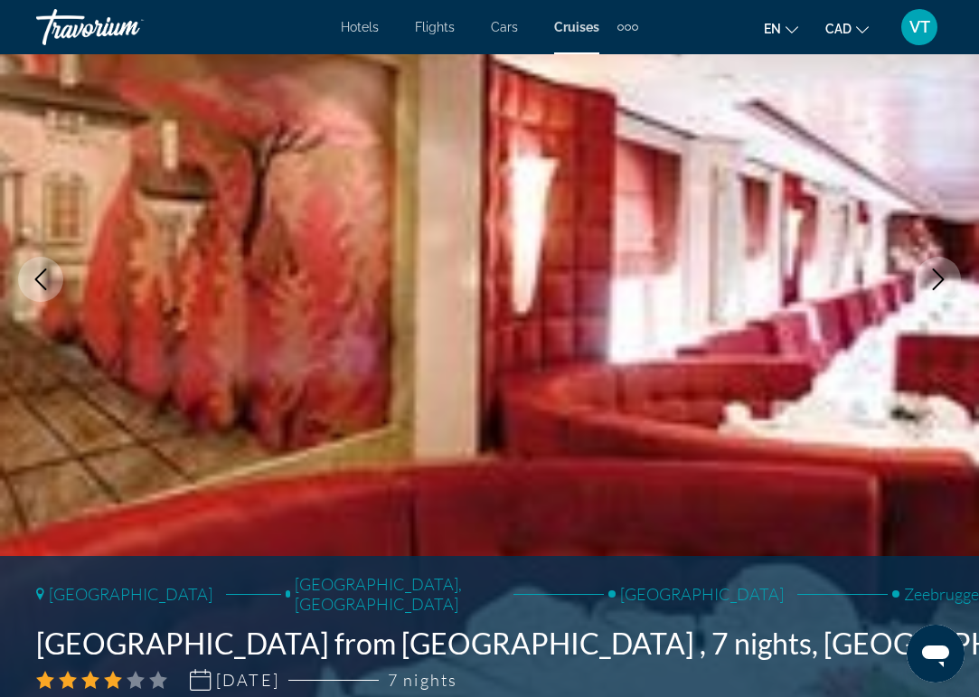
click at [934, 293] on button "Next image" at bounding box center [938, 279] width 45 height 45
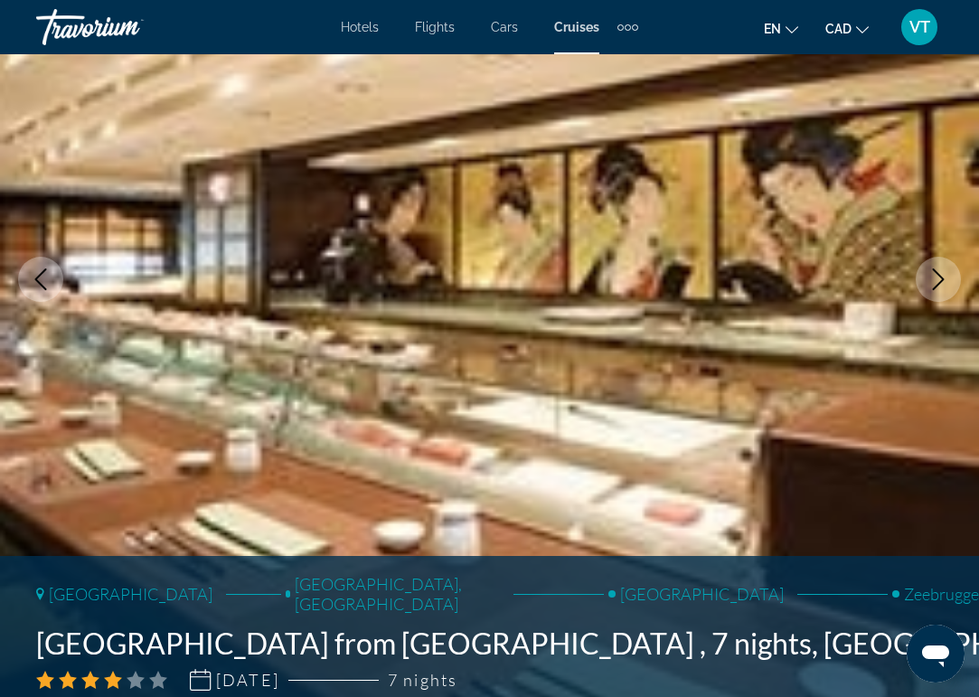
click at [934, 295] on button "Next image" at bounding box center [938, 279] width 45 height 45
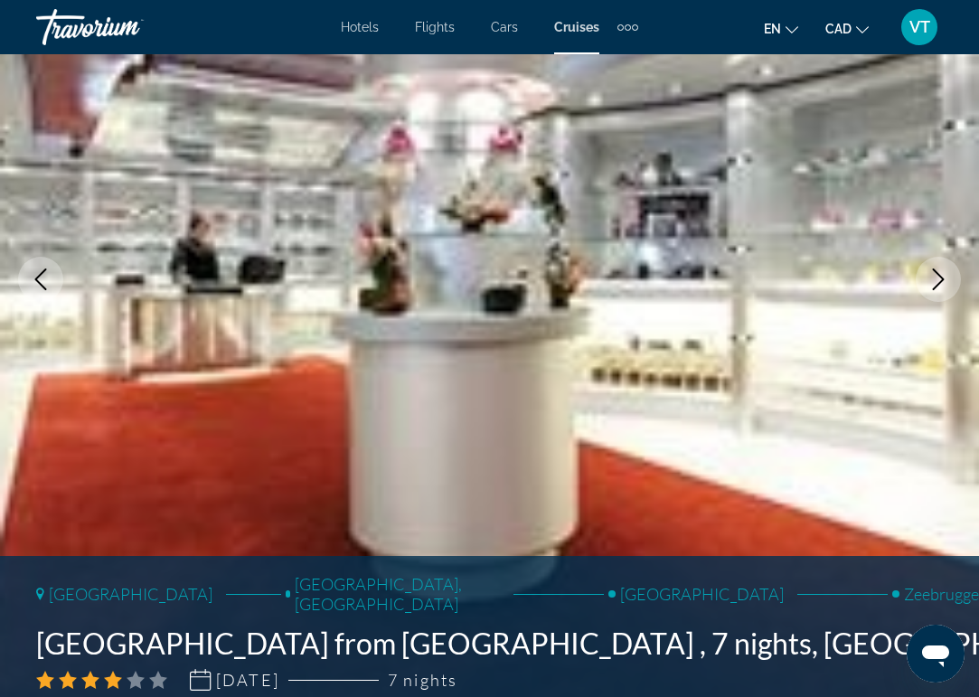
click at [934, 295] on button "Next image" at bounding box center [938, 279] width 45 height 45
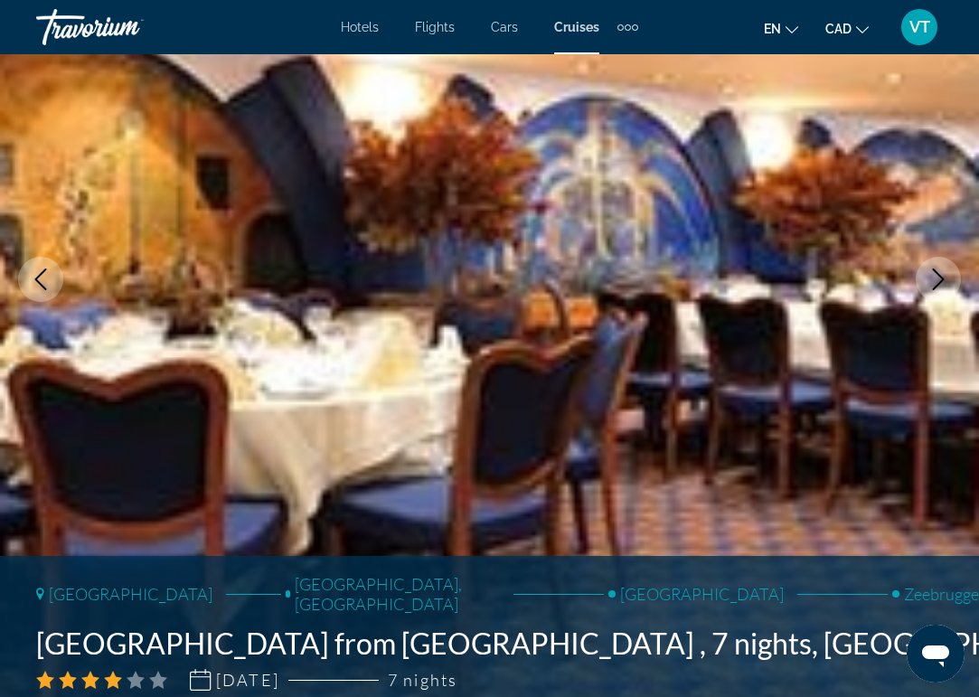
click at [934, 297] on button "Next image" at bounding box center [938, 279] width 45 height 45
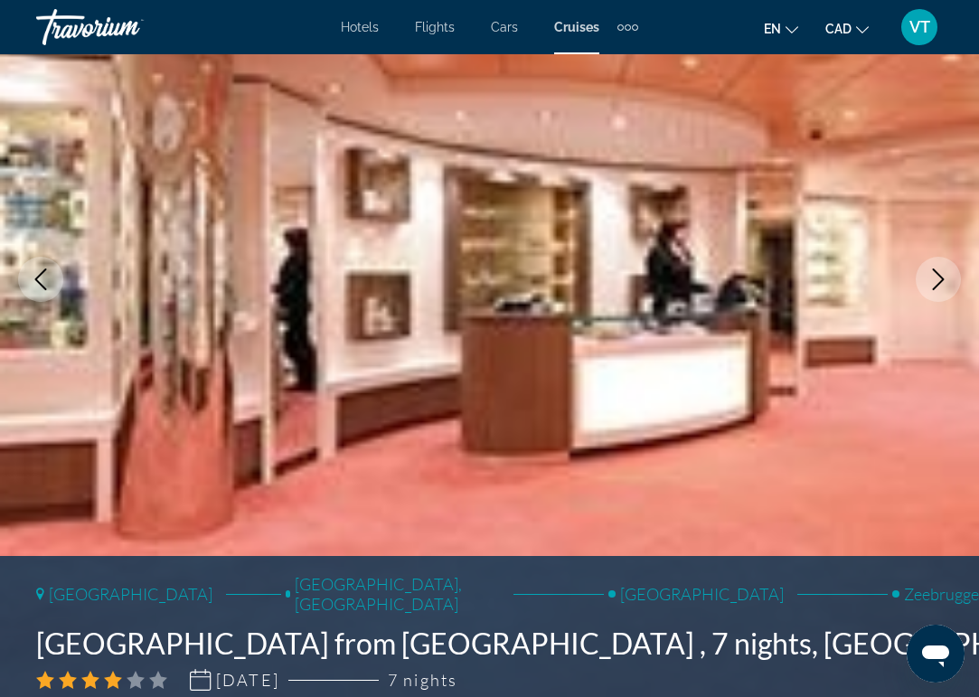
click at [934, 297] on button "Next image" at bounding box center [938, 279] width 45 height 45
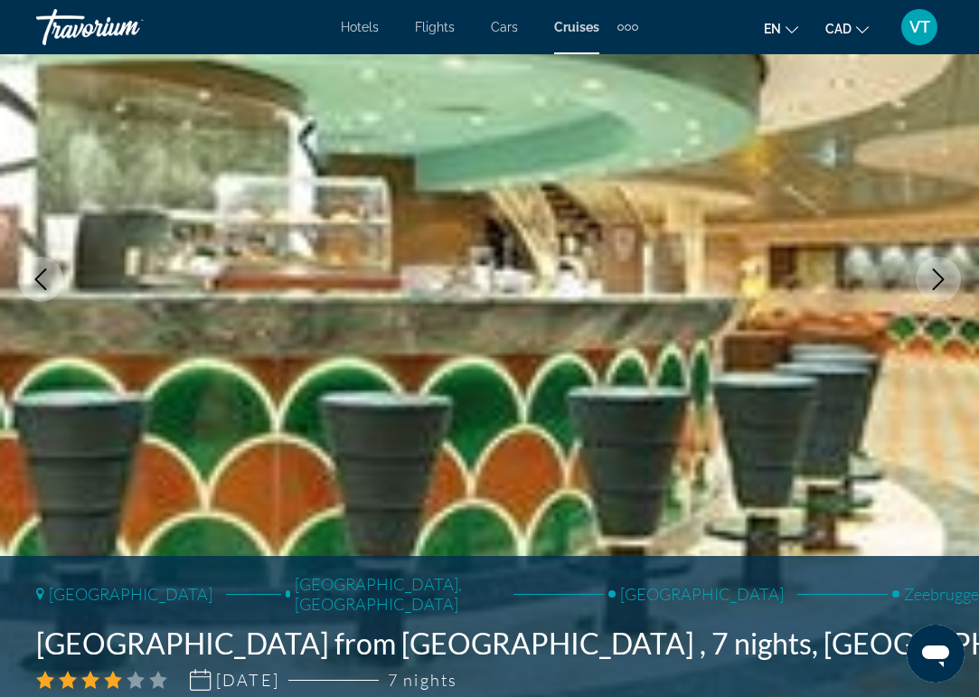
click at [934, 298] on button "Next image" at bounding box center [938, 279] width 45 height 45
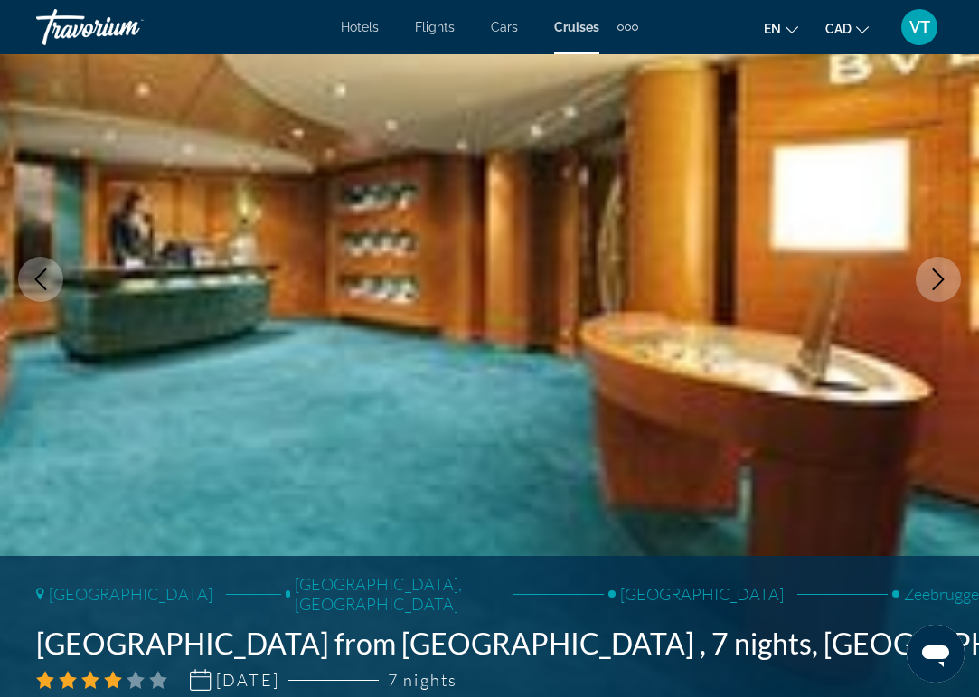
click at [934, 299] on button "Next image" at bounding box center [938, 279] width 45 height 45
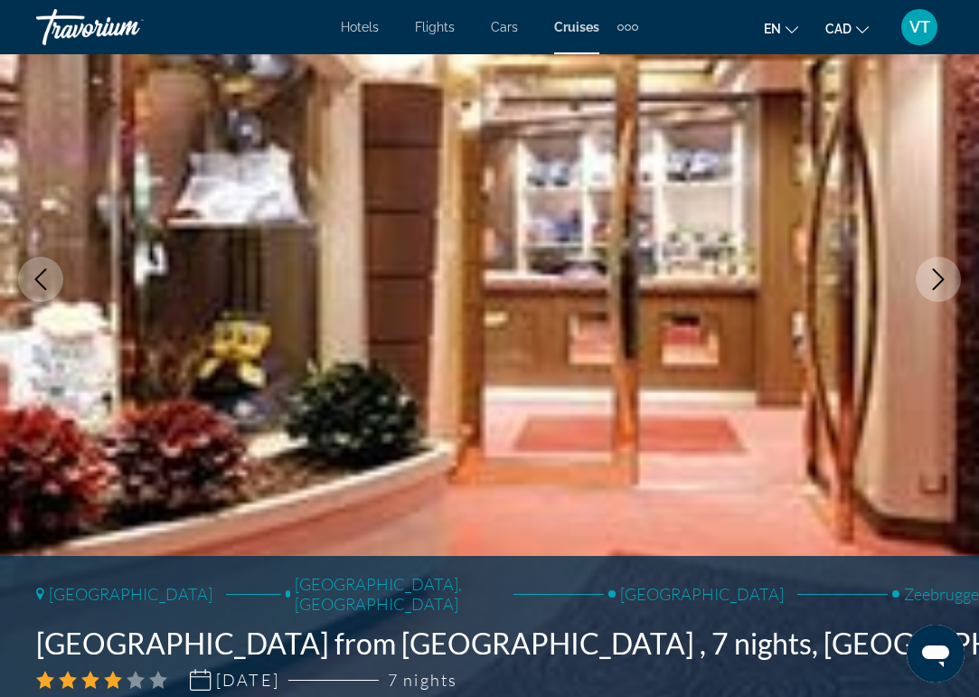
click at [934, 300] on button "Next image" at bounding box center [938, 279] width 45 height 45
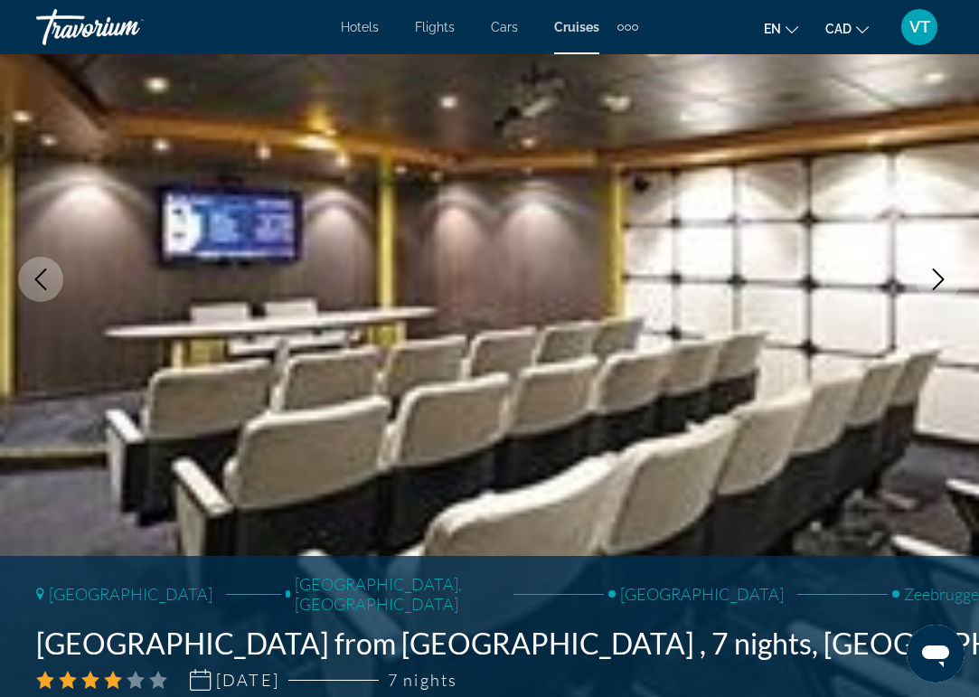
click at [934, 300] on button "Next image" at bounding box center [938, 279] width 45 height 45
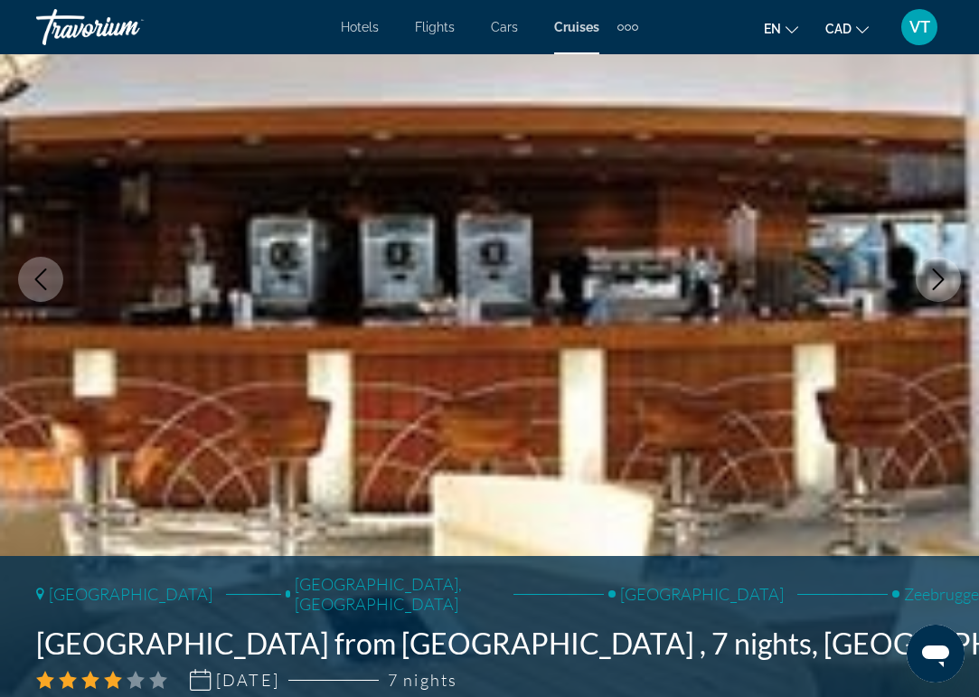
click at [934, 300] on button "Next image" at bounding box center [938, 279] width 45 height 45
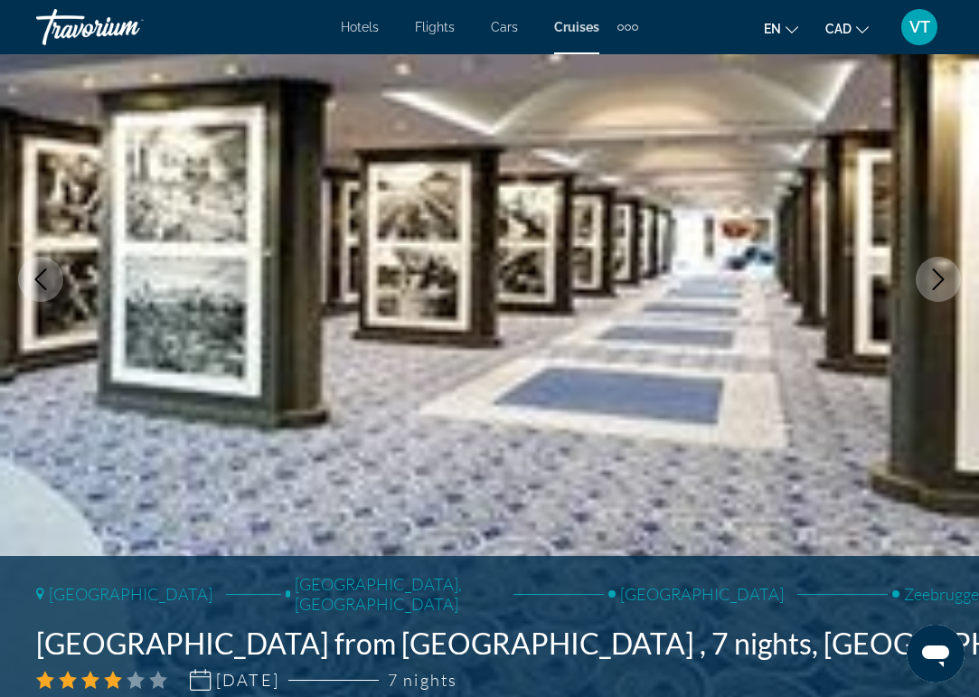
click at [934, 300] on button "Next image" at bounding box center [938, 279] width 45 height 45
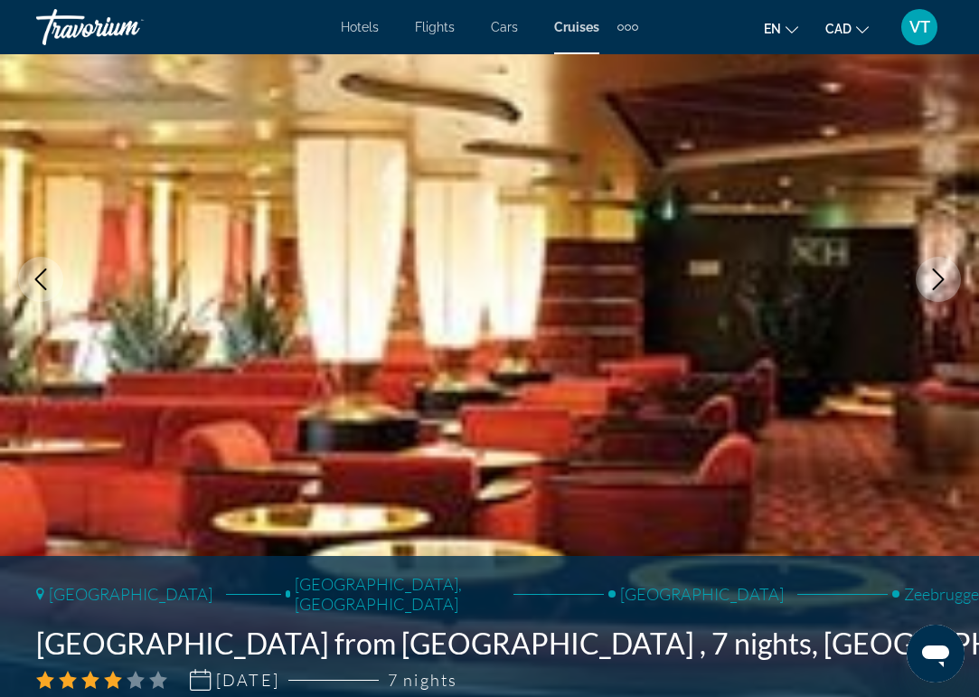
click at [934, 300] on button "Next image" at bounding box center [938, 279] width 45 height 45
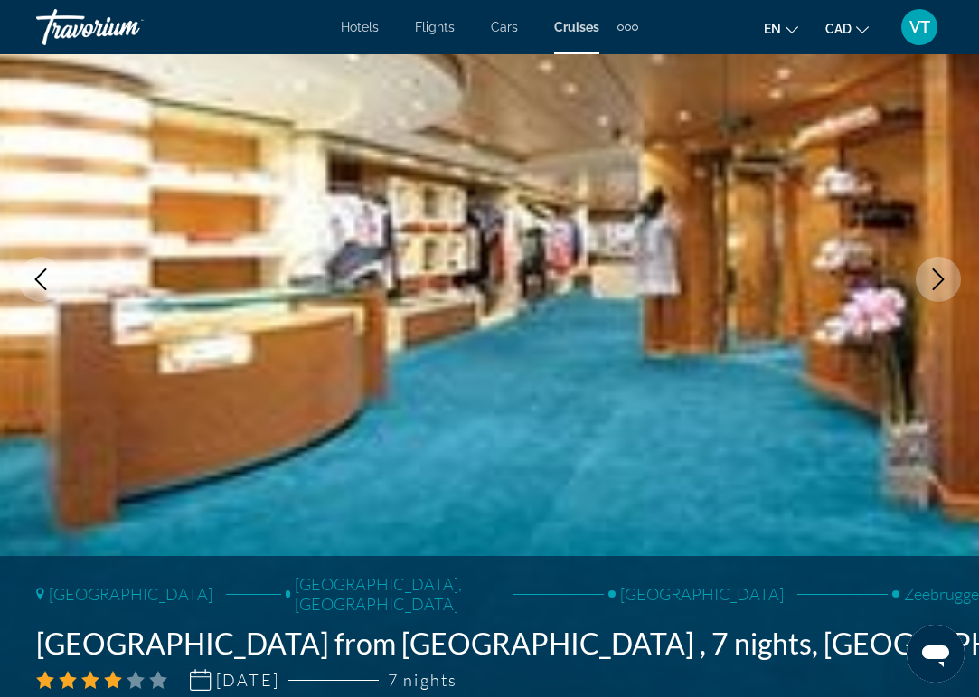
click at [934, 300] on button "Next image" at bounding box center [938, 279] width 45 height 45
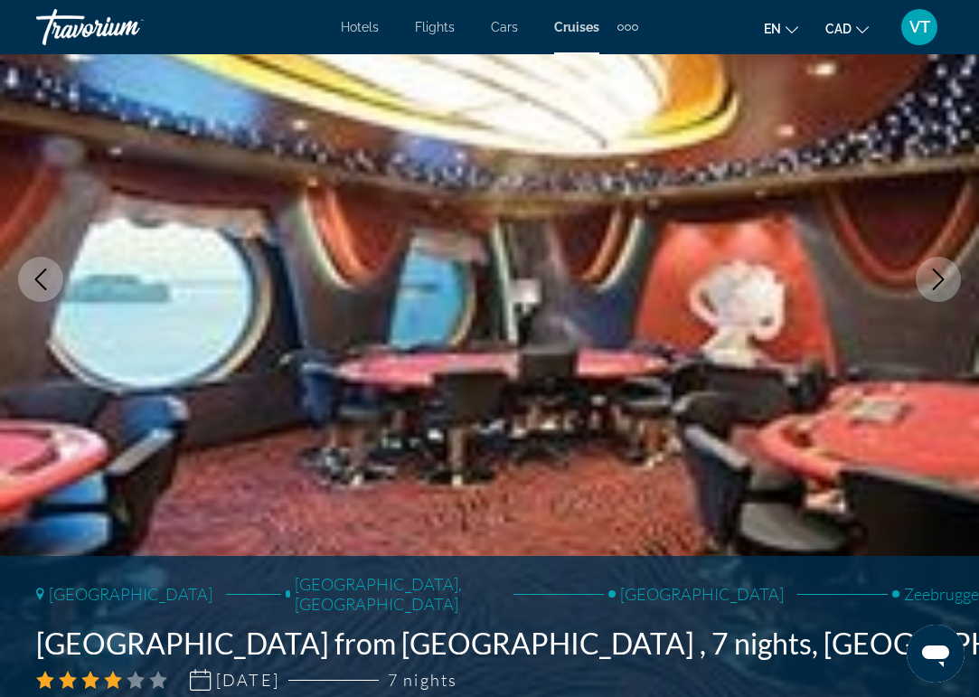
click at [934, 300] on button "Next image" at bounding box center [938, 279] width 45 height 45
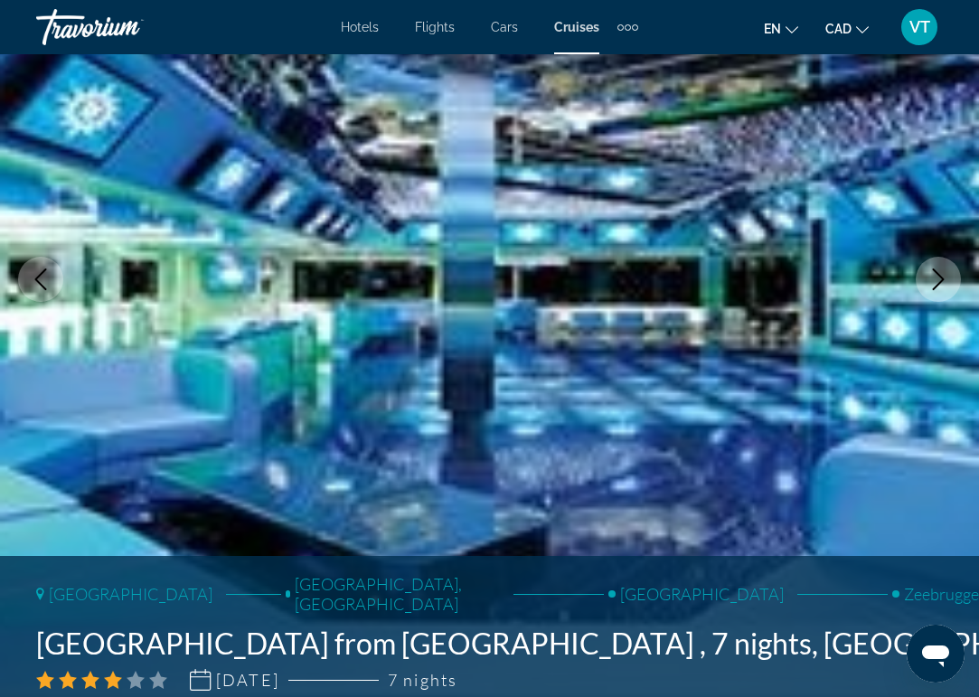
click at [934, 300] on button "Next image" at bounding box center [938, 279] width 45 height 45
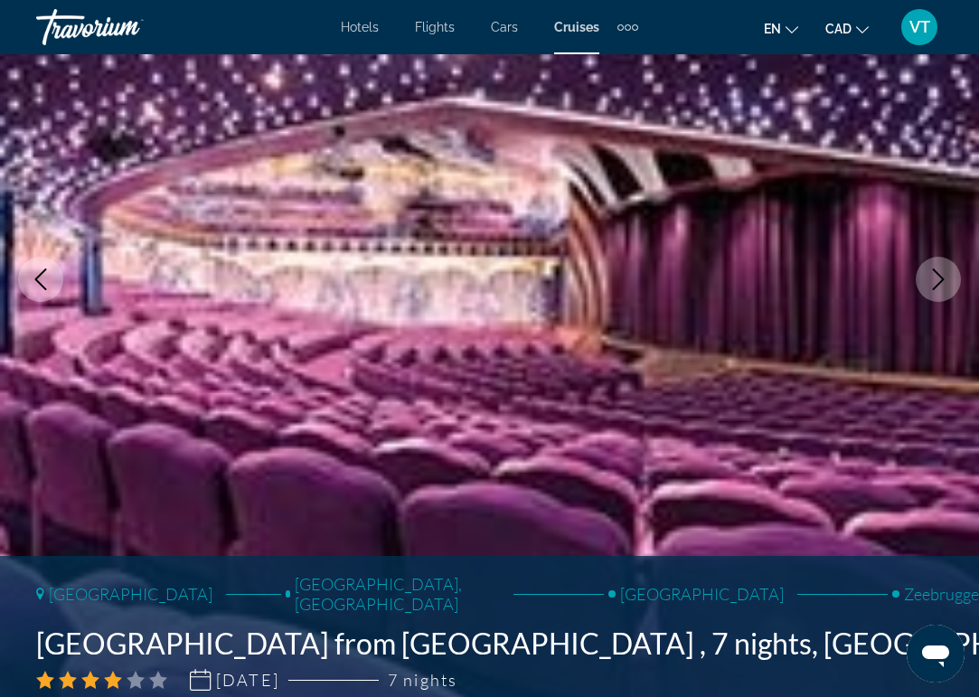
click at [934, 300] on button "Next image" at bounding box center [938, 279] width 45 height 45
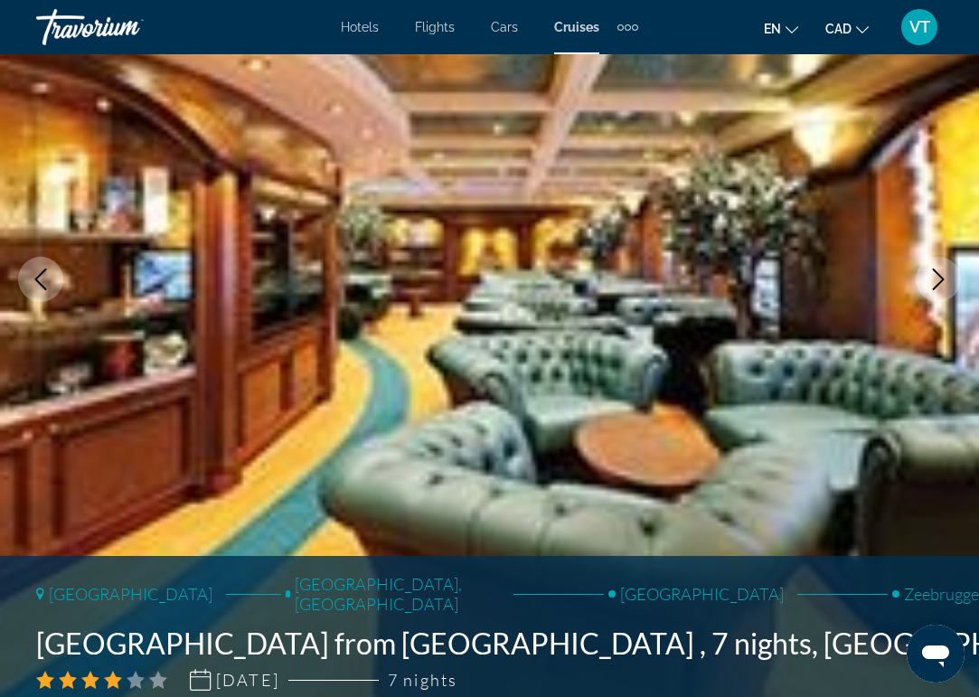
click at [934, 300] on button "Next image" at bounding box center [938, 279] width 45 height 45
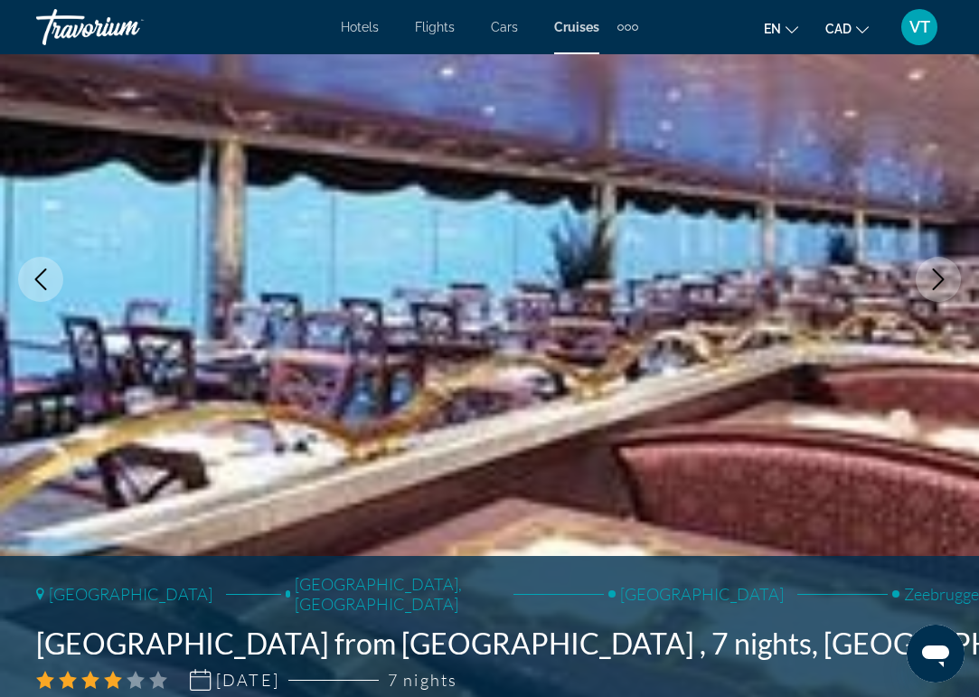
click at [934, 300] on button "Next image" at bounding box center [938, 279] width 45 height 45
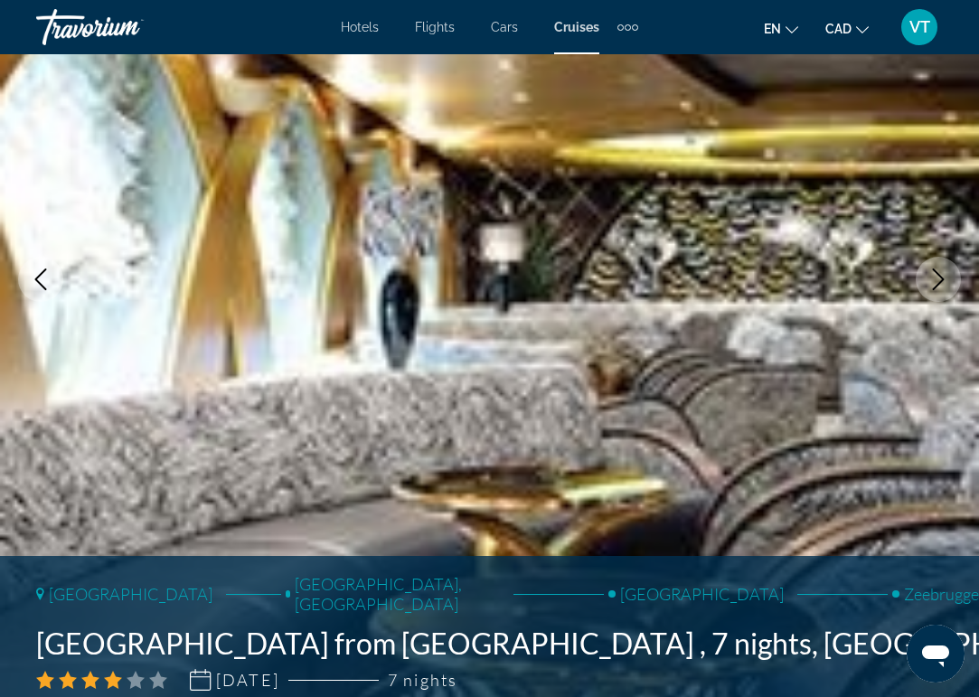
click at [934, 300] on button "Next image" at bounding box center [938, 279] width 45 height 45
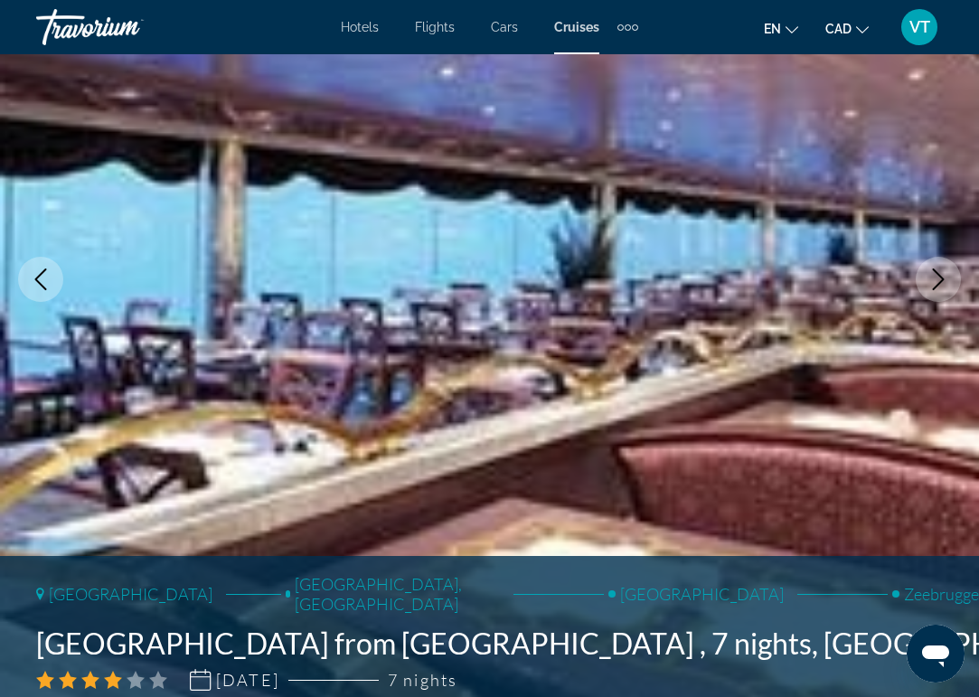
click at [934, 300] on button "Next image" at bounding box center [938, 279] width 45 height 45
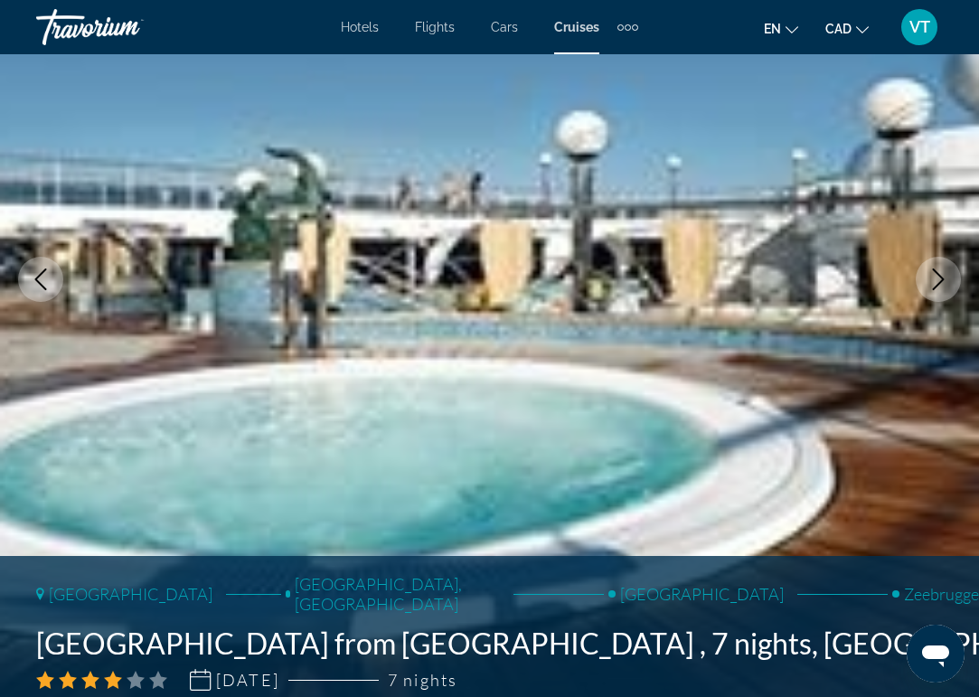
click at [934, 300] on button "Next image" at bounding box center [938, 279] width 45 height 45
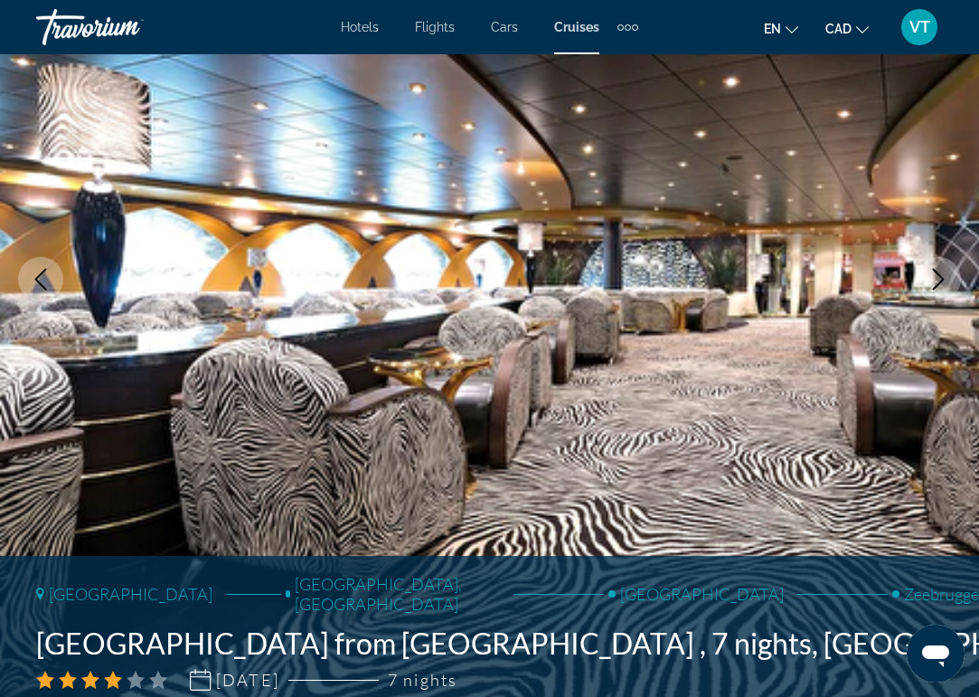
click at [934, 300] on button "Next image" at bounding box center [938, 279] width 45 height 45
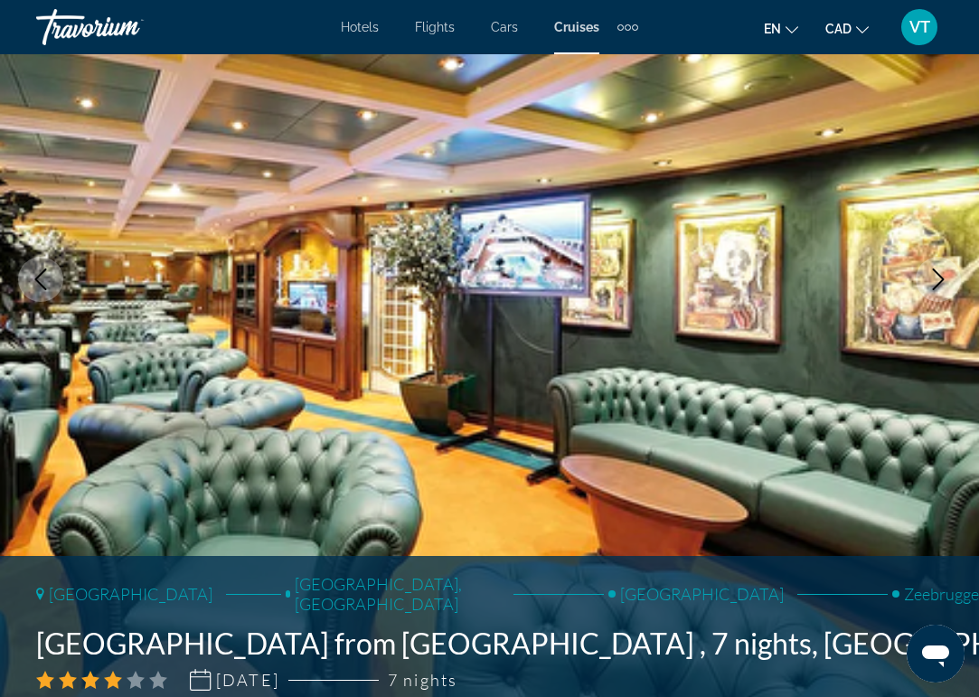
click at [934, 300] on button "Next image" at bounding box center [938, 279] width 45 height 45
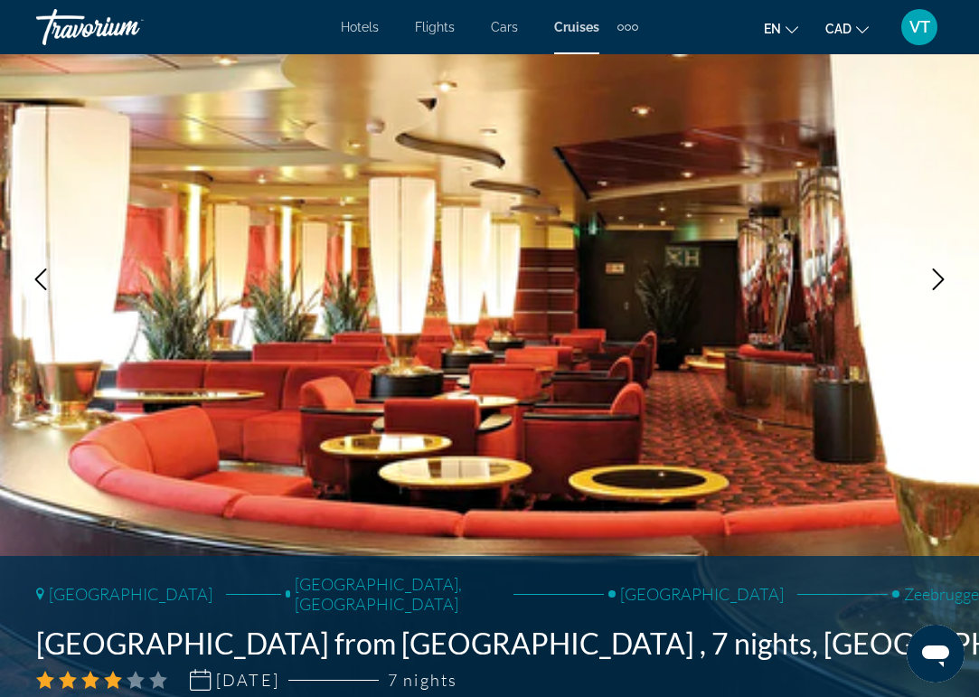
click at [934, 300] on button "Next image" at bounding box center [938, 279] width 45 height 45
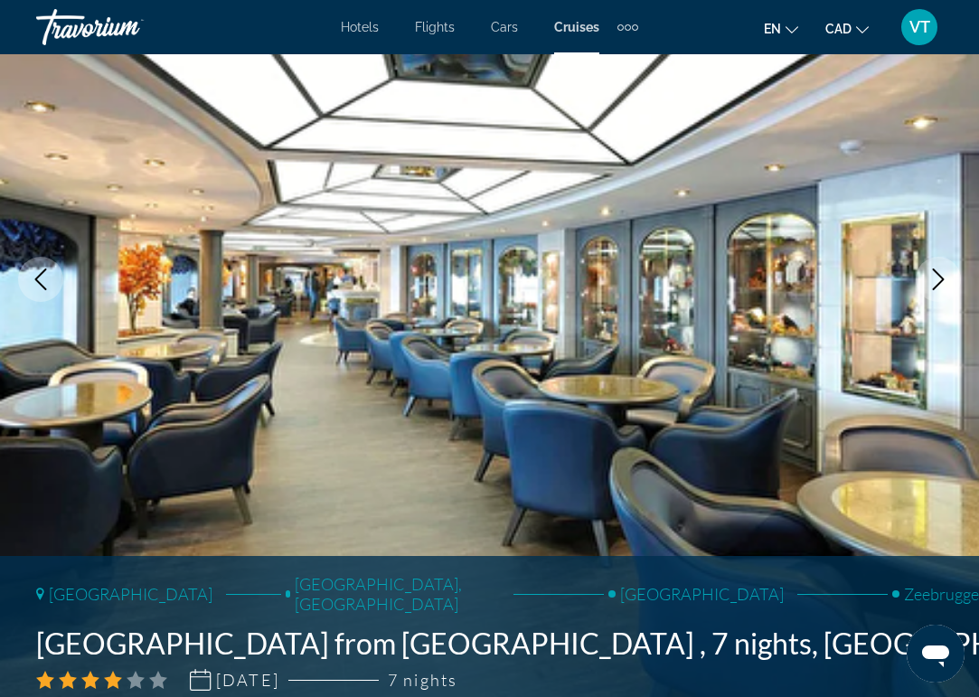
click at [934, 300] on button "Next image" at bounding box center [938, 279] width 45 height 45
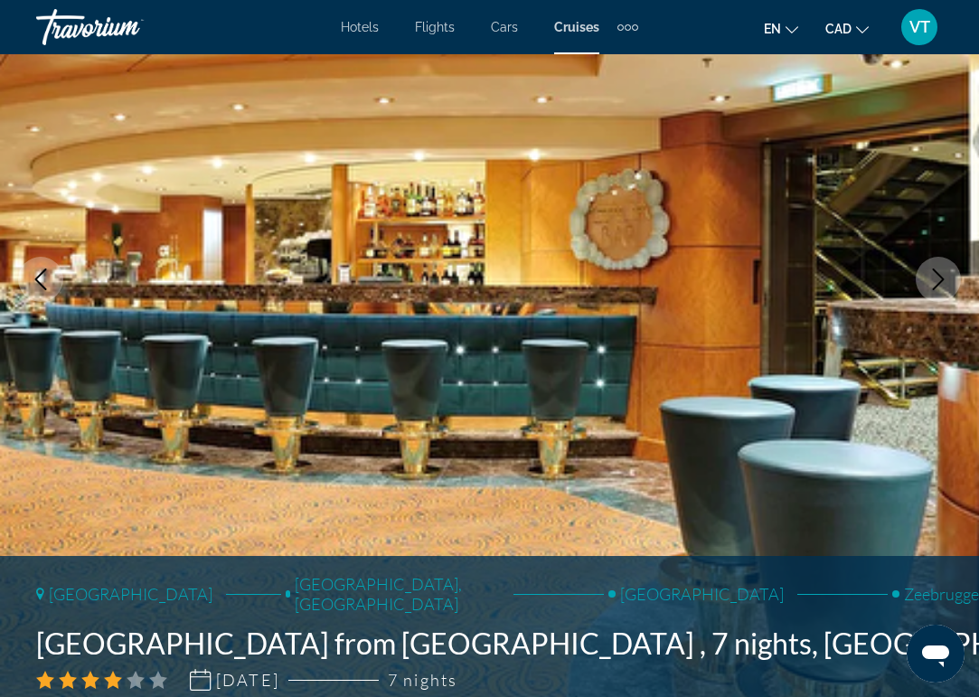
click at [934, 300] on button "Next image" at bounding box center [938, 279] width 45 height 45
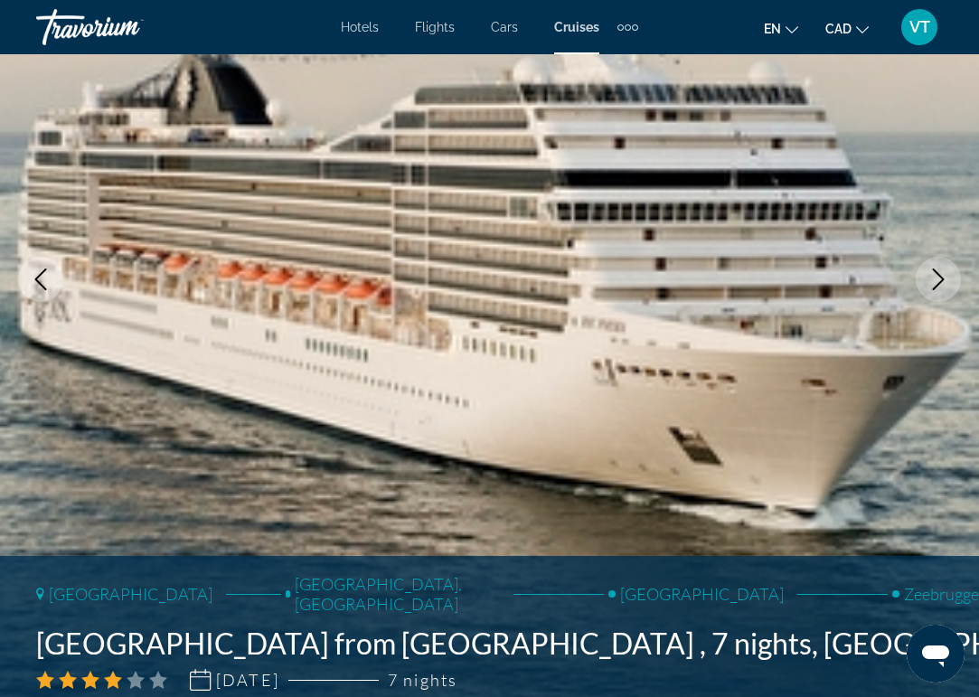
click at [934, 300] on button "Next image" at bounding box center [938, 279] width 45 height 45
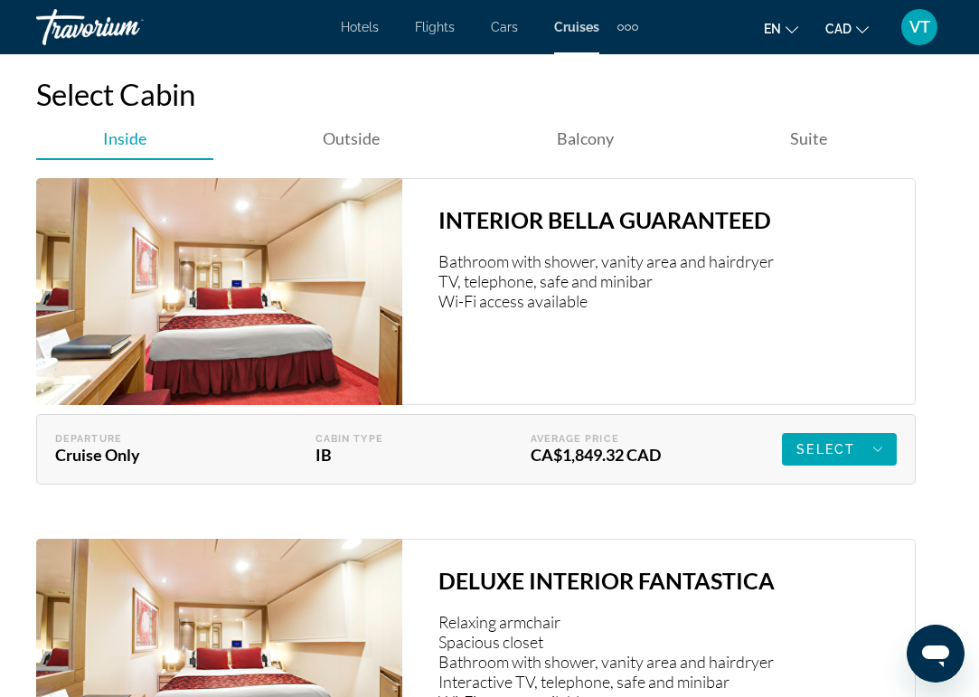
scroll to position [2929, 0]
